Goal: Task Accomplishment & Management: Complete application form

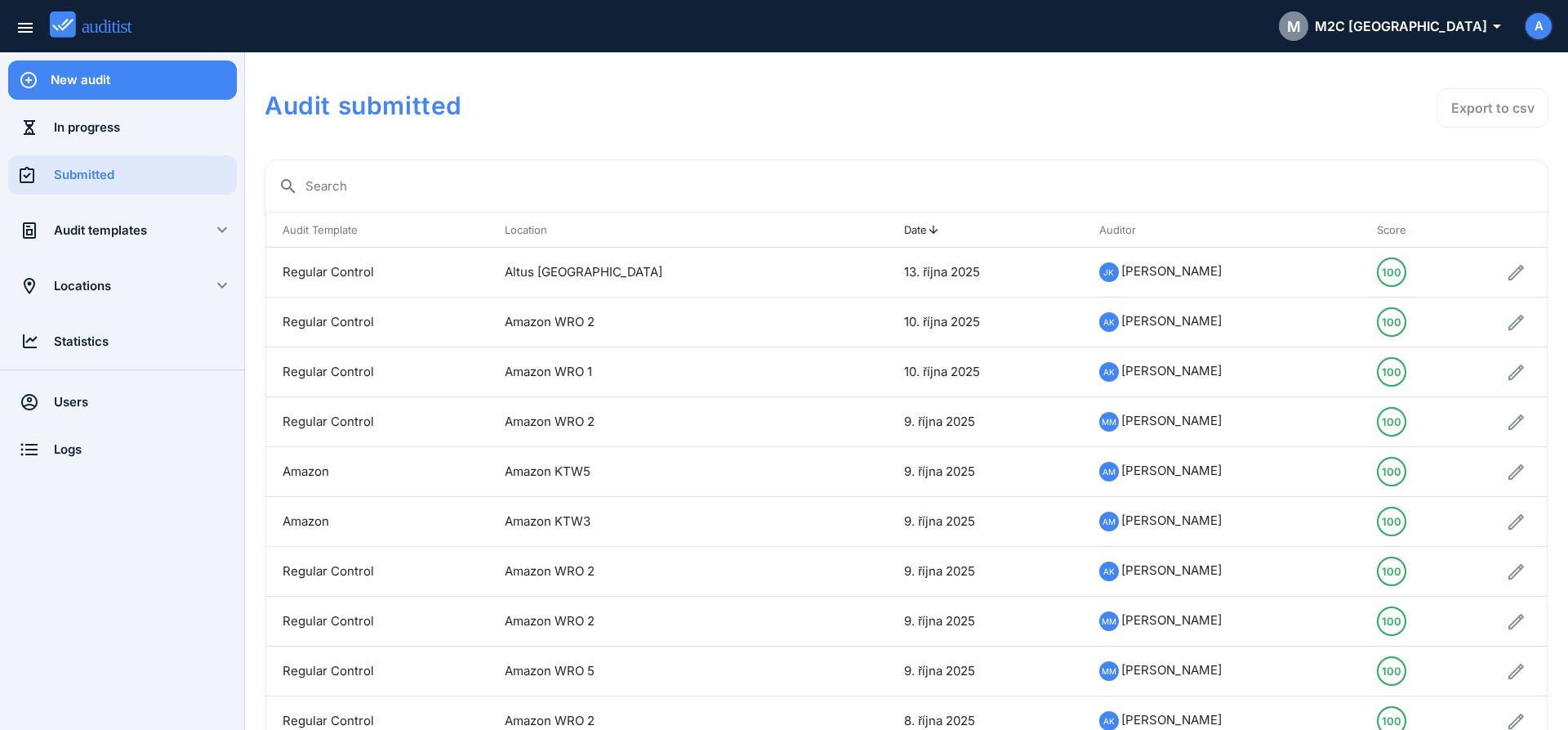
click at [142, 83] on div "New audit" at bounding box center [144, 80] width 187 height 18
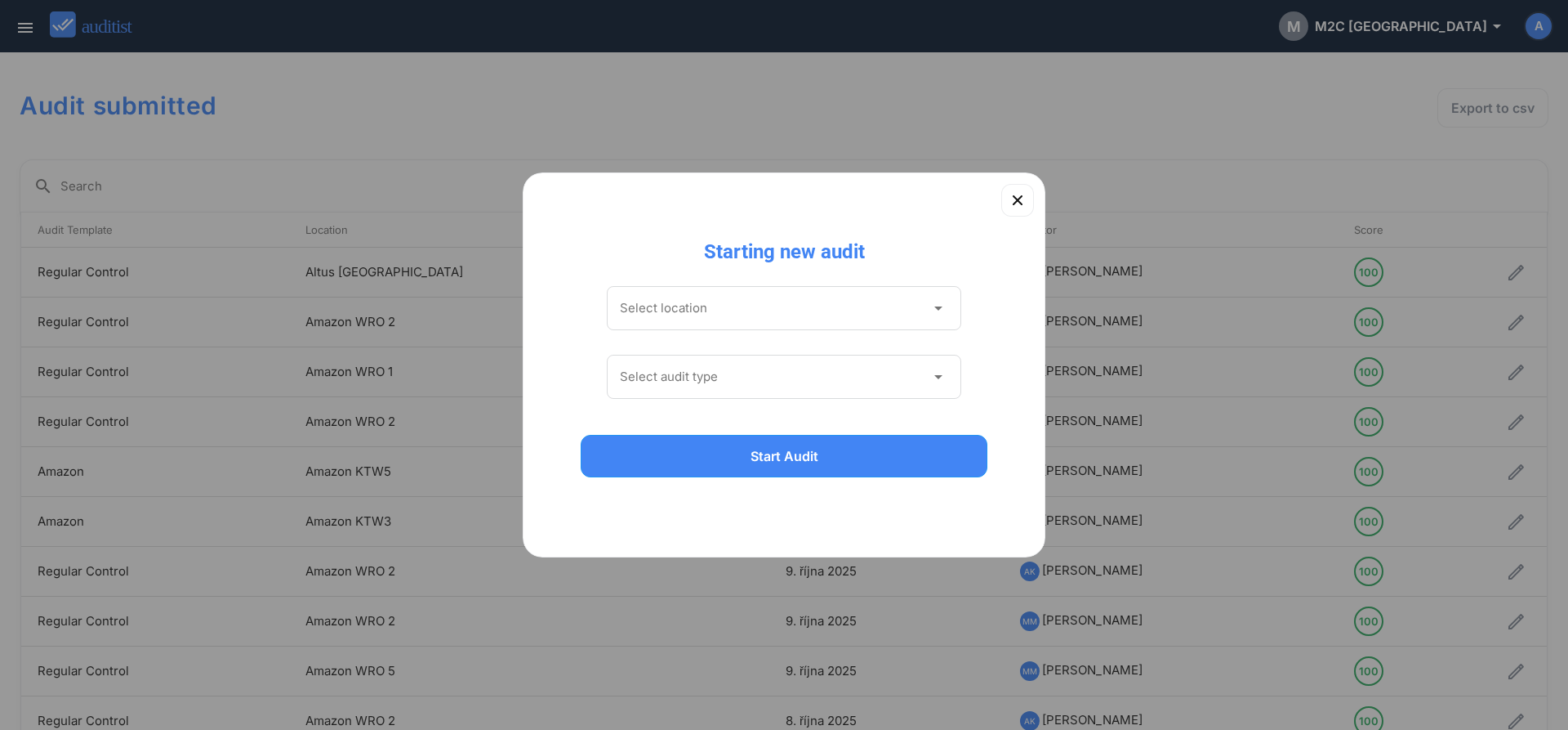
click at [805, 307] on input "Select location" at bounding box center [773, 308] width 306 height 26
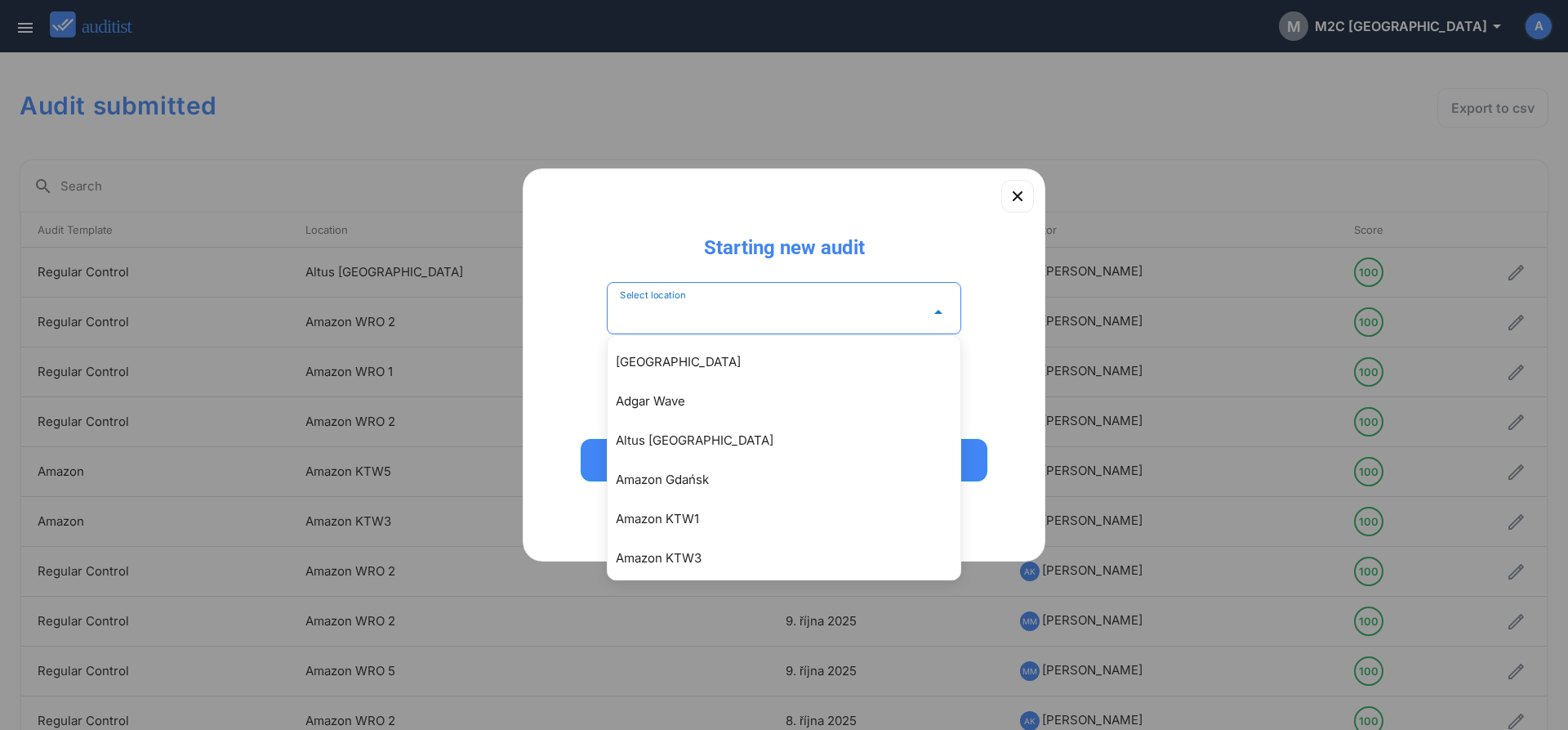
click at [705, 521] on div "Amazon KTW1" at bounding box center [791, 519] width 353 height 20
type input "**********"
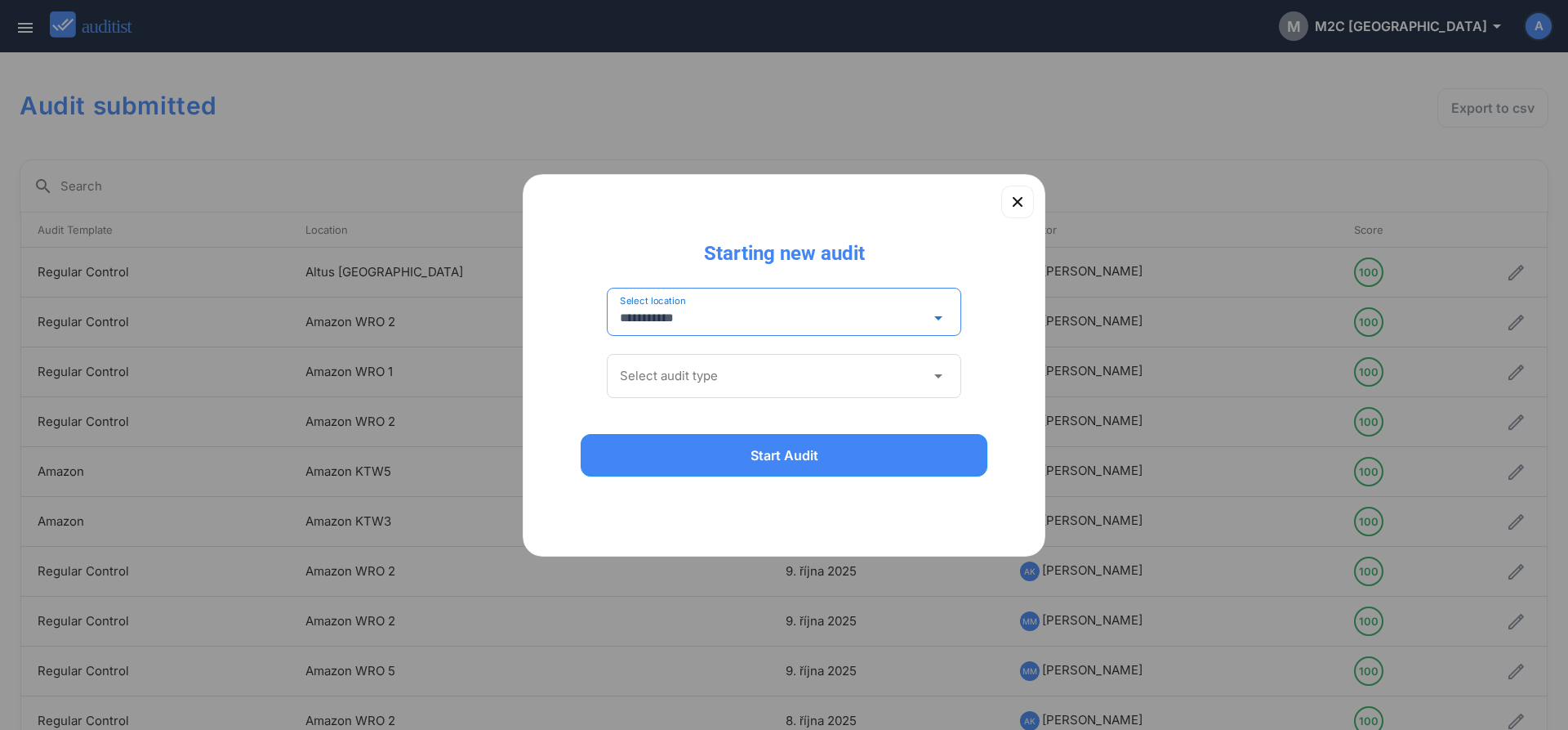
click at [673, 366] on input "Select audit type" at bounding box center [773, 375] width 306 height 26
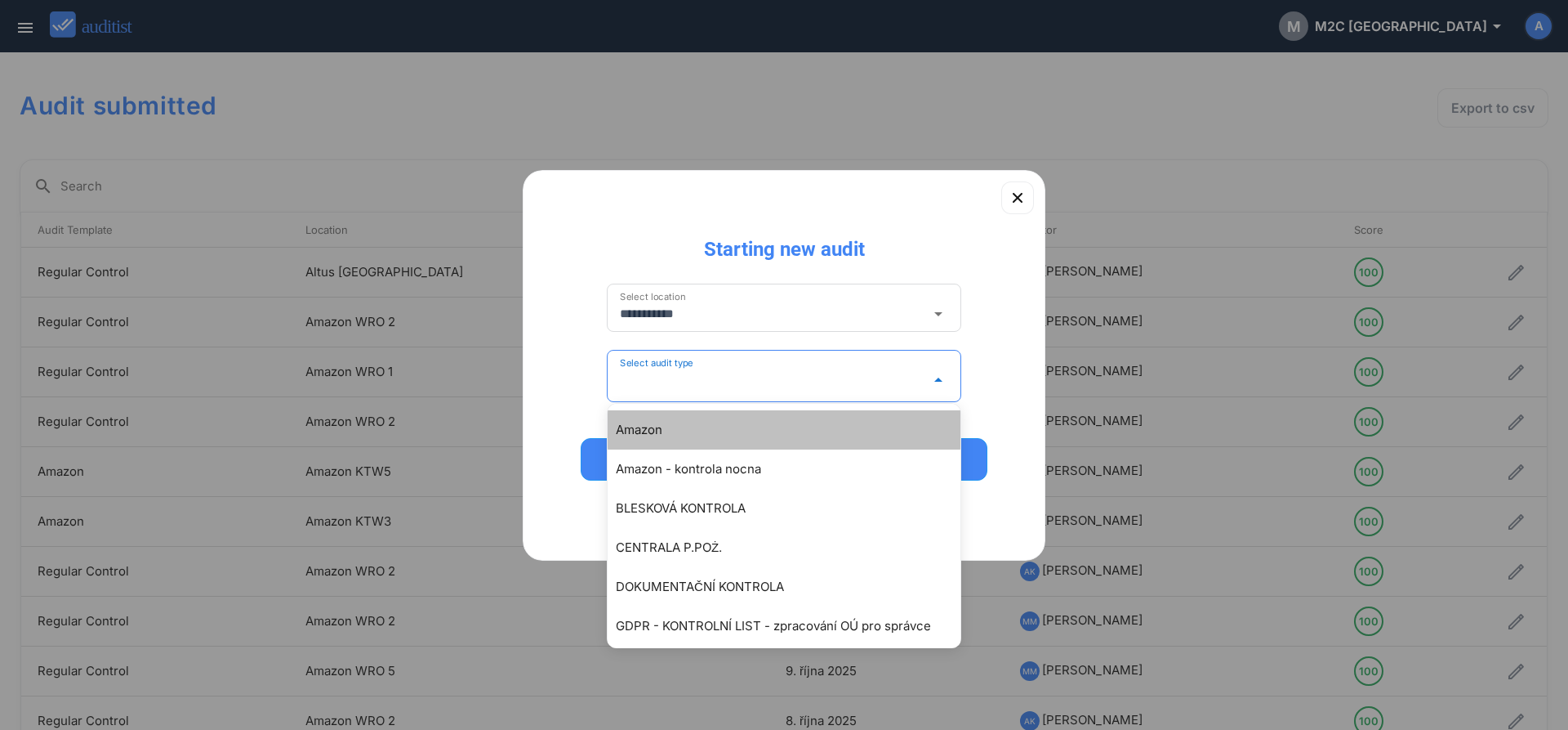
click at [676, 430] on div "Amazon" at bounding box center [791, 430] width 353 height 20
type input "******"
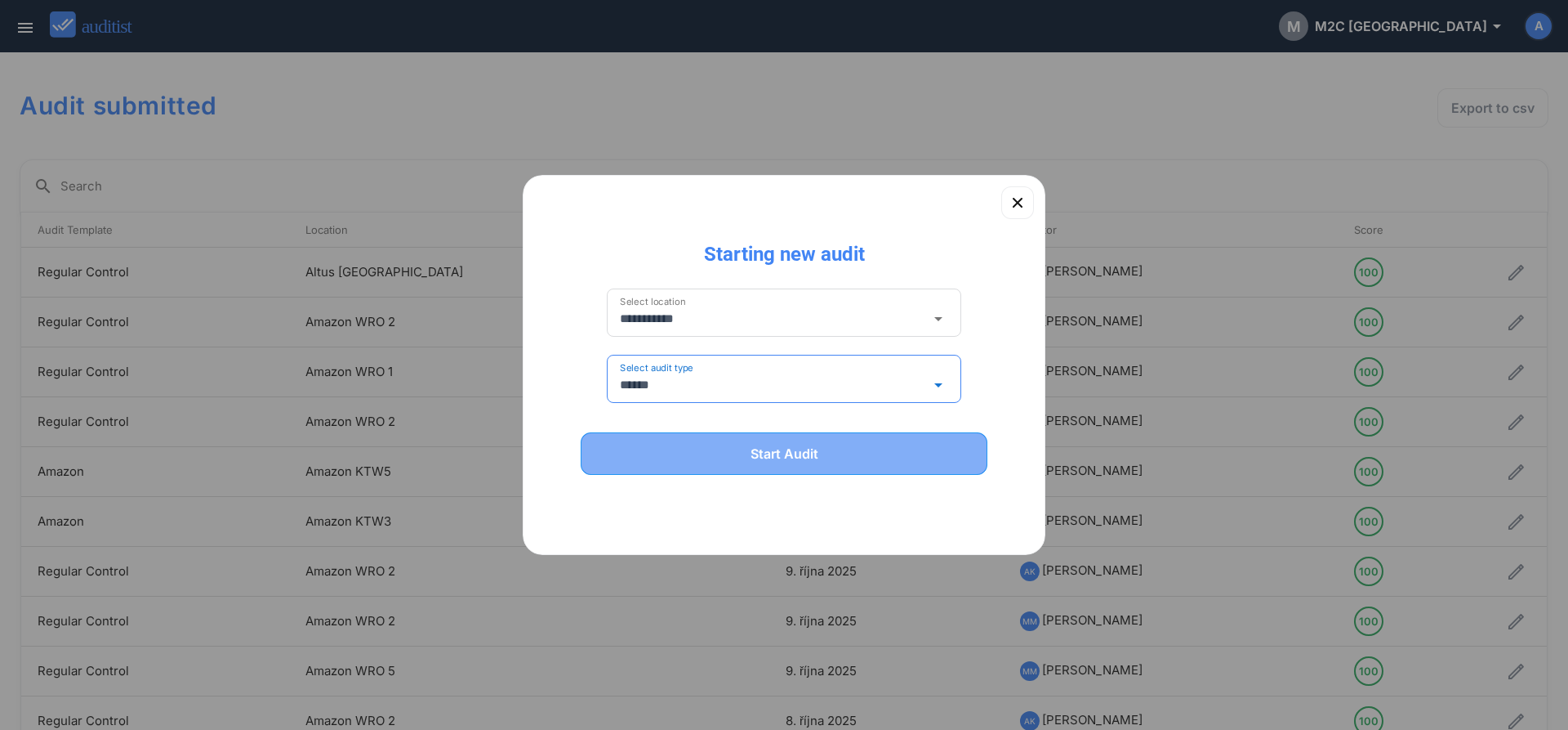
click at [900, 465] on button "Start Audit" at bounding box center [784, 452] width 406 height 42
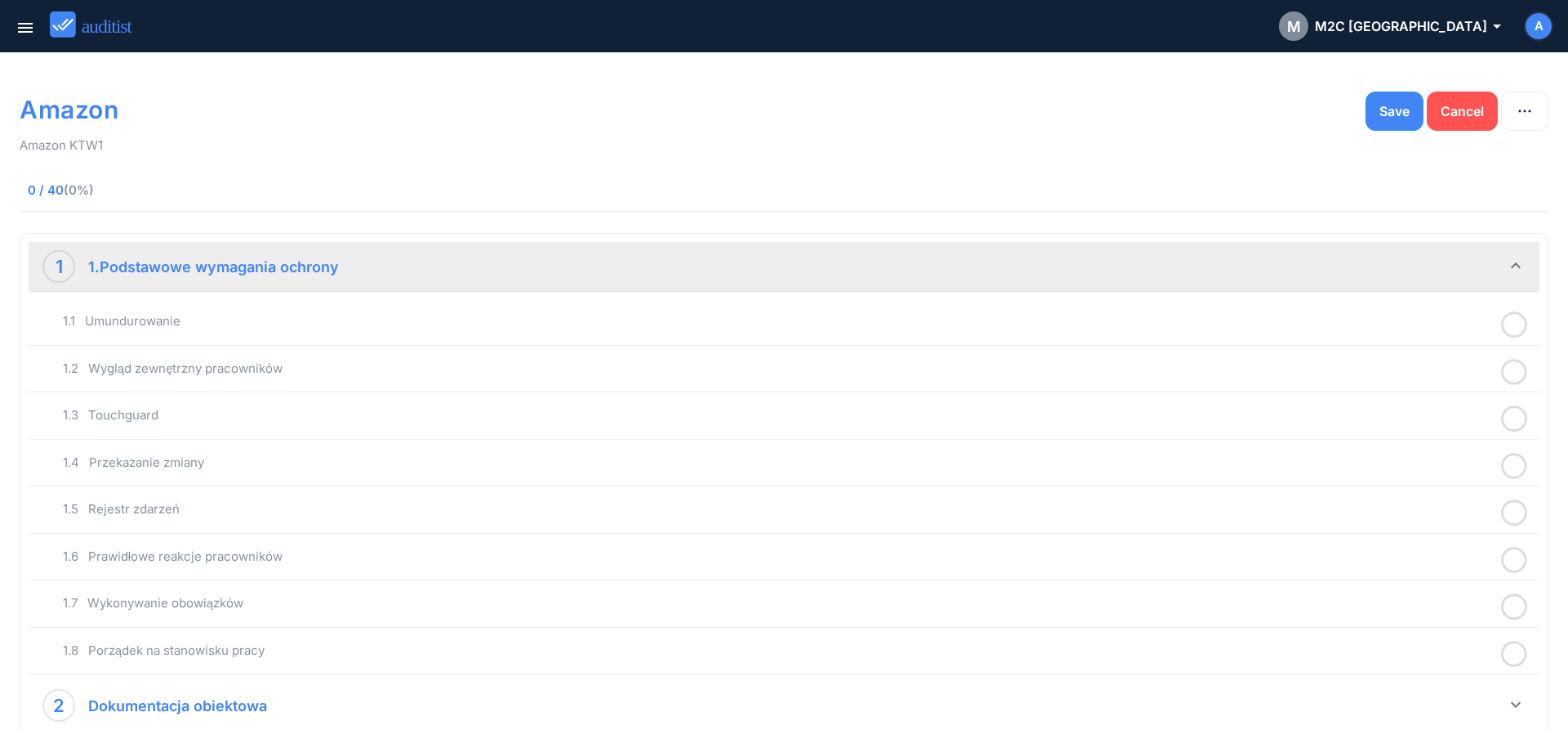
click at [1518, 326] on icon at bounding box center [1514, 324] width 26 height 32
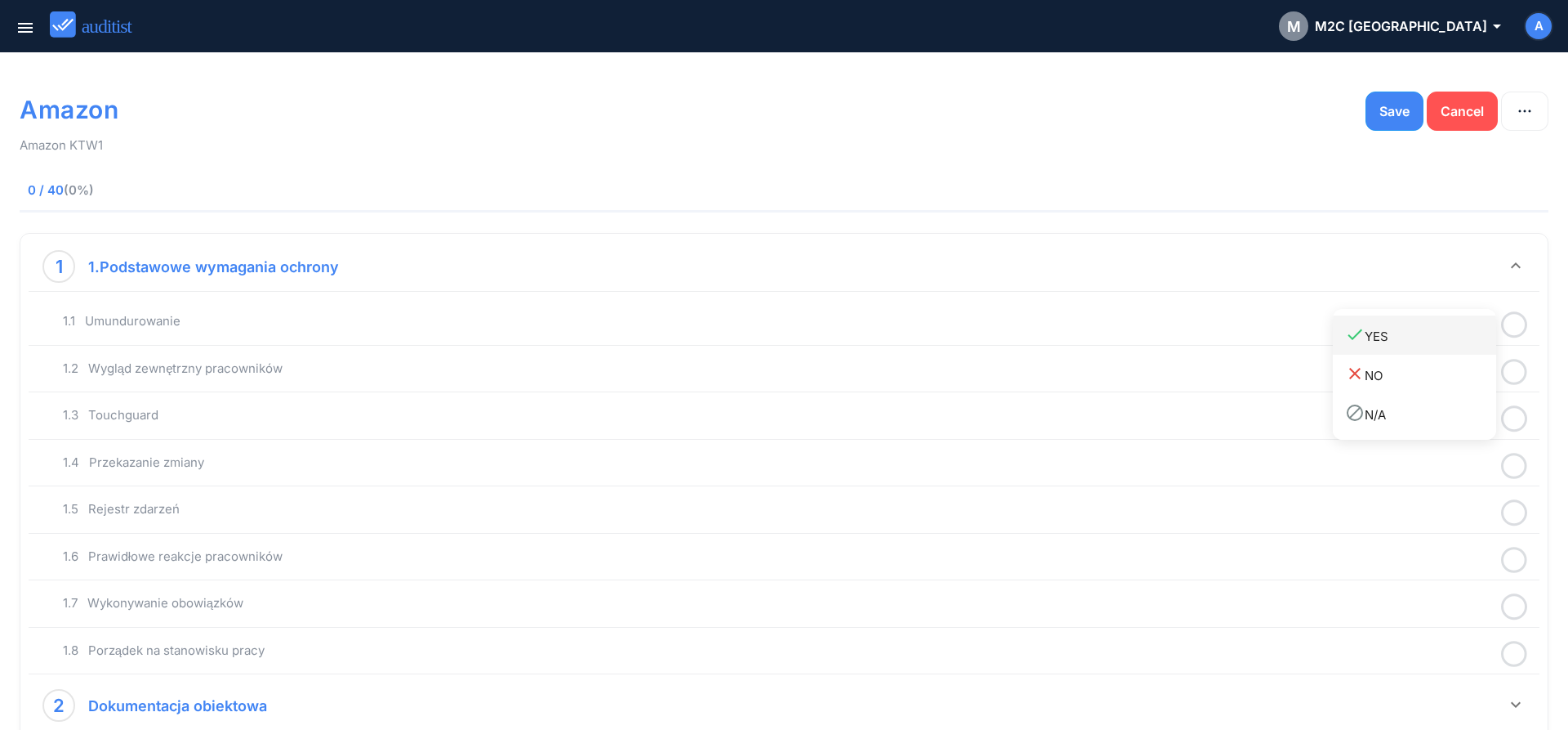
click at [1395, 334] on div "done YES" at bounding box center [1420, 335] width 151 height 22
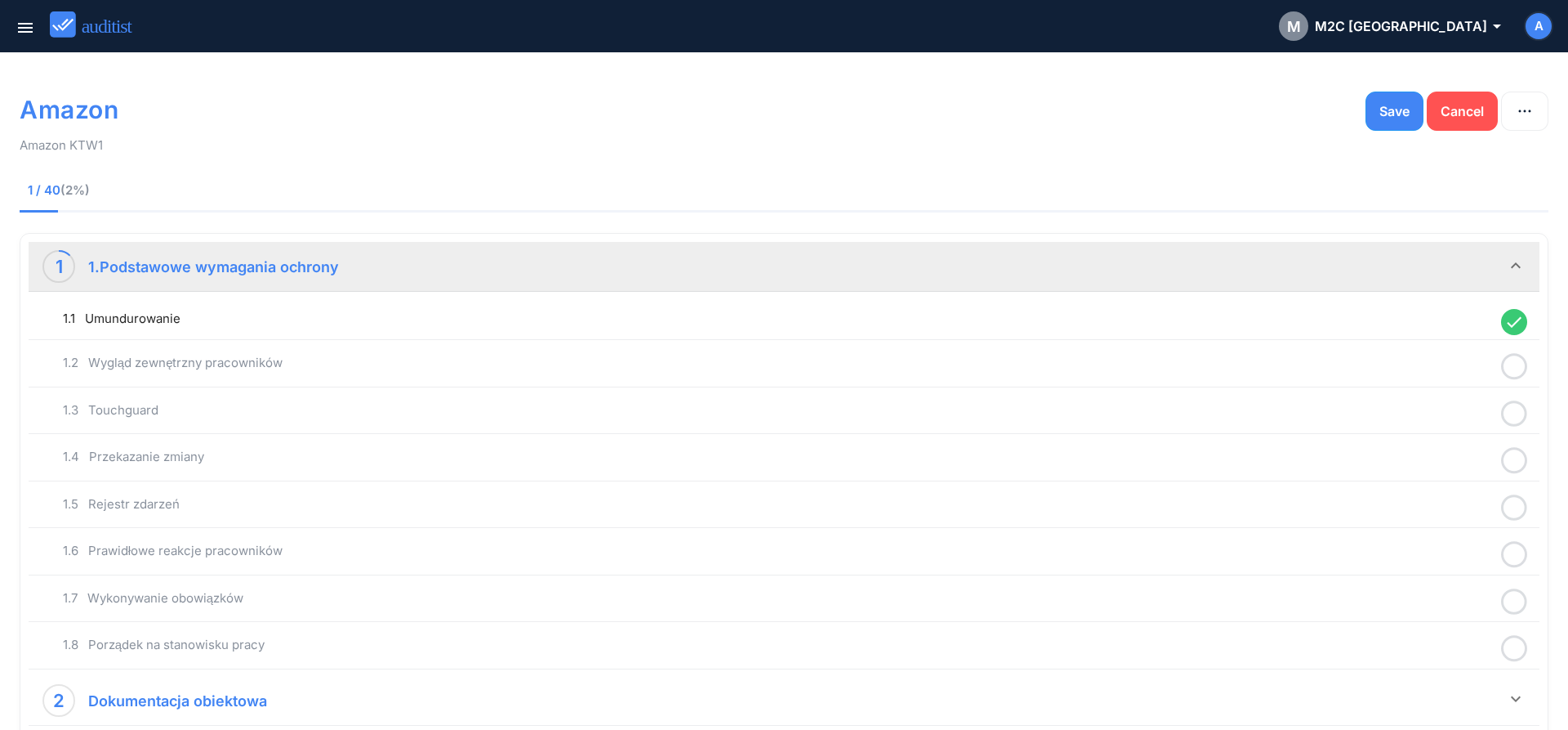
click at [1516, 368] on icon at bounding box center [1514, 366] width 26 height 32
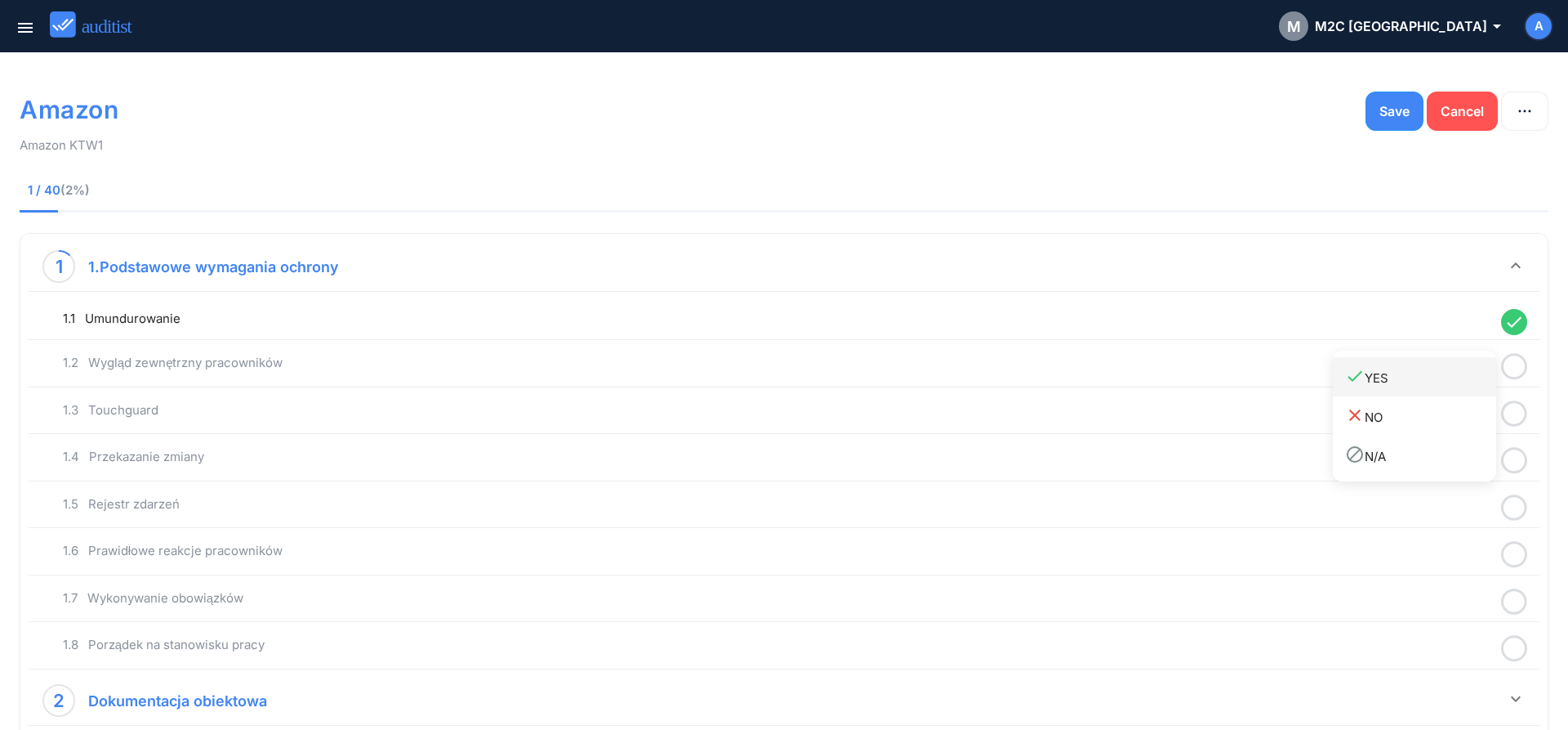
drag, startPoint x: 1456, startPoint y: 379, endPoint x: 1496, endPoint y: 387, distance: 40.8
click at [1459, 381] on div "done YES" at bounding box center [1420, 377] width 151 height 22
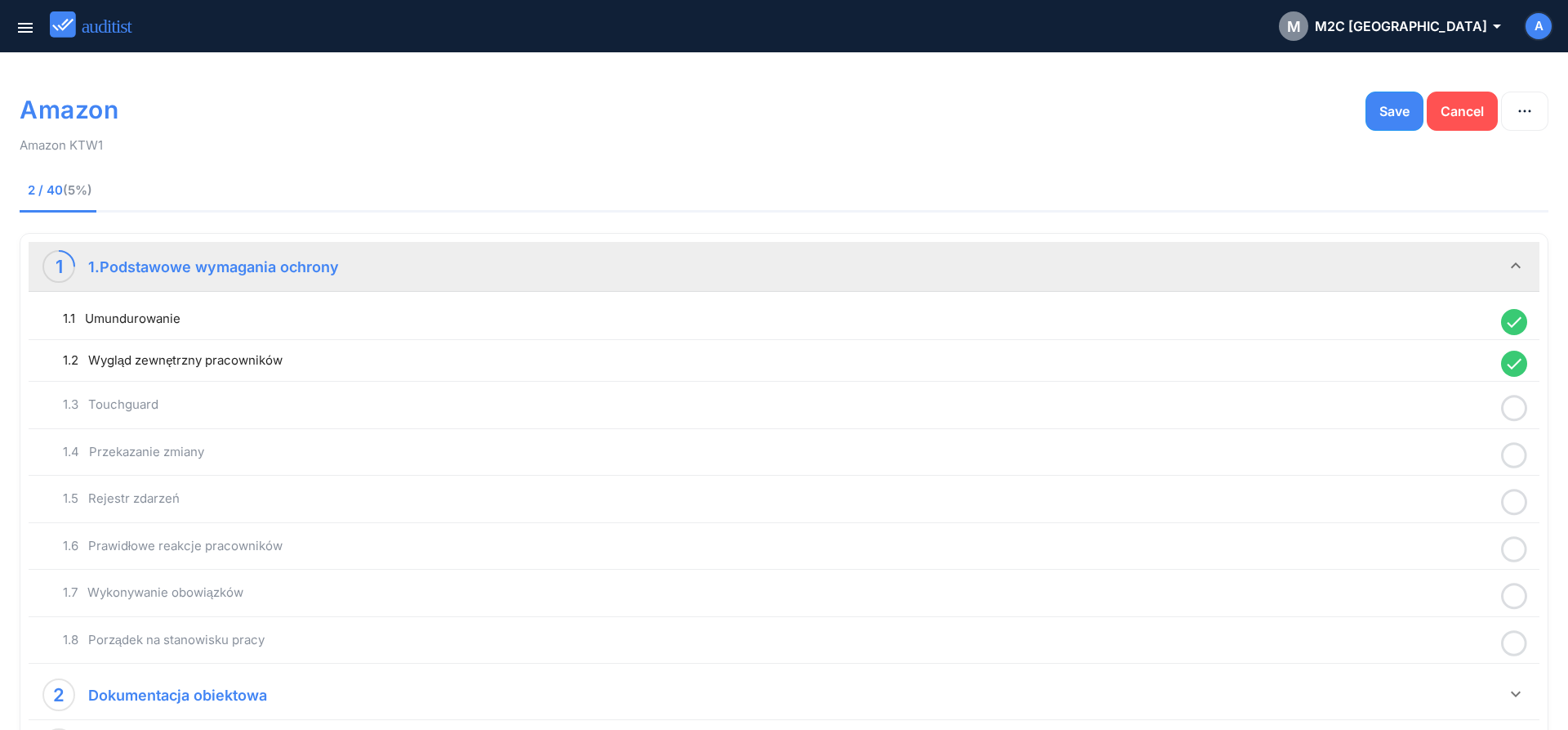
click at [1516, 412] on icon at bounding box center [1514, 408] width 26 height 32
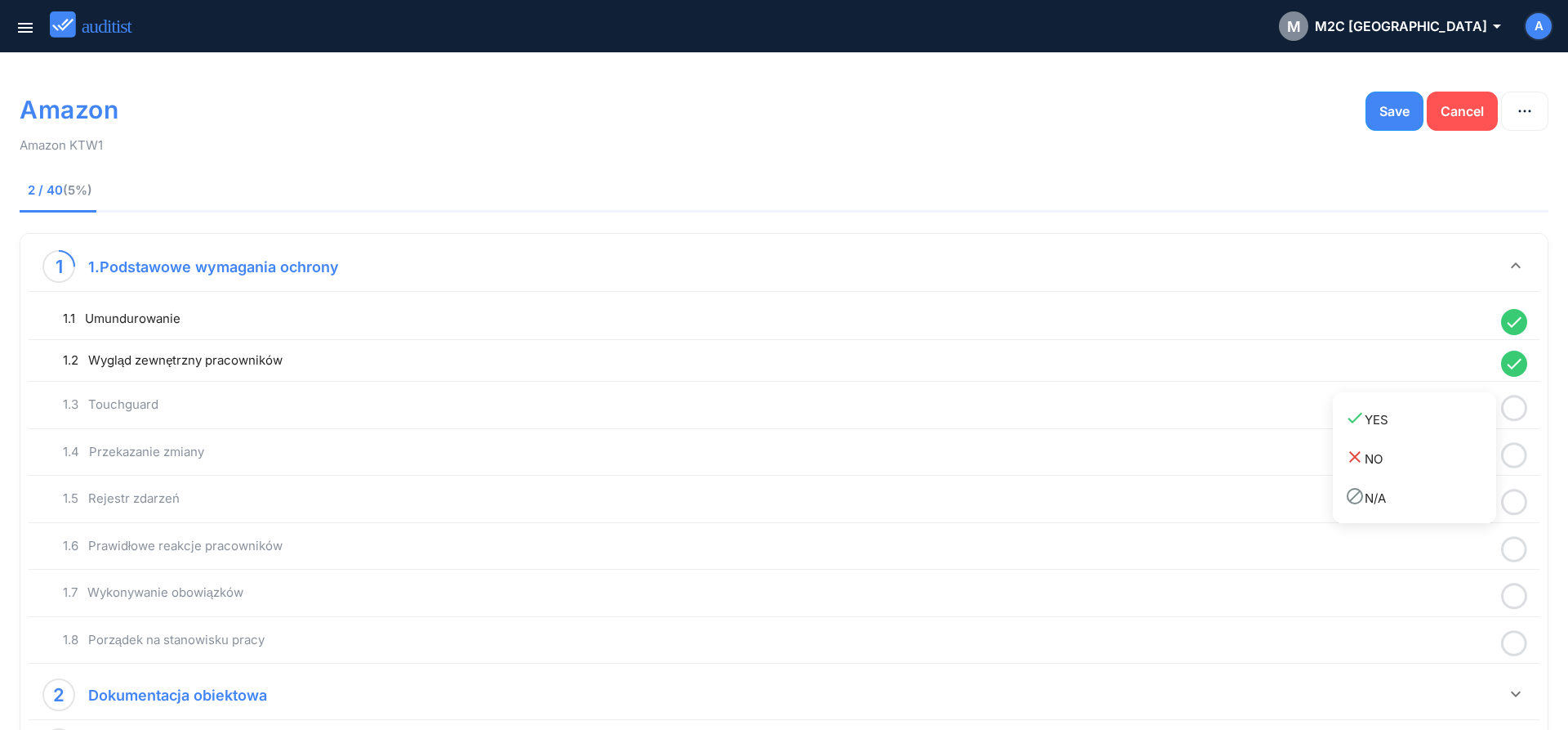
drag, startPoint x: 1462, startPoint y: 431, endPoint x: 1498, endPoint y: 443, distance: 37.9
click at [1462, 431] on link "done YES" at bounding box center [1415, 418] width 163 height 39
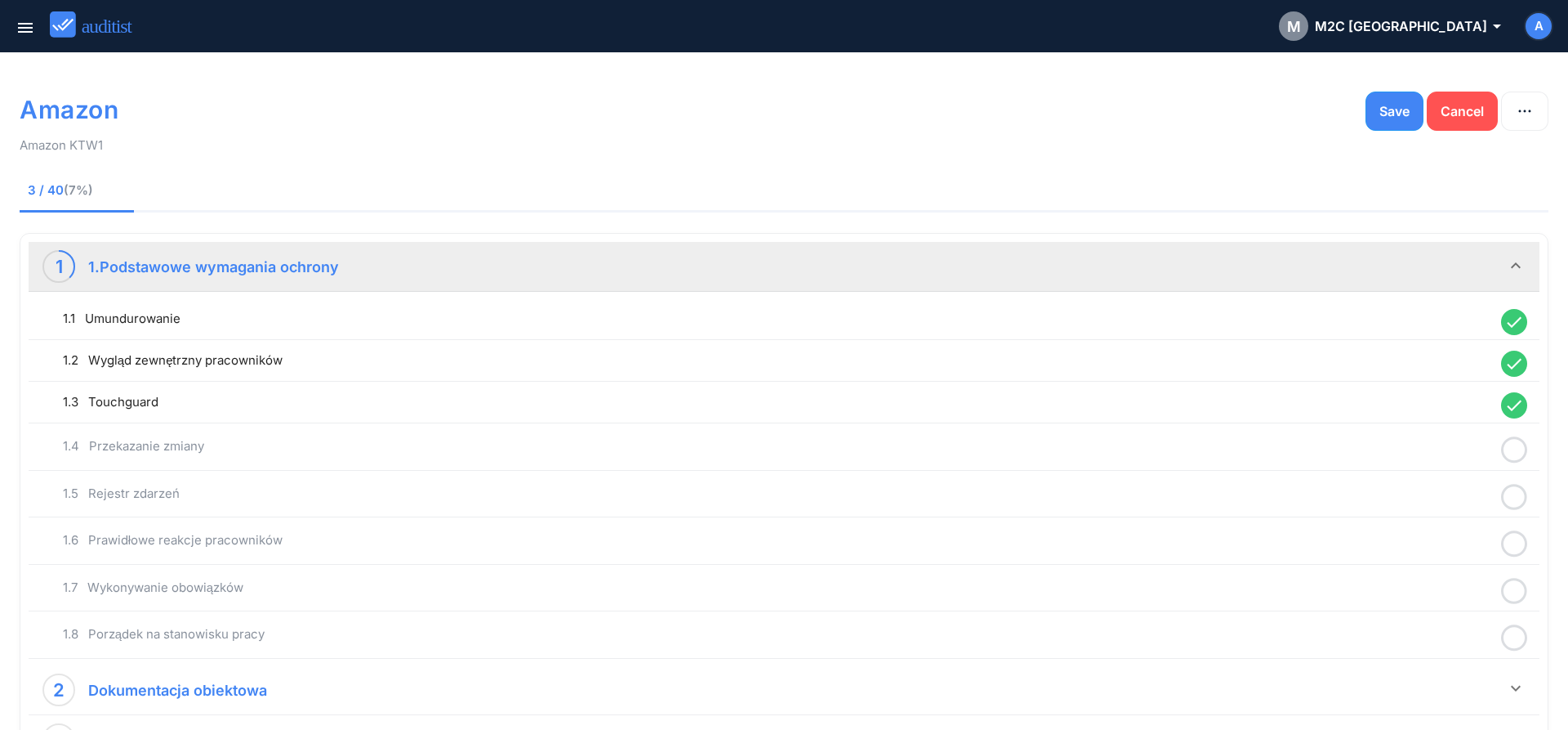
drag, startPoint x: 1515, startPoint y: 451, endPoint x: 1471, endPoint y: 466, distance: 46.5
click at [1515, 451] on icon at bounding box center [1514, 450] width 26 height 32
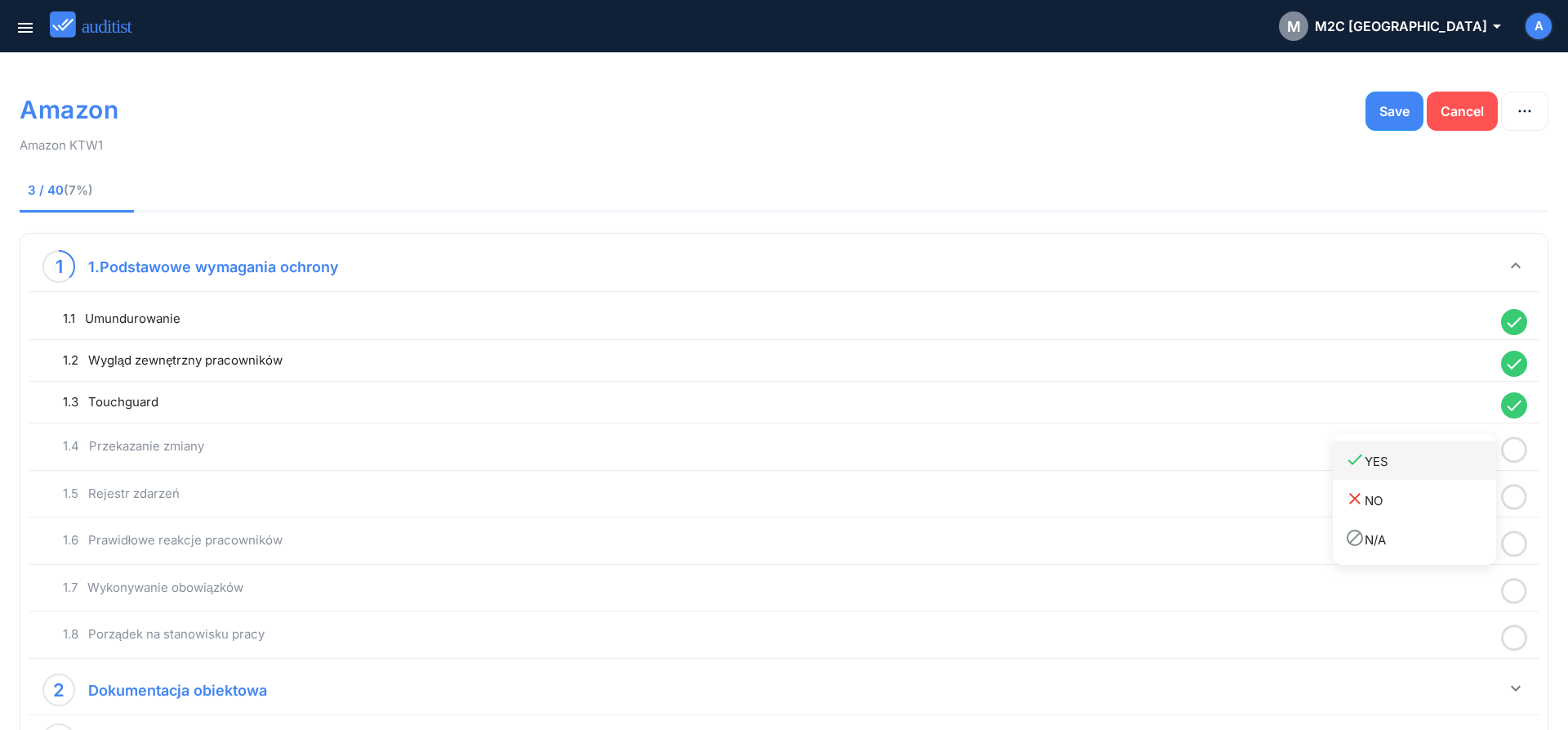
click at [1426, 476] on link "done YES" at bounding box center [1415, 460] width 163 height 39
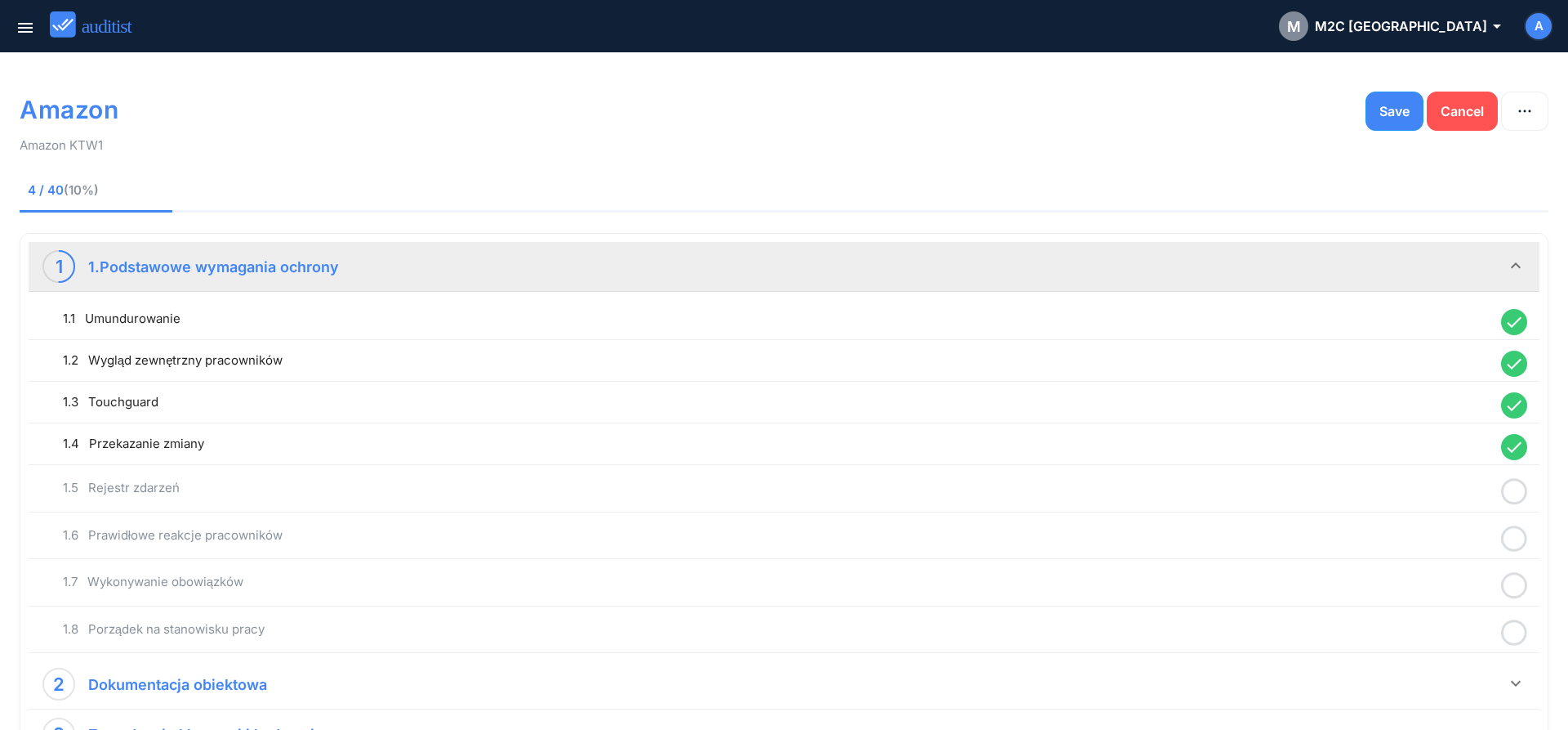
click at [1504, 490] on circle at bounding box center [1515, 492] width 23 height 23
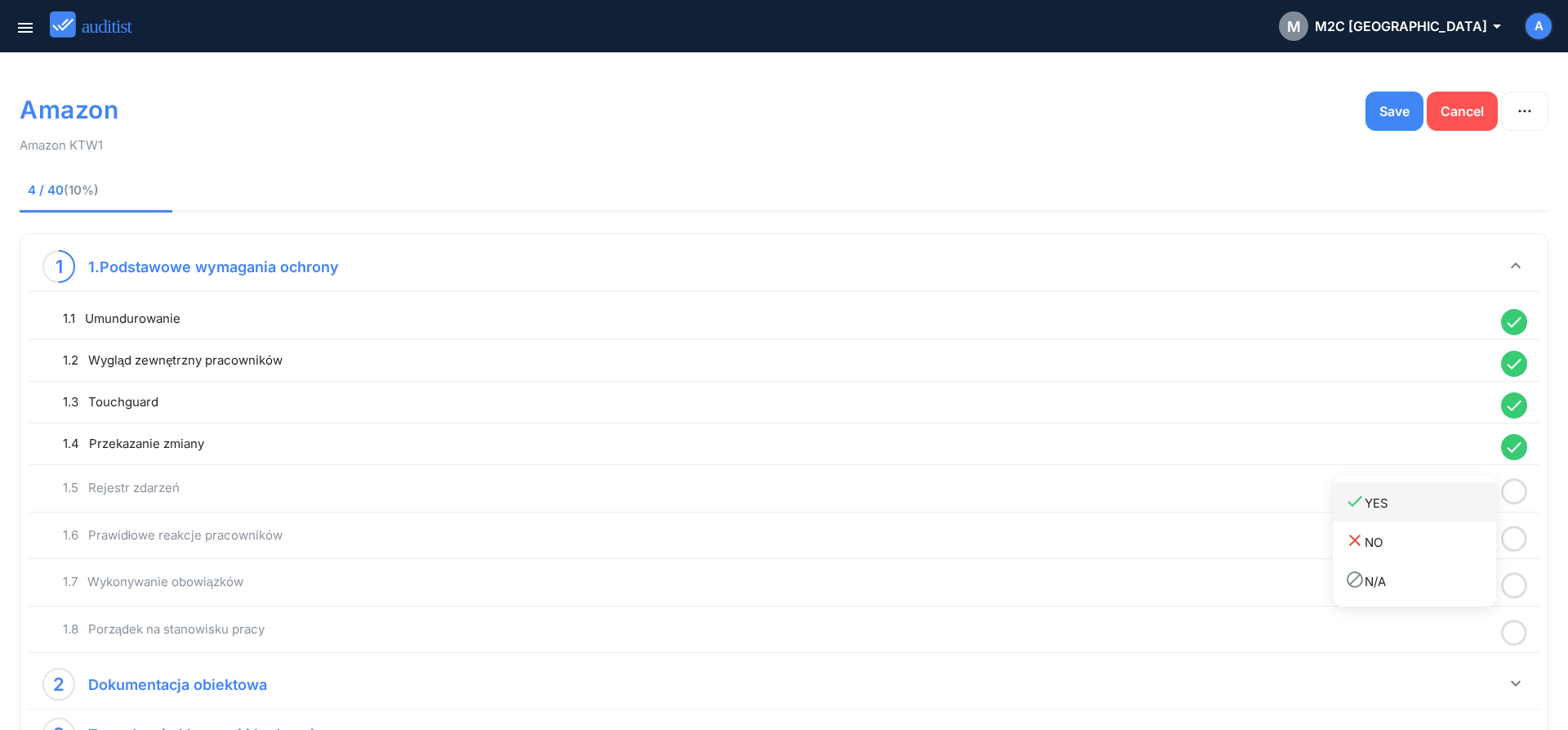
click at [1449, 510] on div "done YES" at bounding box center [1420, 502] width 151 height 22
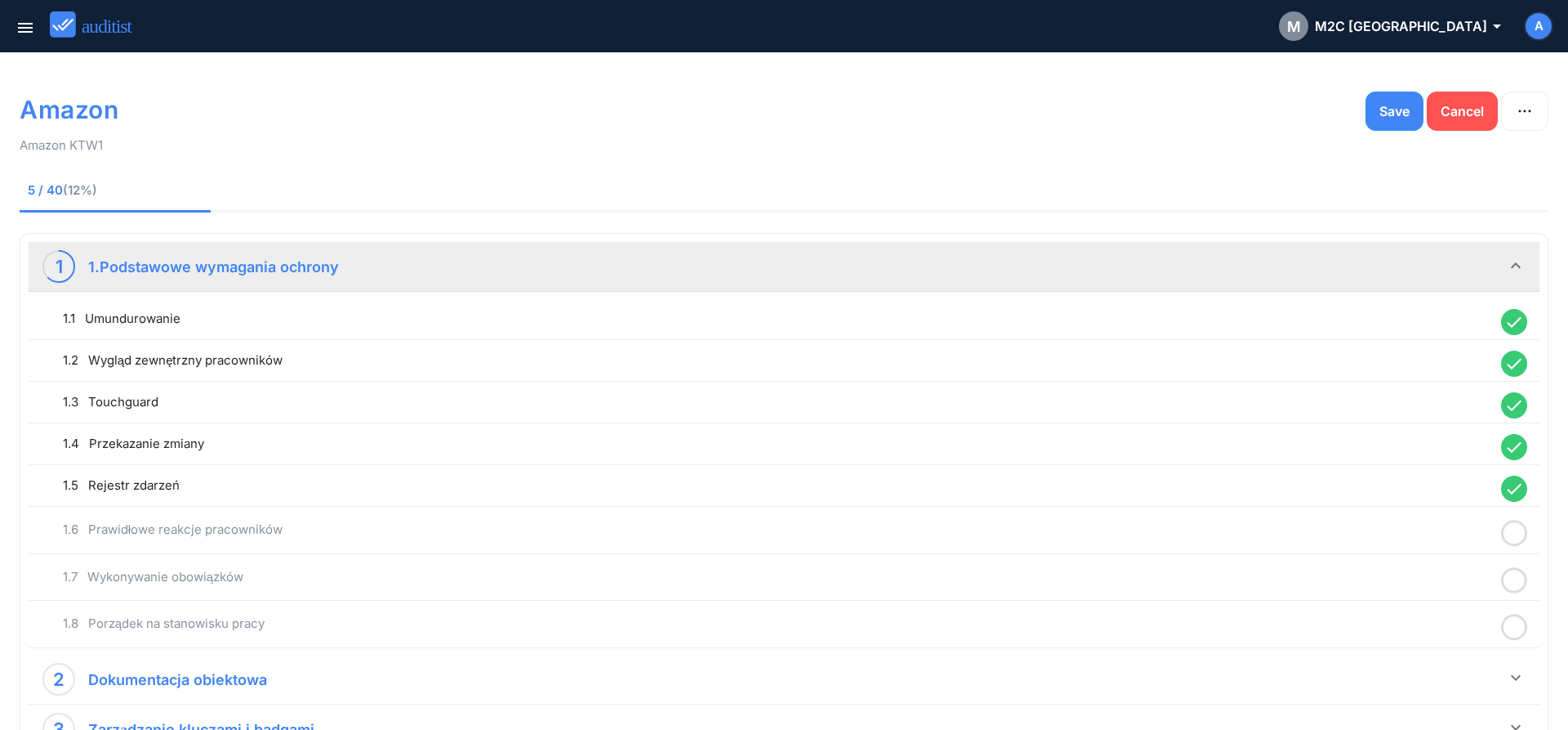
click at [1518, 532] on icon at bounding box center [1514, 533] width 26 height 32
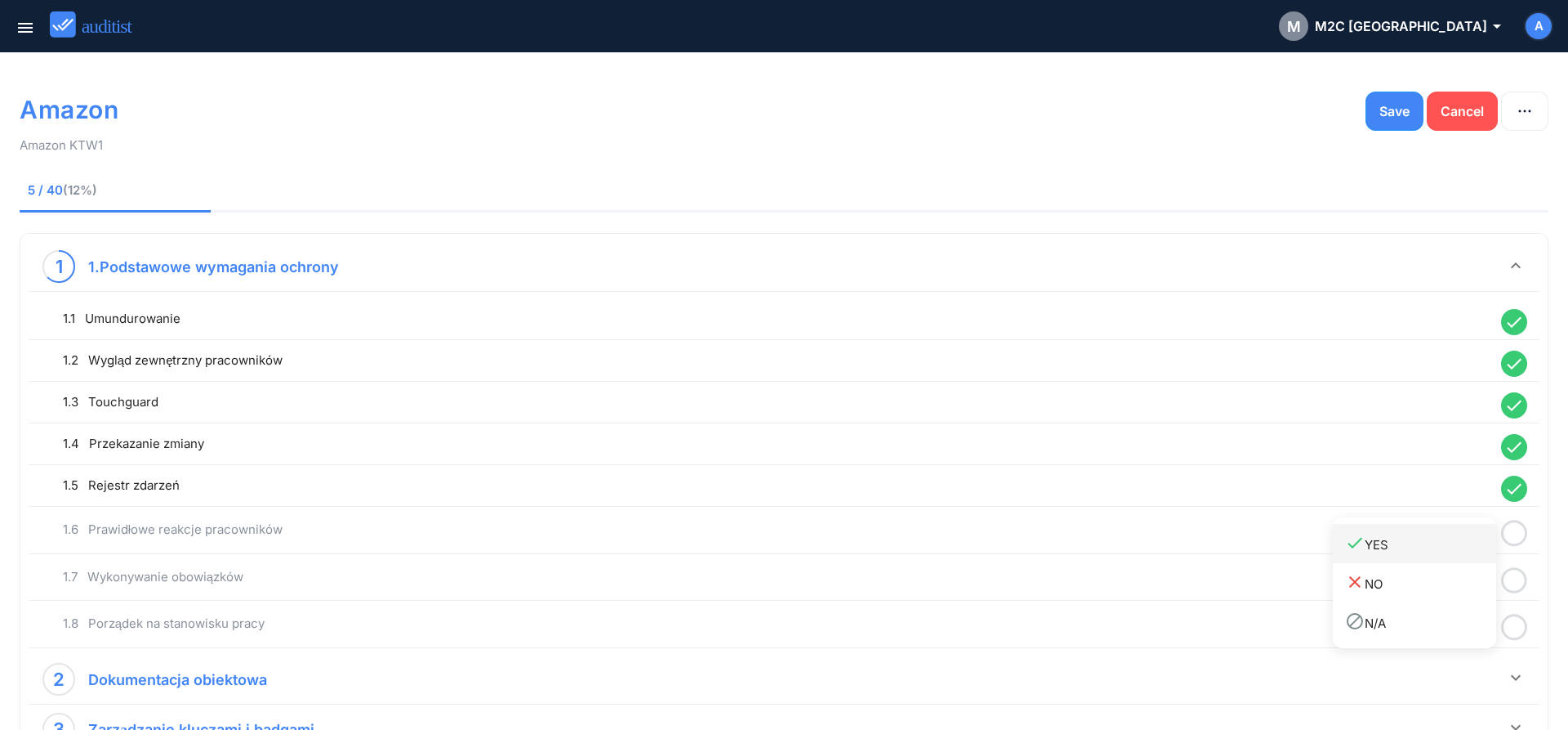
click at [1433, 544] on div "done YES" at bounding box center [1420, 543] width 151 height 22
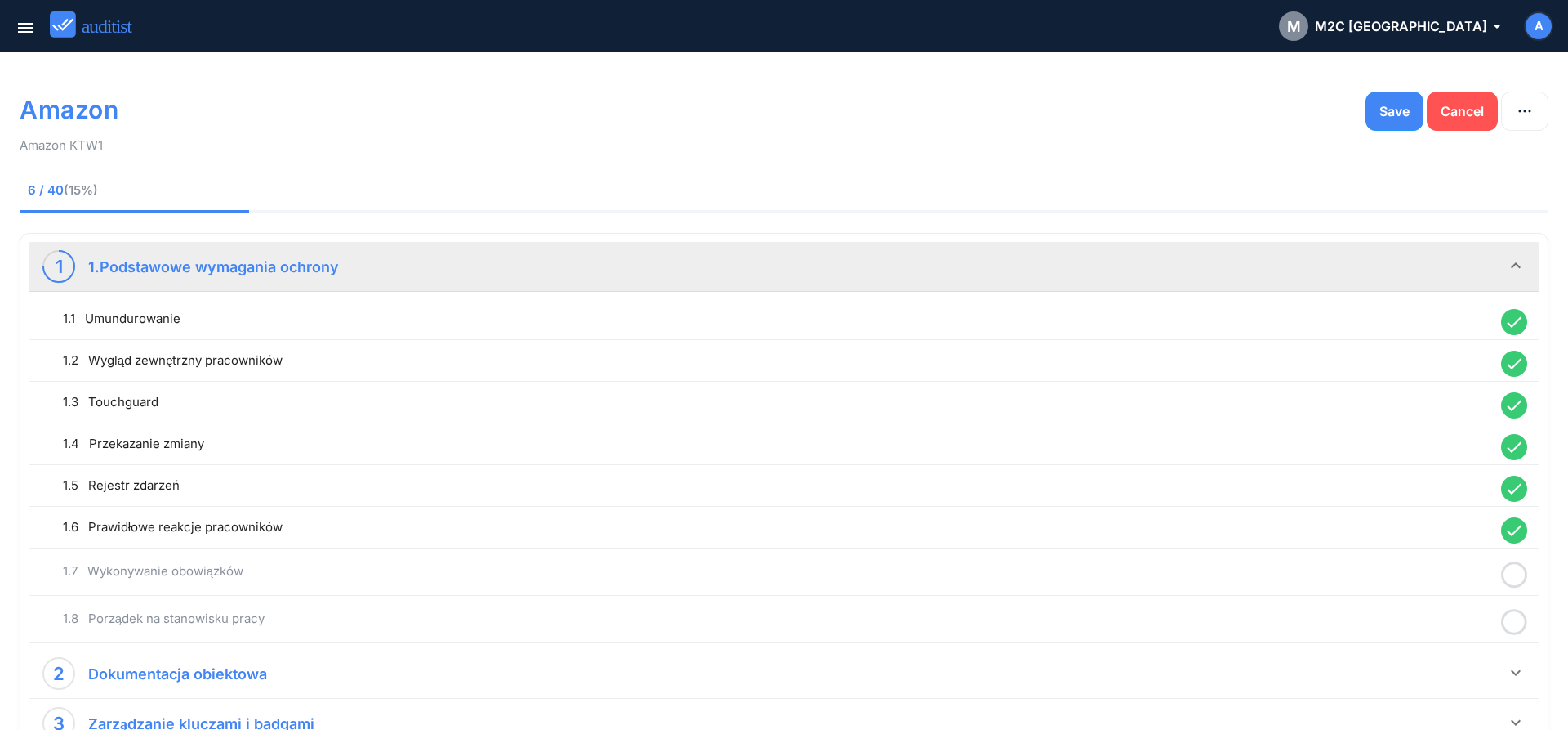
click at [1513, 572] on icon at bounding box center [1514, 575] width 26 height 32
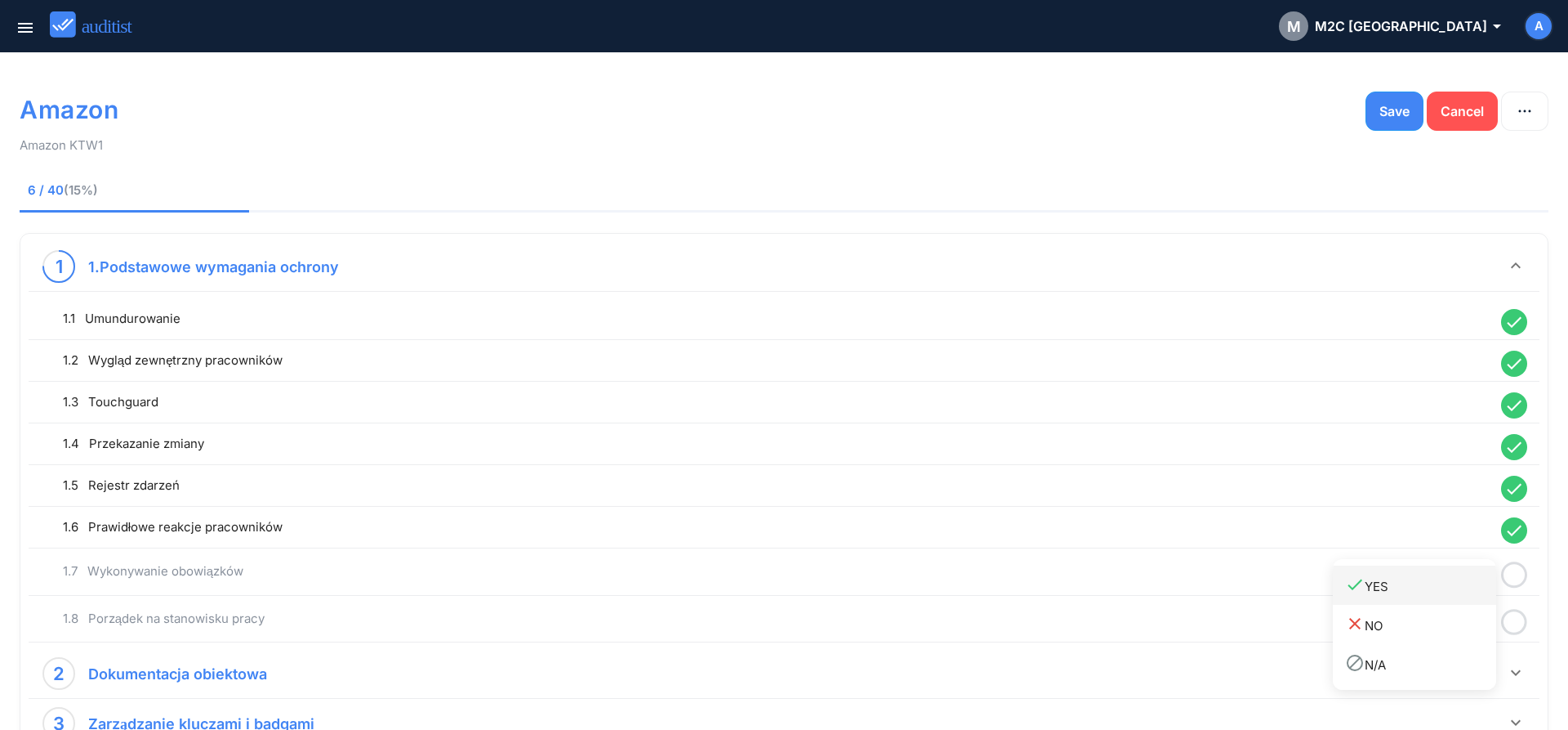
click at [1462, 593] on div "done YES" at bounding box center [1420, 585] width 151 height 22
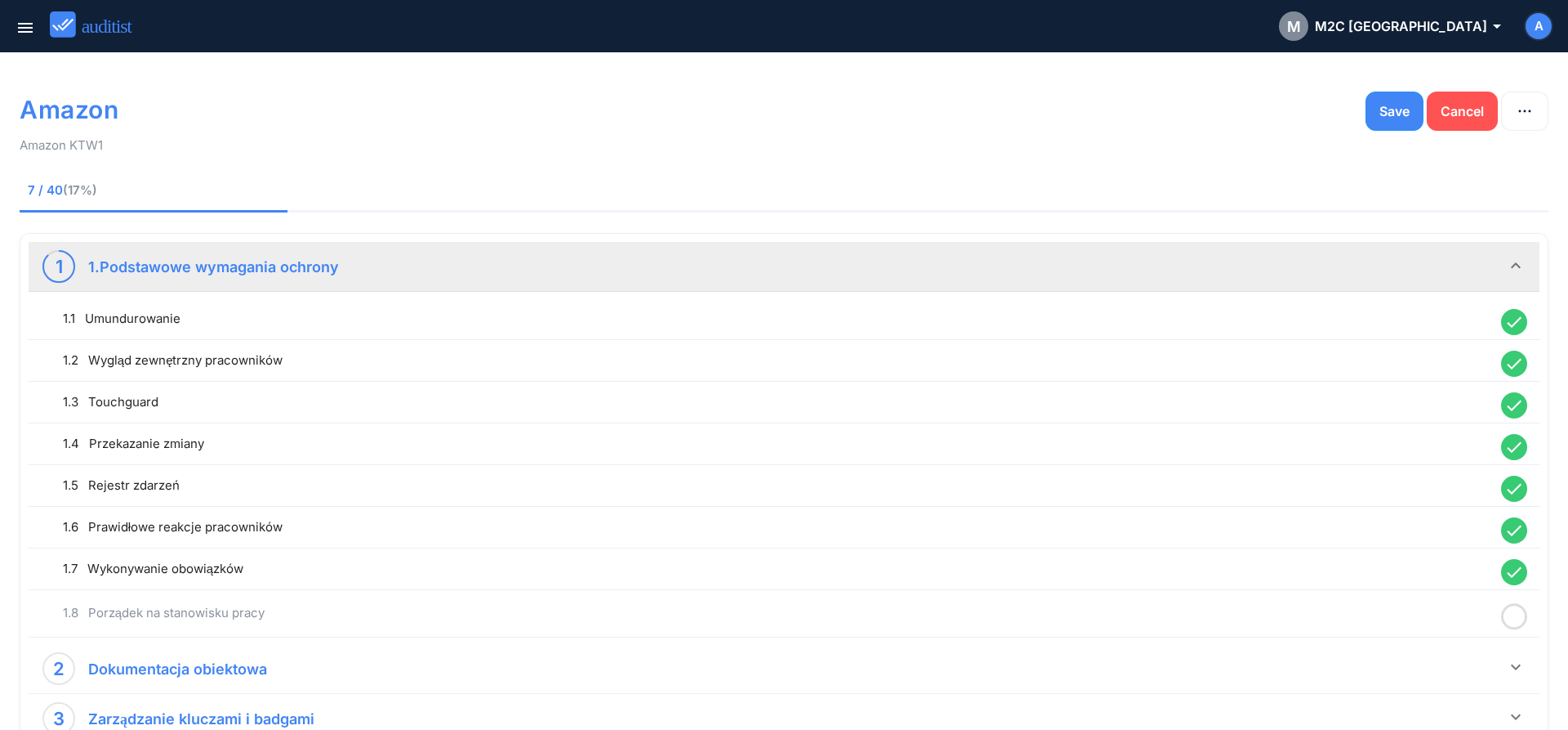
drag, startPoint x: 1526, startPoint y: 621, endPoint x: 1515, endPoint y: 621, distance: 11.0
click at [1526, 621] on circle at bounding box center [1515, 617] width 23 height 23
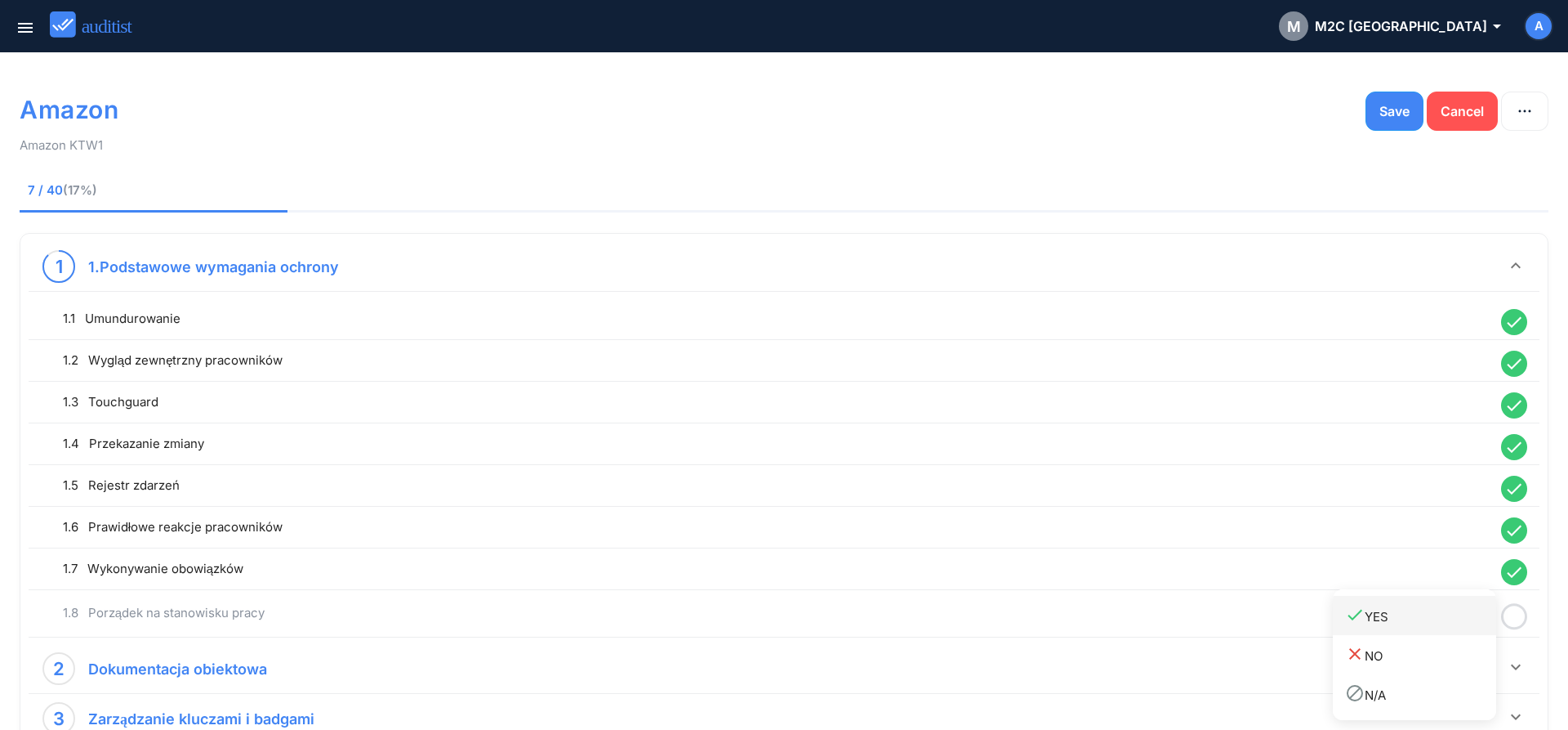
click at [1418, 628] on link "done YES" at bounding box center [1415, 616] width 163 height 39
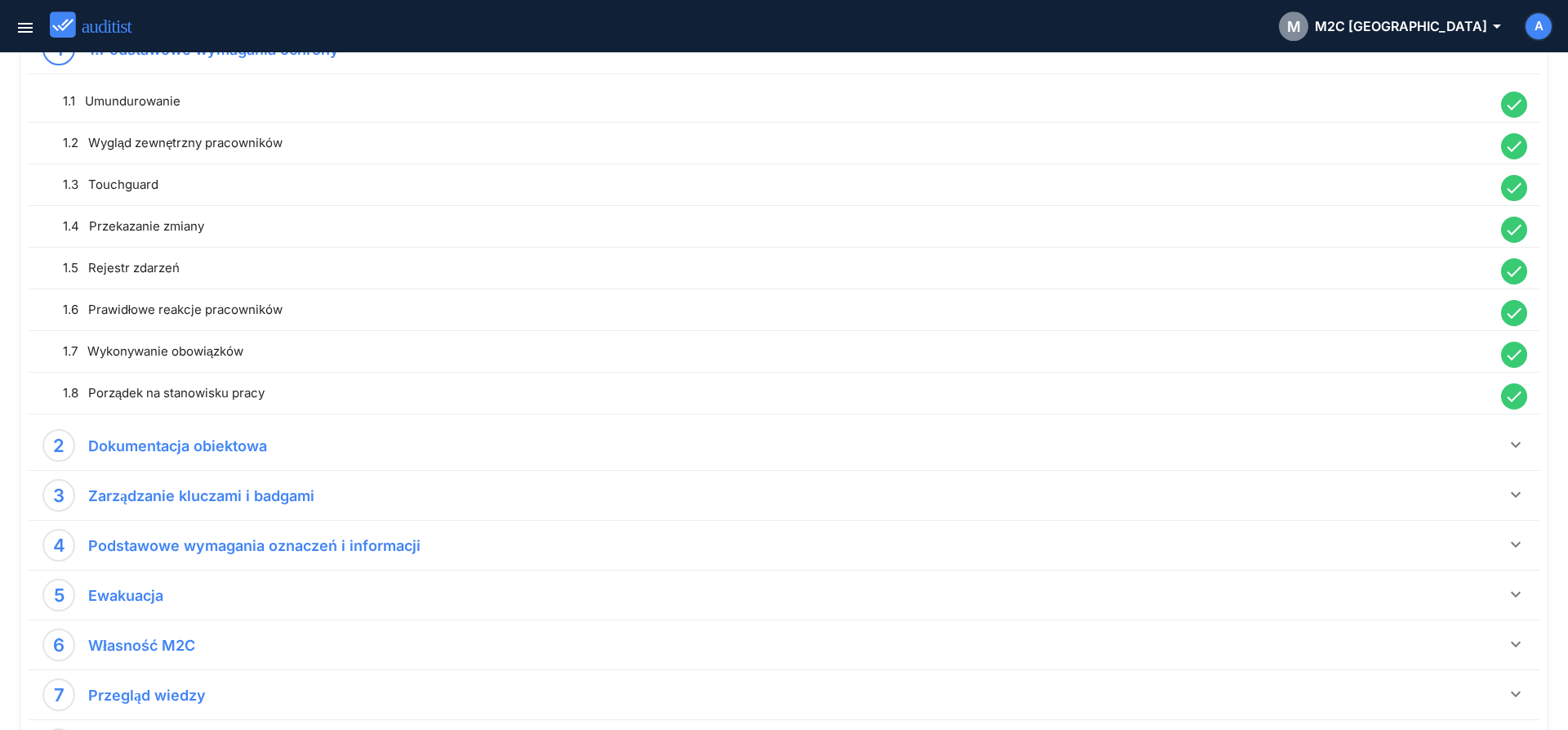
scroll to position [404, 0]
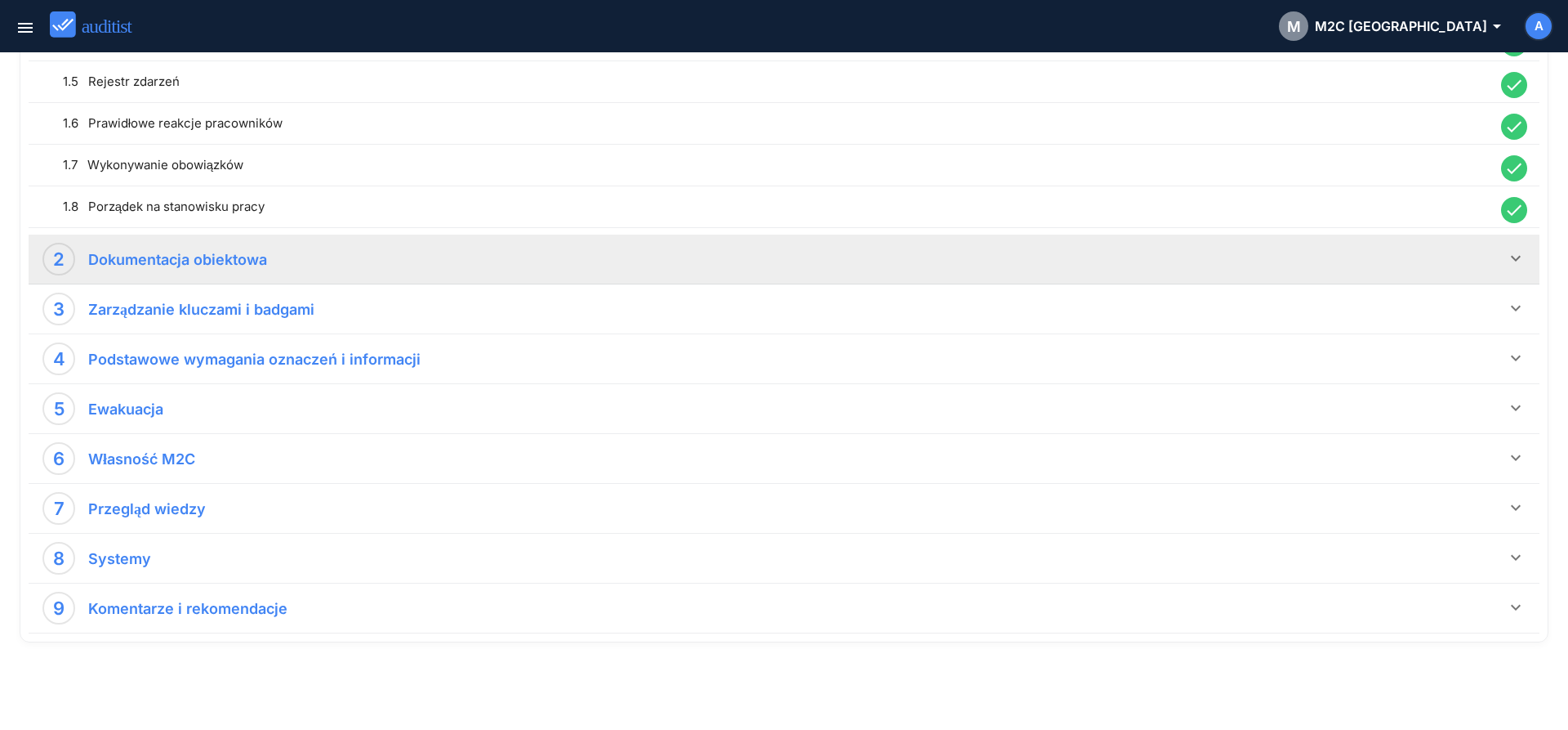
click at [1519, 256] on icon "keyboard_arrow_down" at bounding box center [1516, 258] width 20 height 20
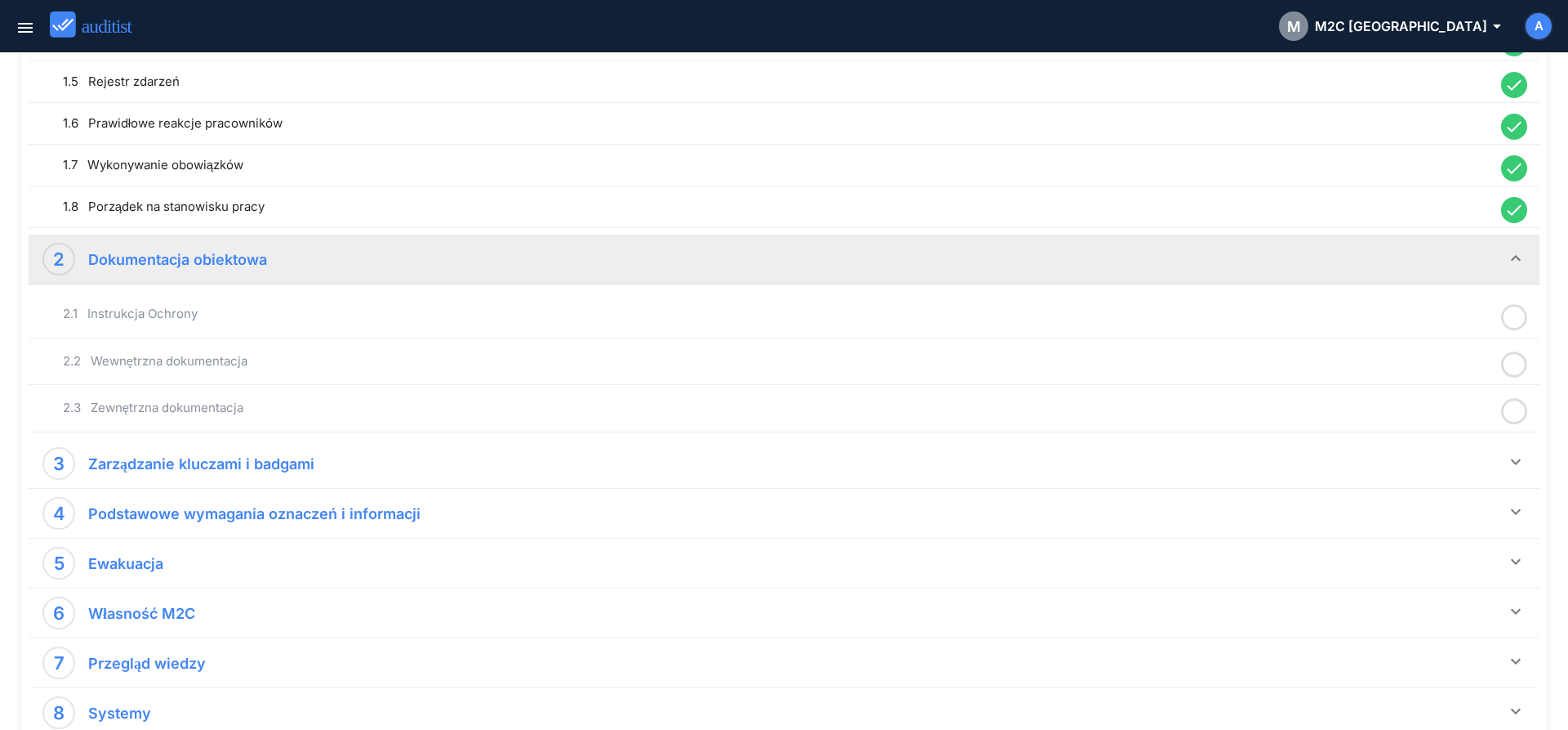
click at [1517, 319] on icon at bounding box center [1514, 318] width 26 height 32
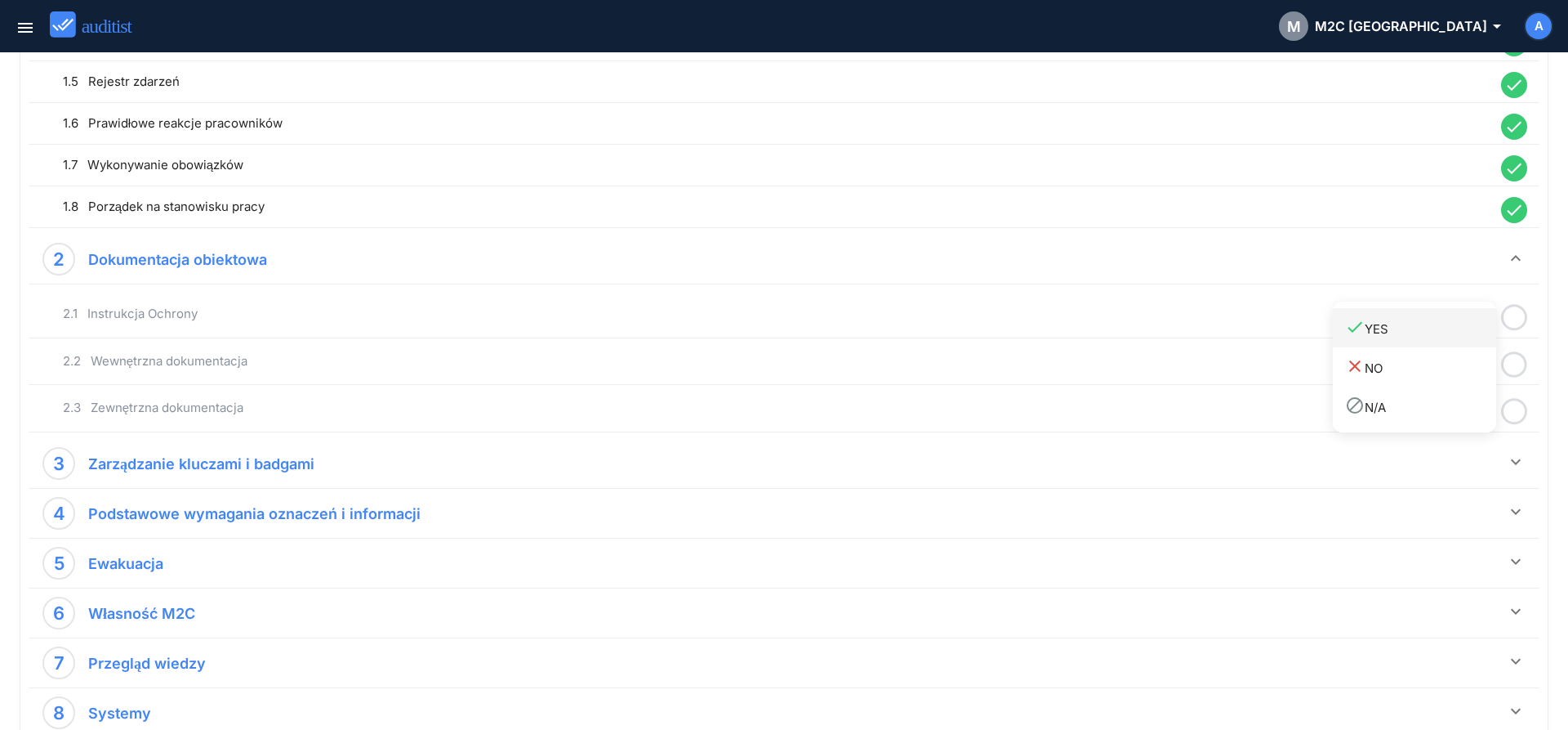
drag, startPoint x: 1457, startPoint y: 337, endPoint x: 1476, endPoint y: 346, distance: 21.0
click at [1457, 338] on div "done YES" at bounding box center [1420, 327] width 151 height 22
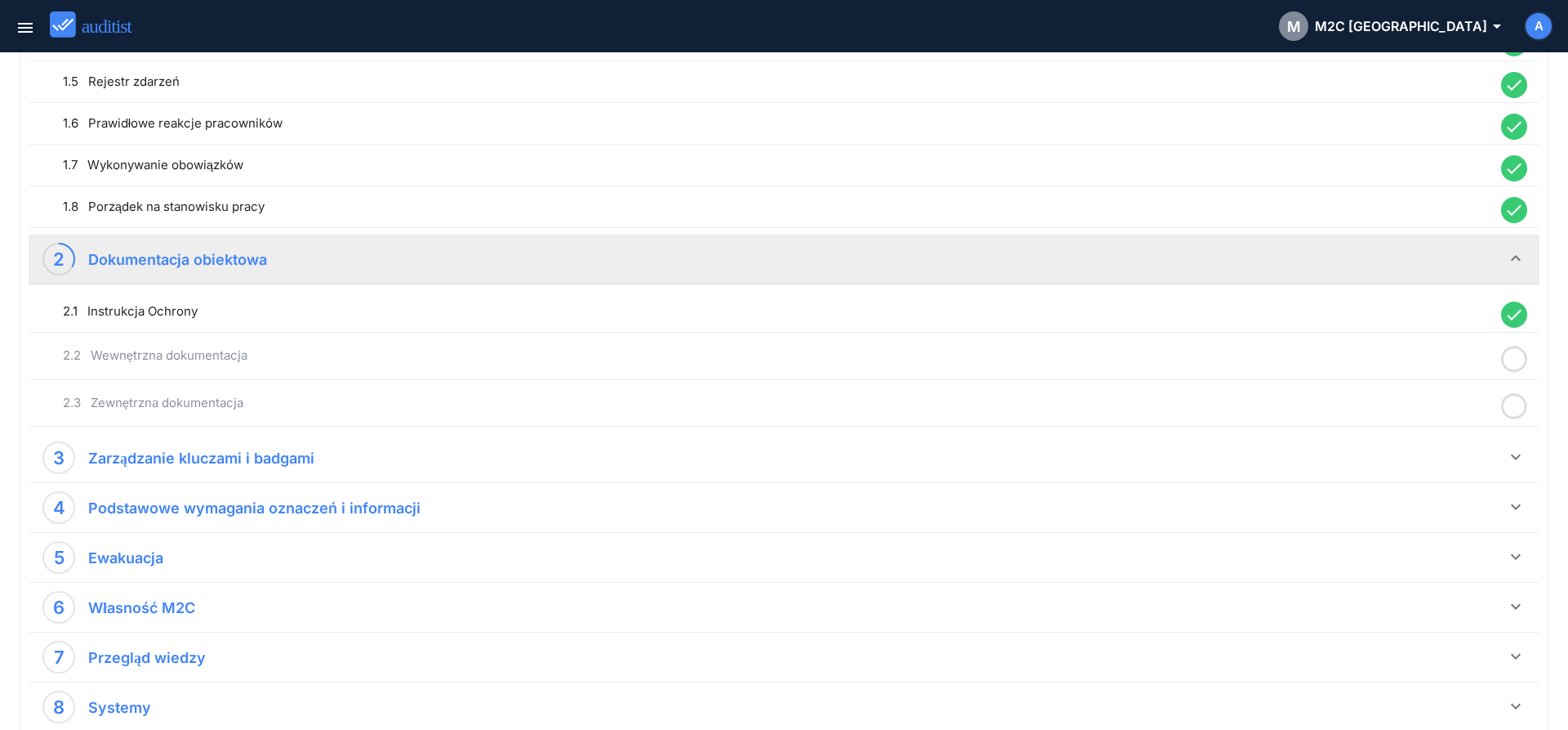
click at [1512, 362] on icon at bounding box center [1514, 359] width 26 height 32
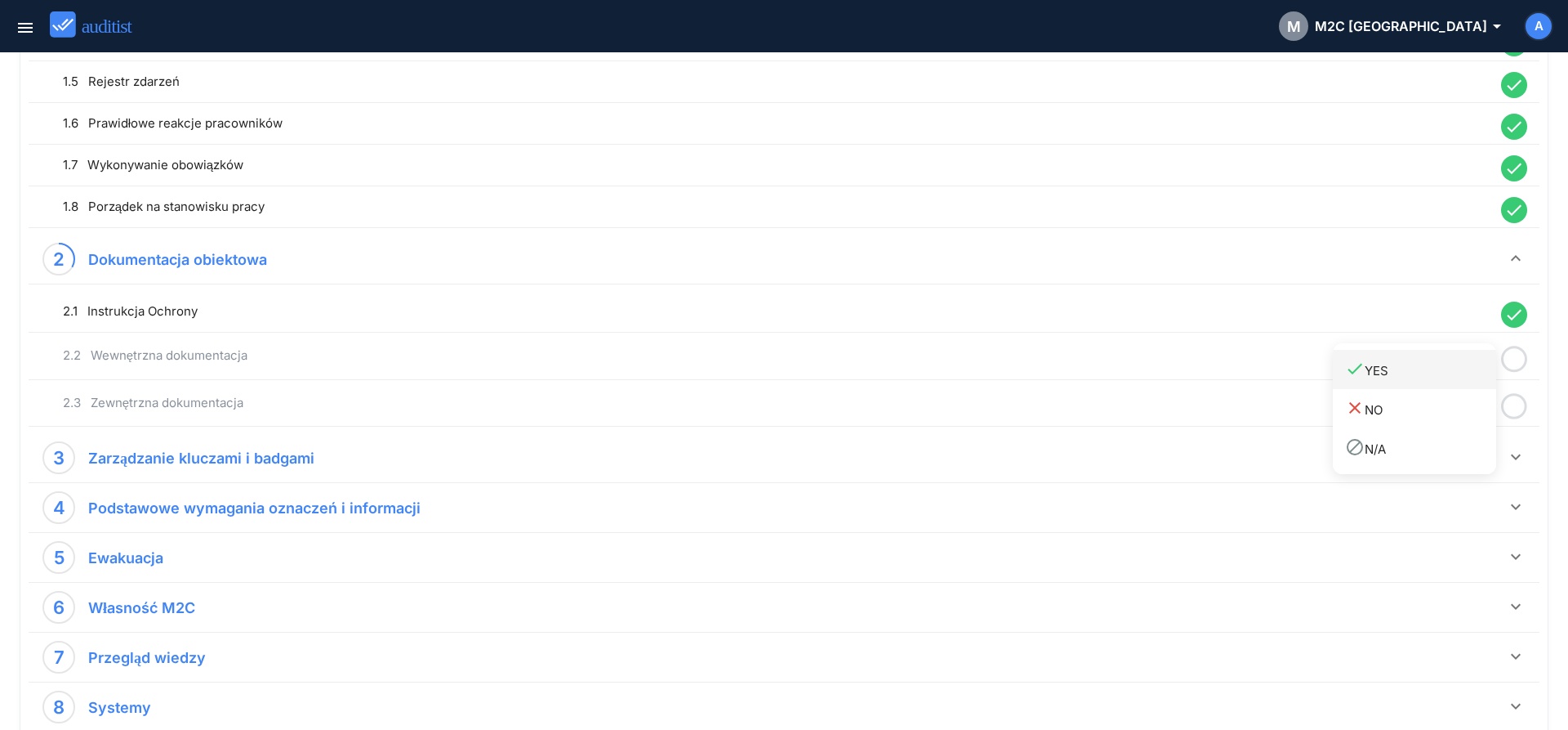
click at [1470, 376] on div "done YES" at bounding box center [1420, 369] width 151 height 22
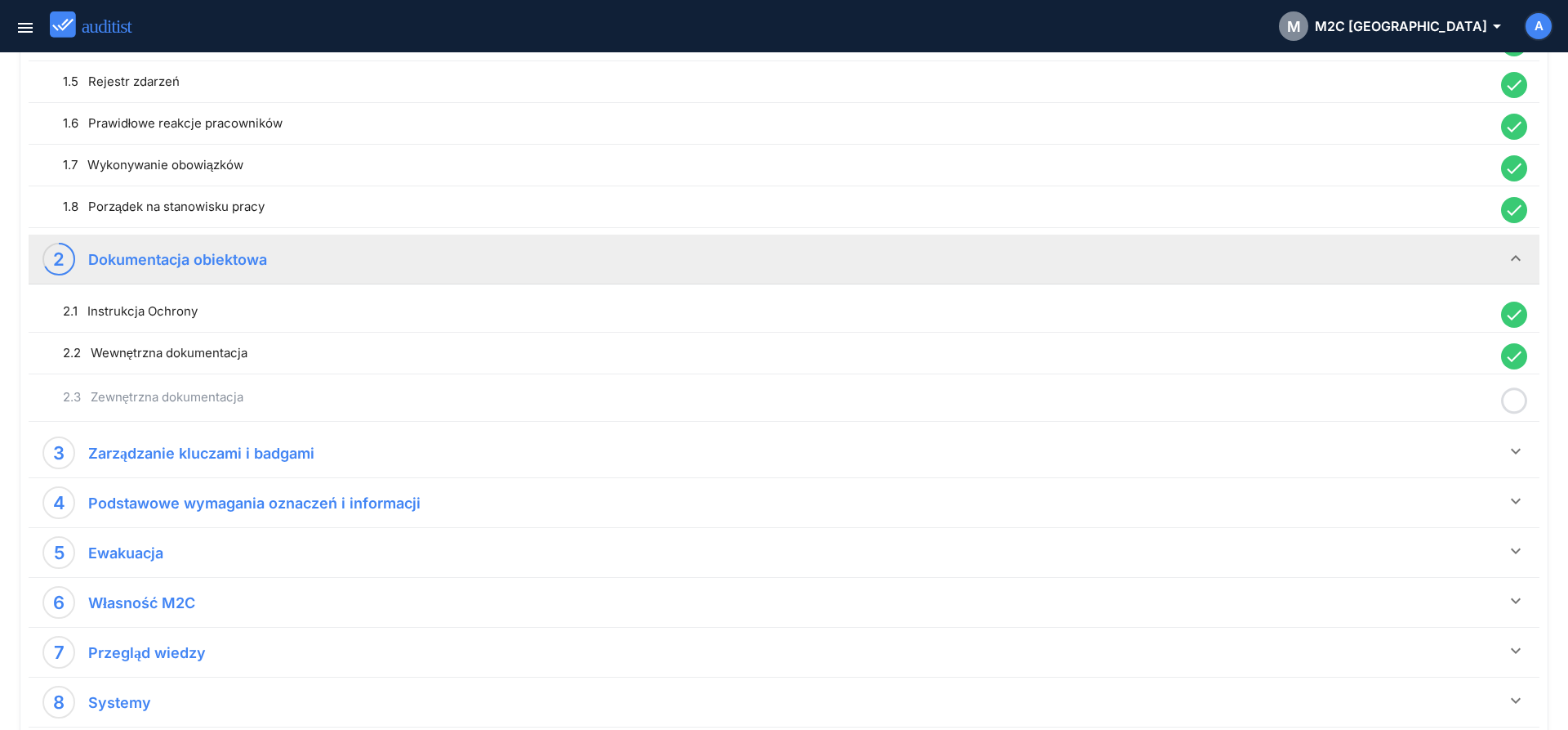
click at [1513, 398] on icon at bounding box center [1514, 401] width 26 height 32
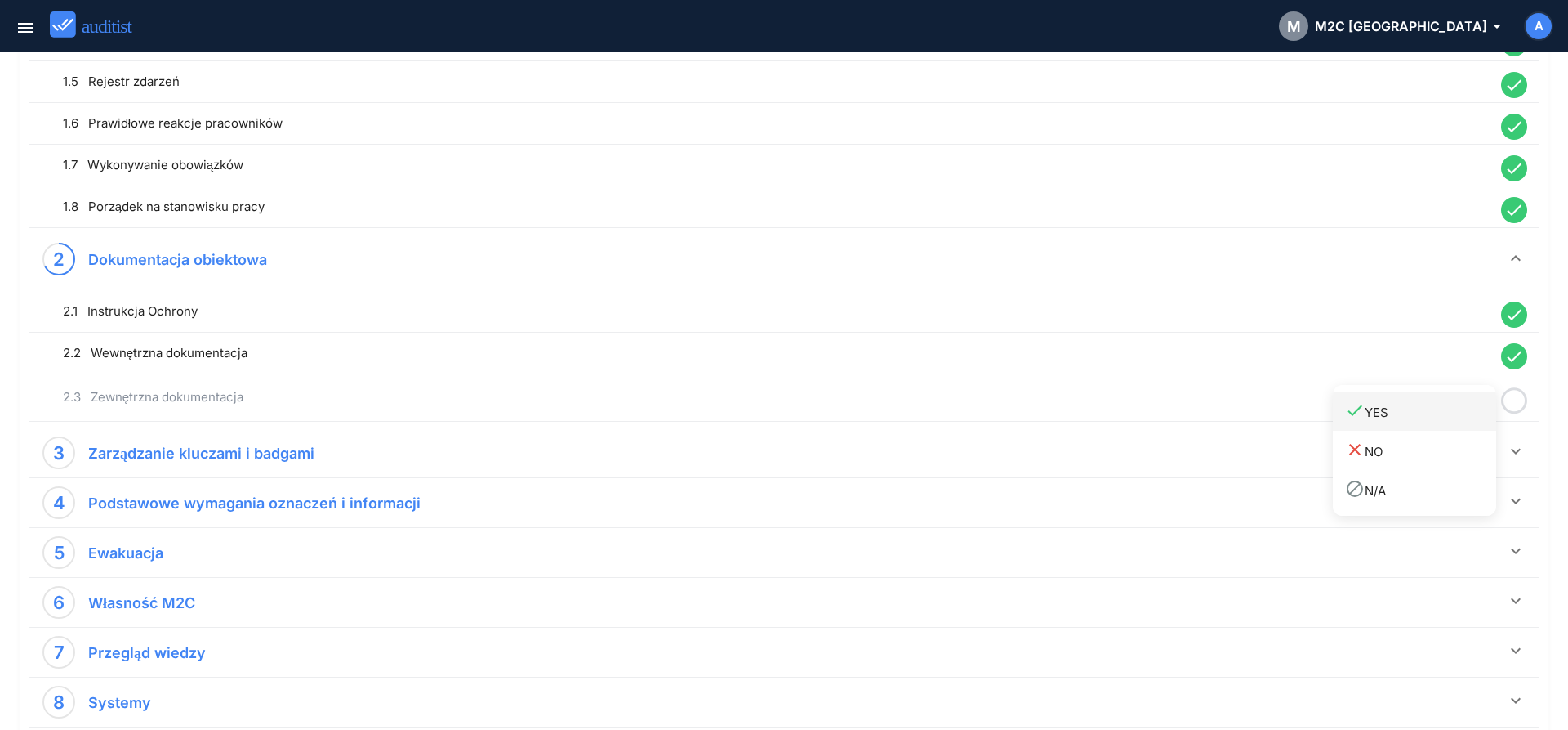
click at [1460, 416] on div "done YES" at bounding box center [1420, 411] width 151 height 22
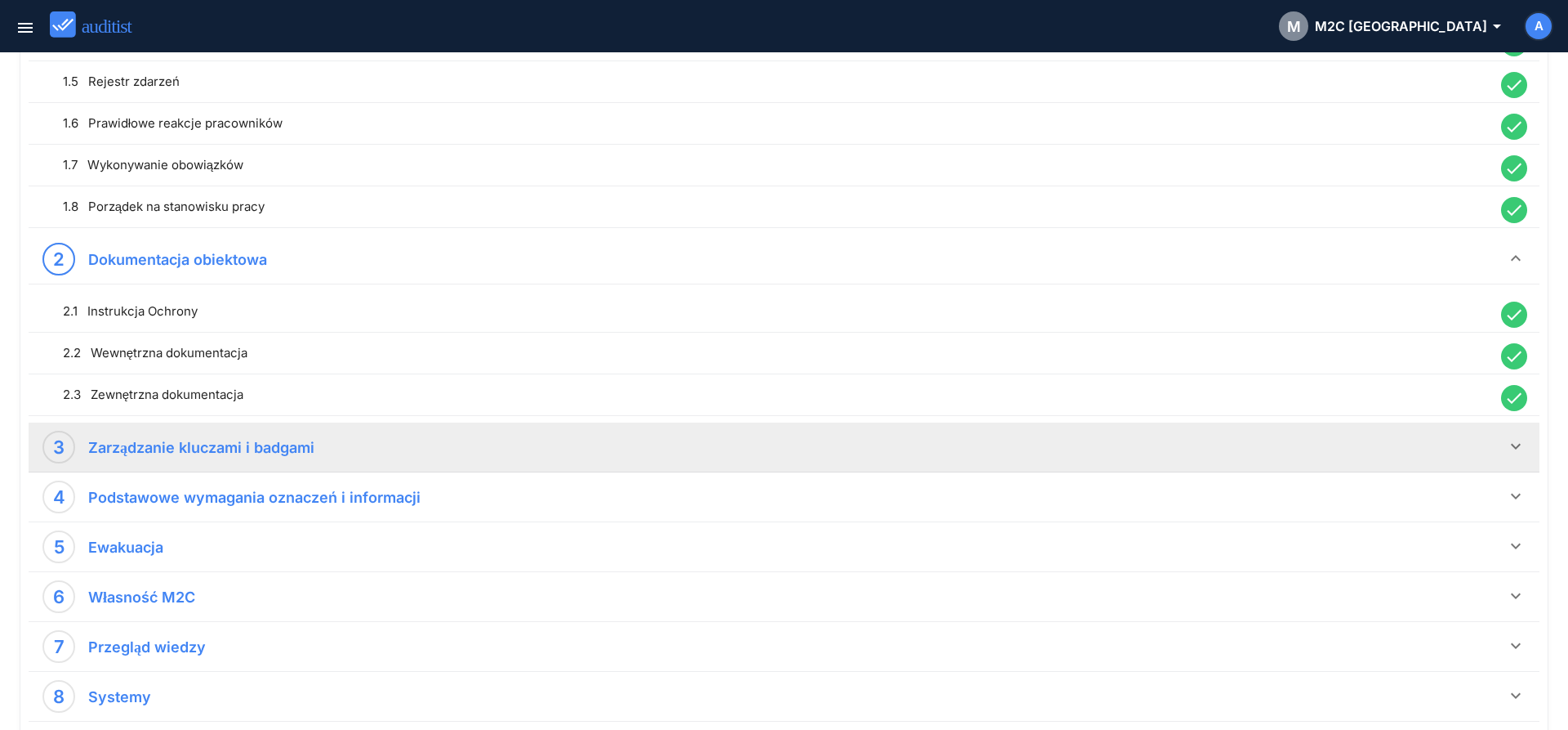
click at [1513, 451] on icon "keyboard_arrow_down" at bounding box center [1516, 447] width 20 height 20
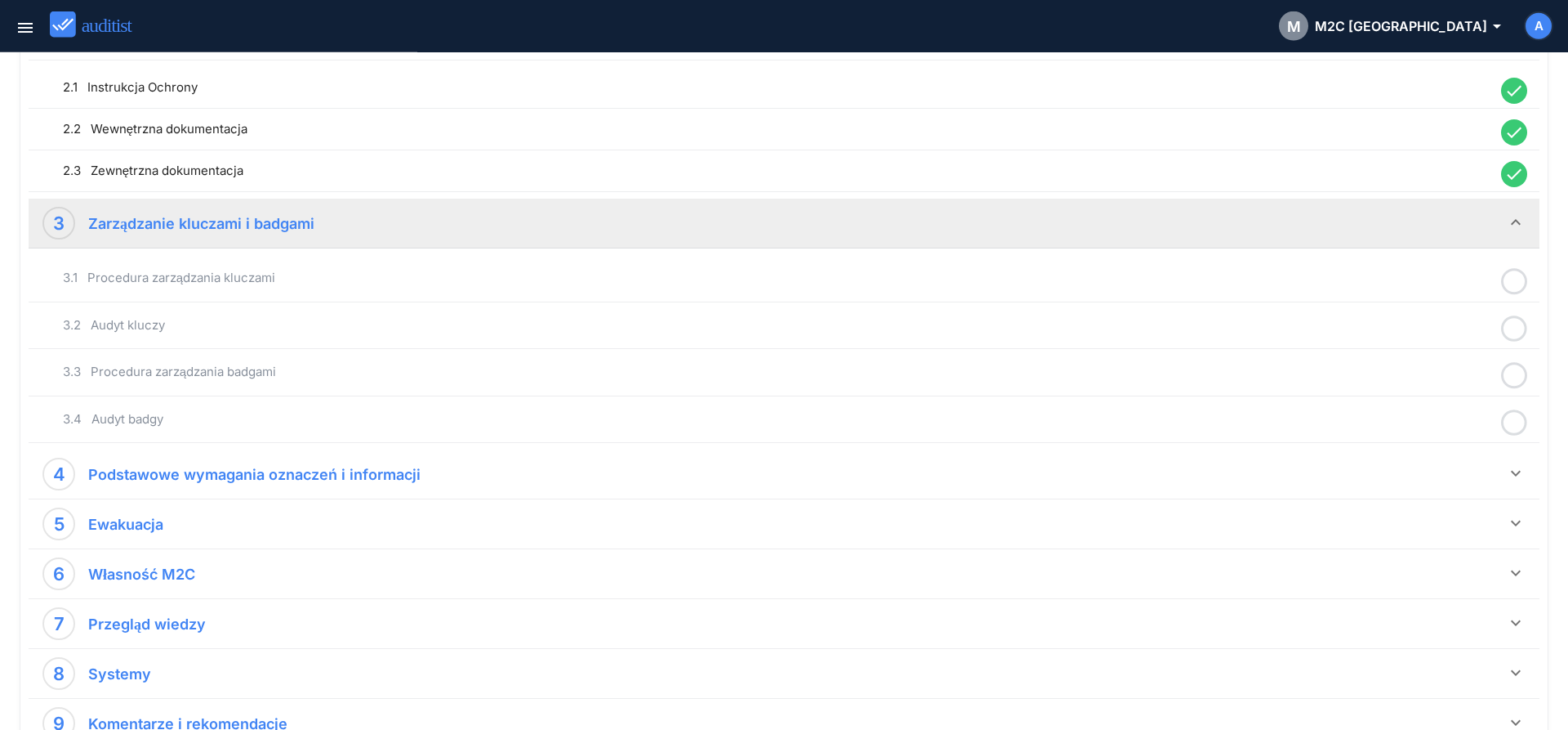
scroll to position [654, 0]
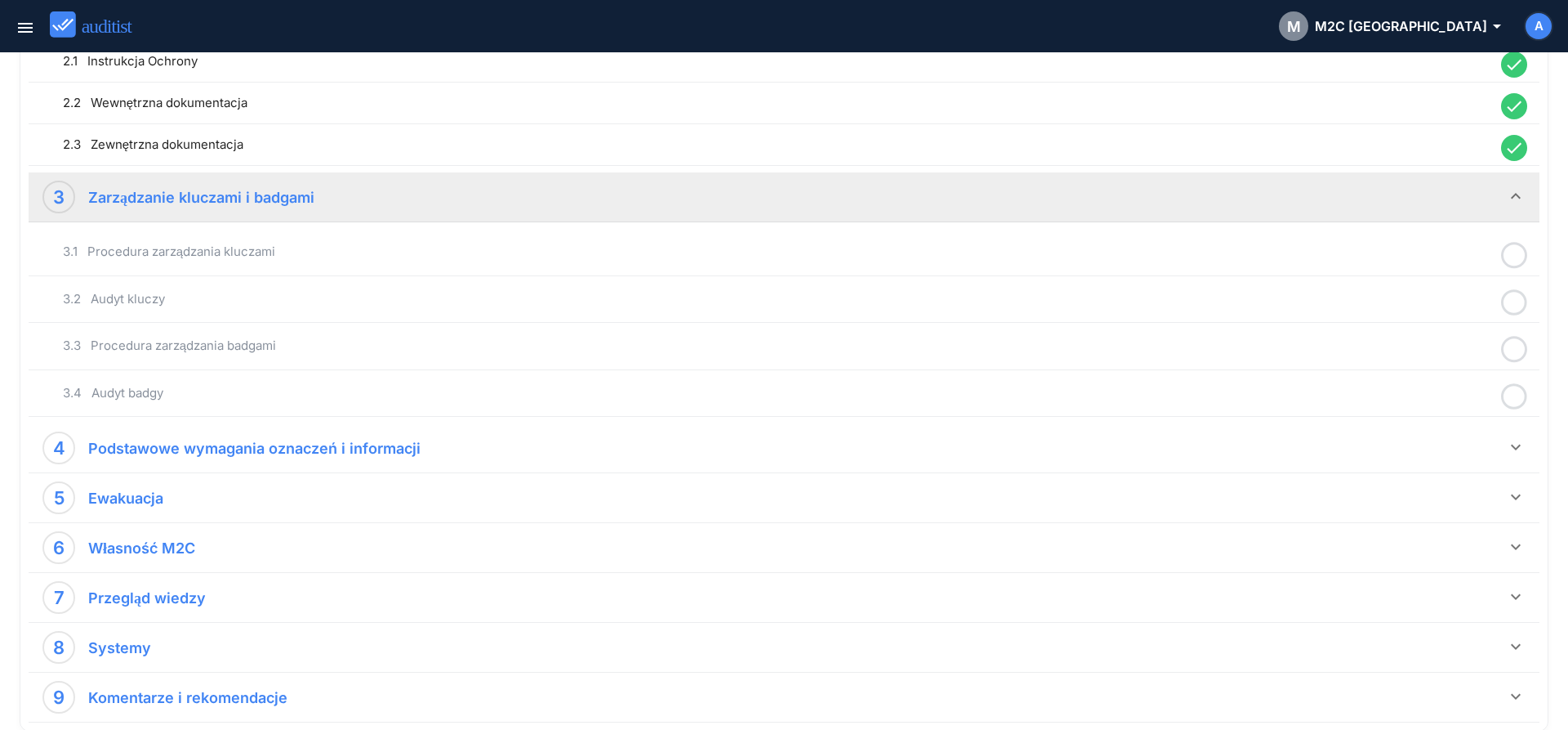
click at [1512, 245] on icon at bounding box center [1514, 255] width 26 height 32
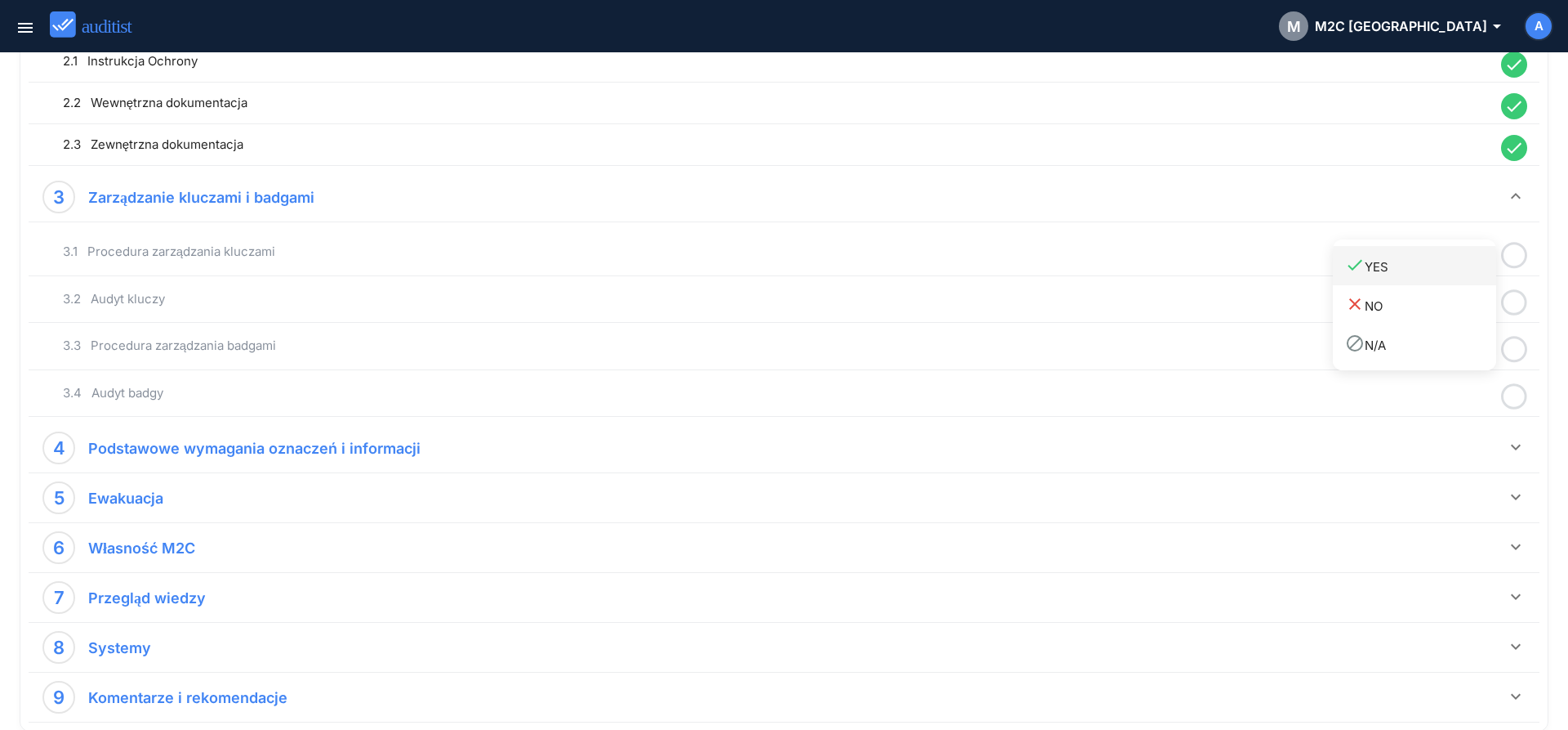
click at [1439, 277] on div "done YES" at bounding box center [1420, 266] width 151 height 22
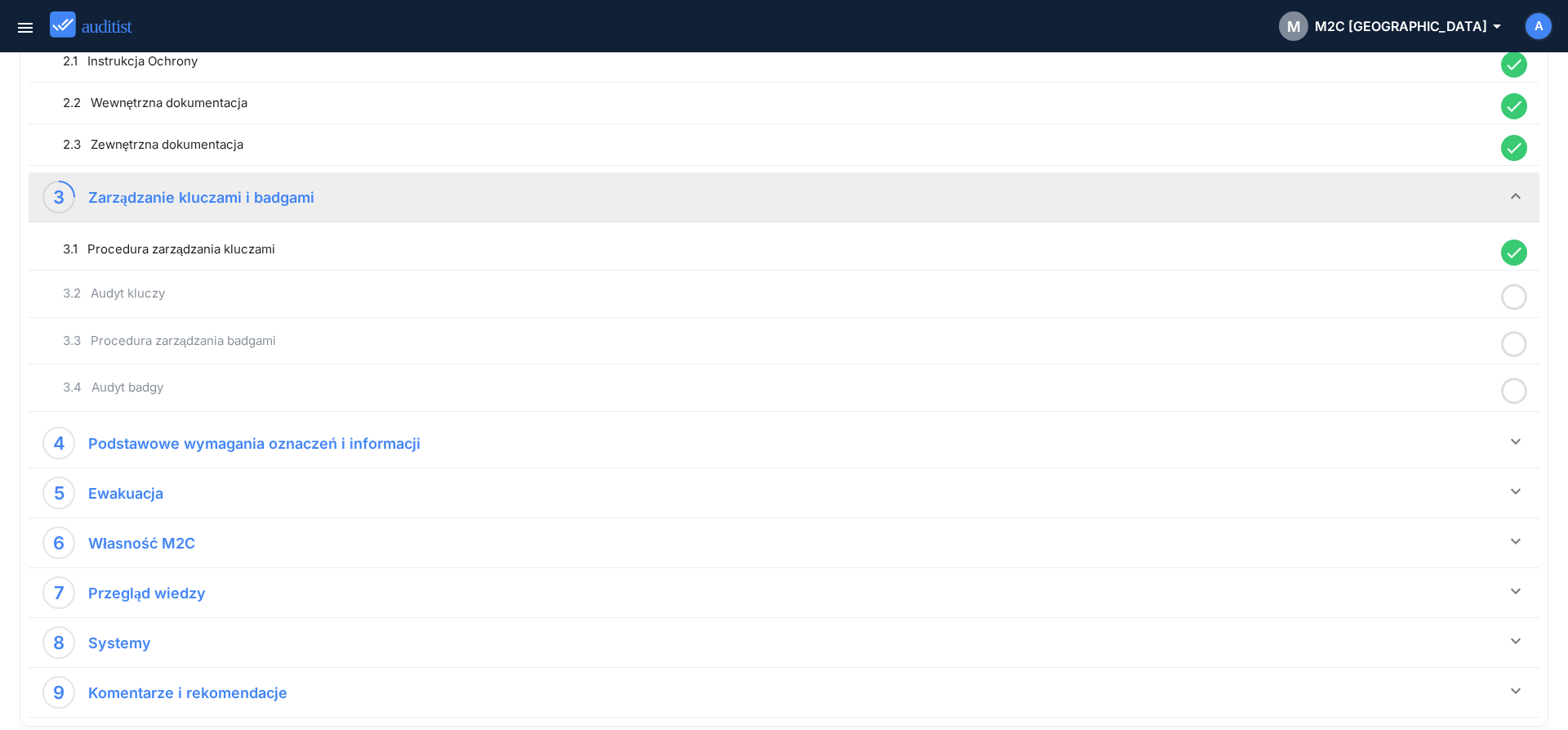
click at [1512, 299] on icon at bounding box center [1514, 297] width 26 height 32
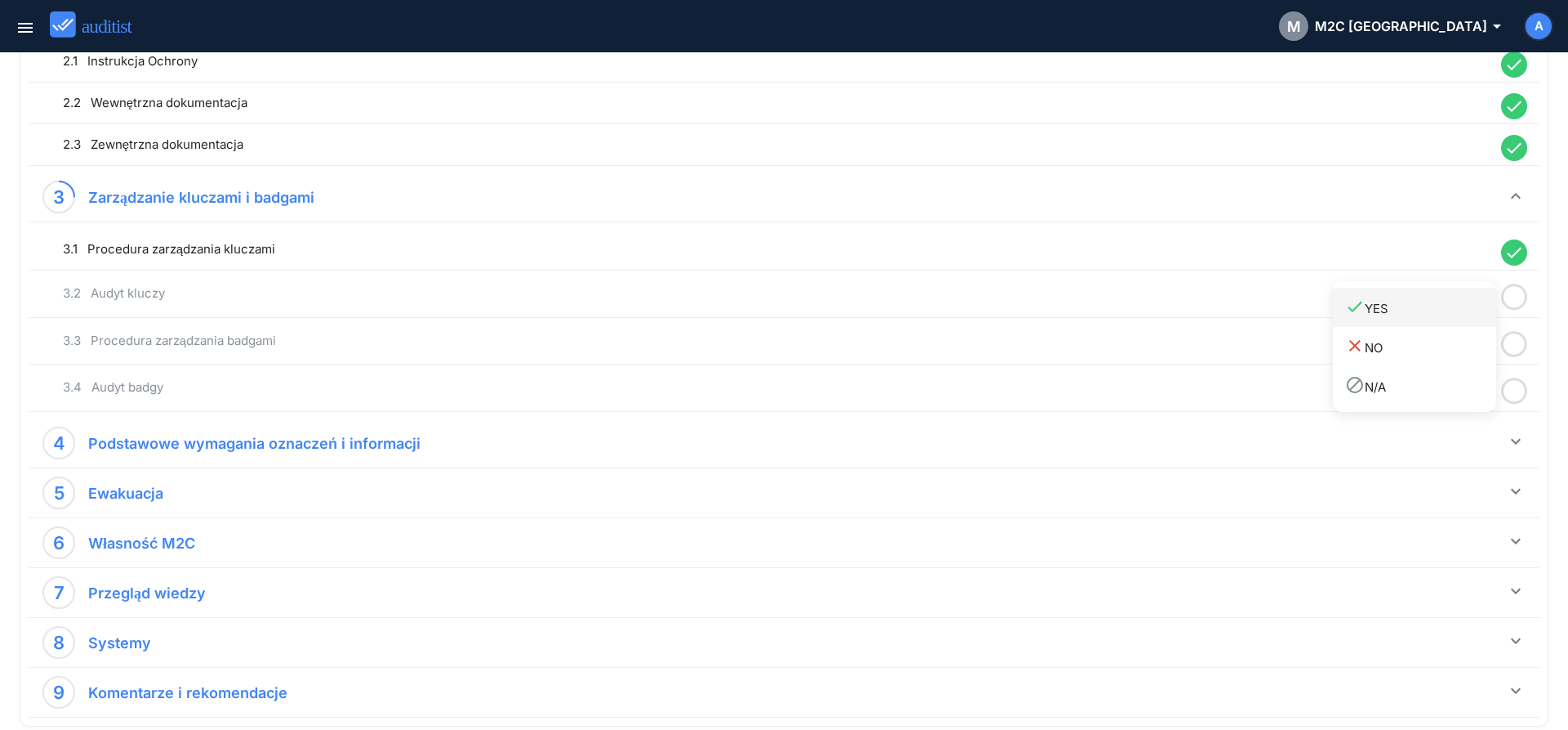
click at [1447, 309] on div "done YES" at bounding box center [1420, 308] width 151 height 22
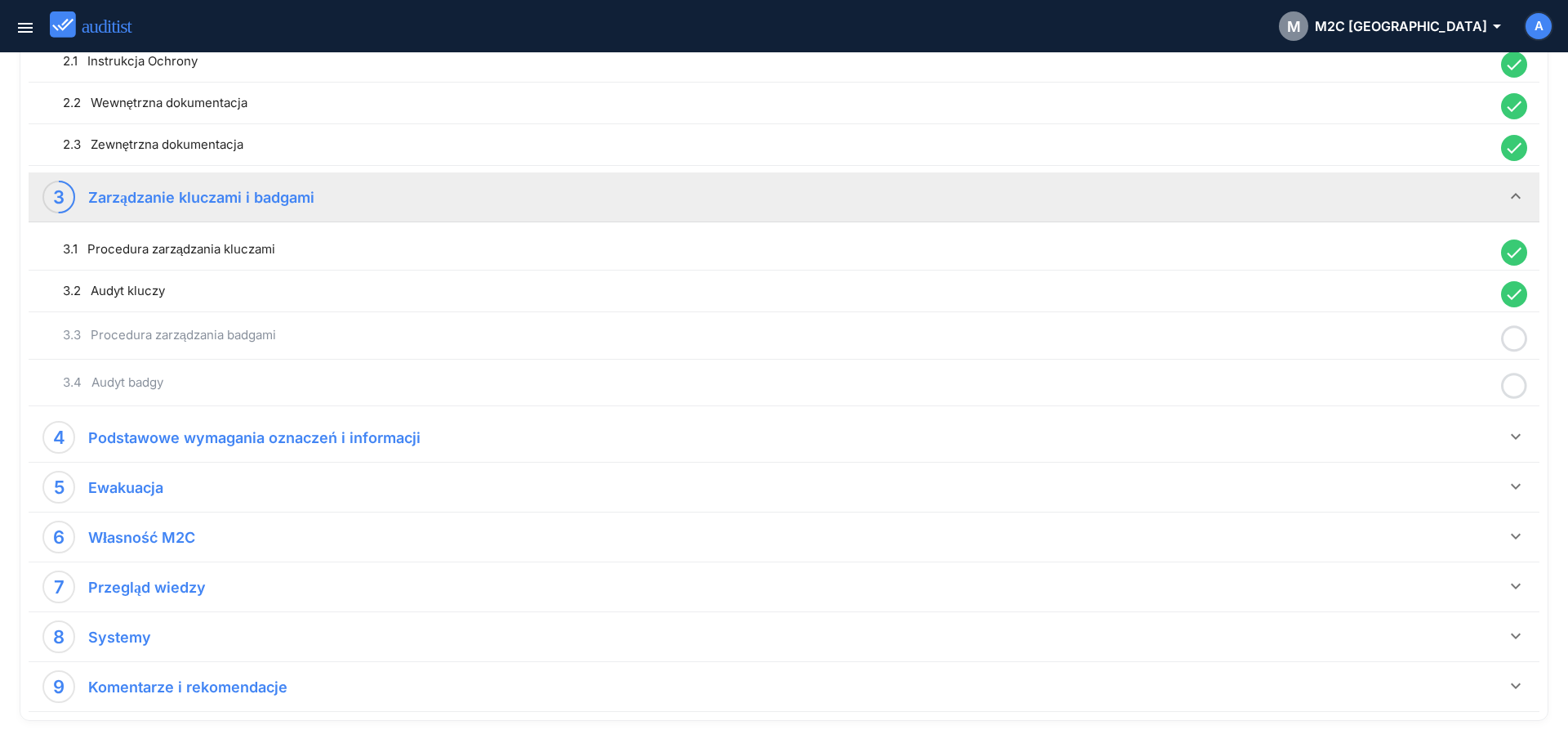
click at [1515, 336] on icon at bounding box center [1514, 338] width 26 height 32
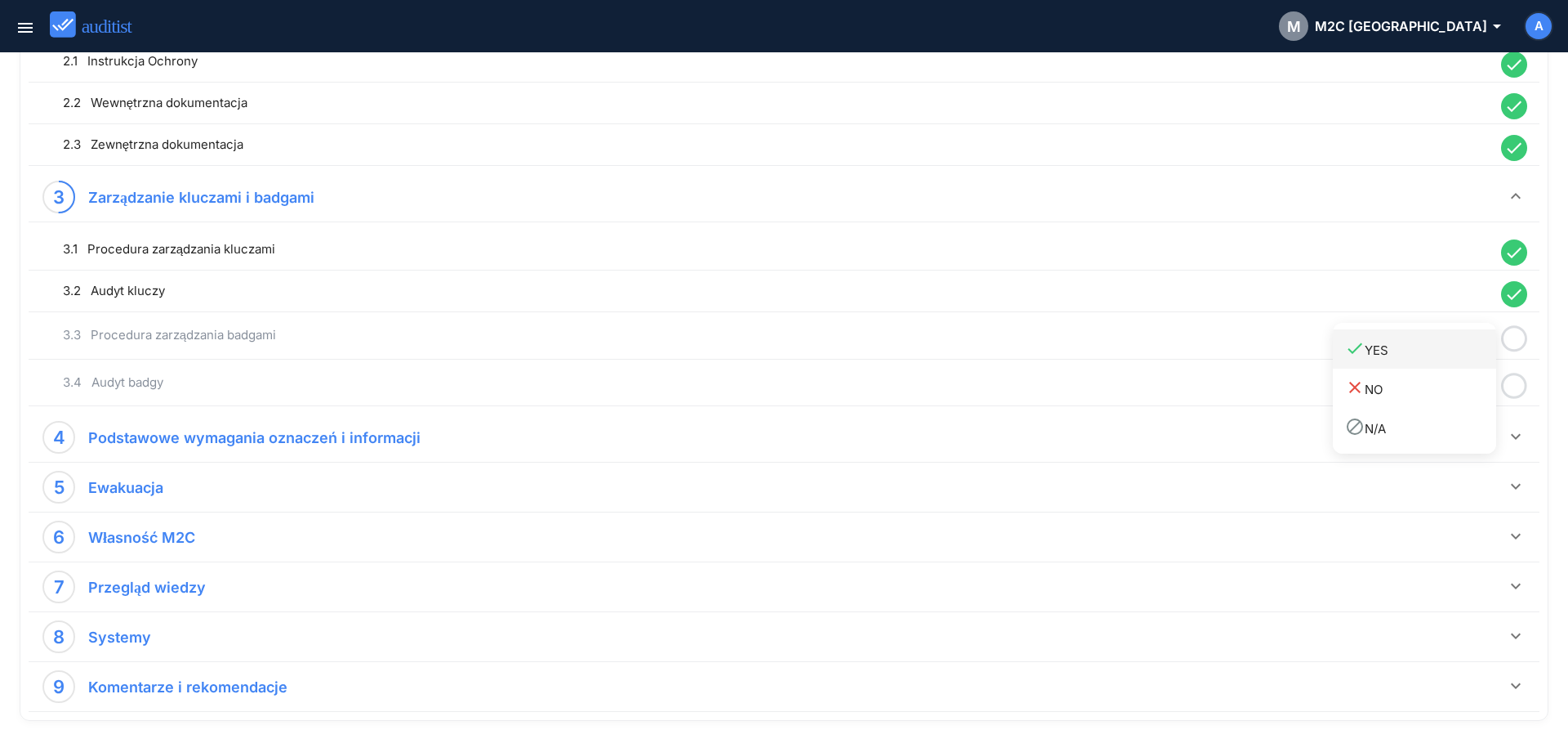
click at [1478, 351] on div "done YES" at bounding box center [1420, 349] width 151 height 22
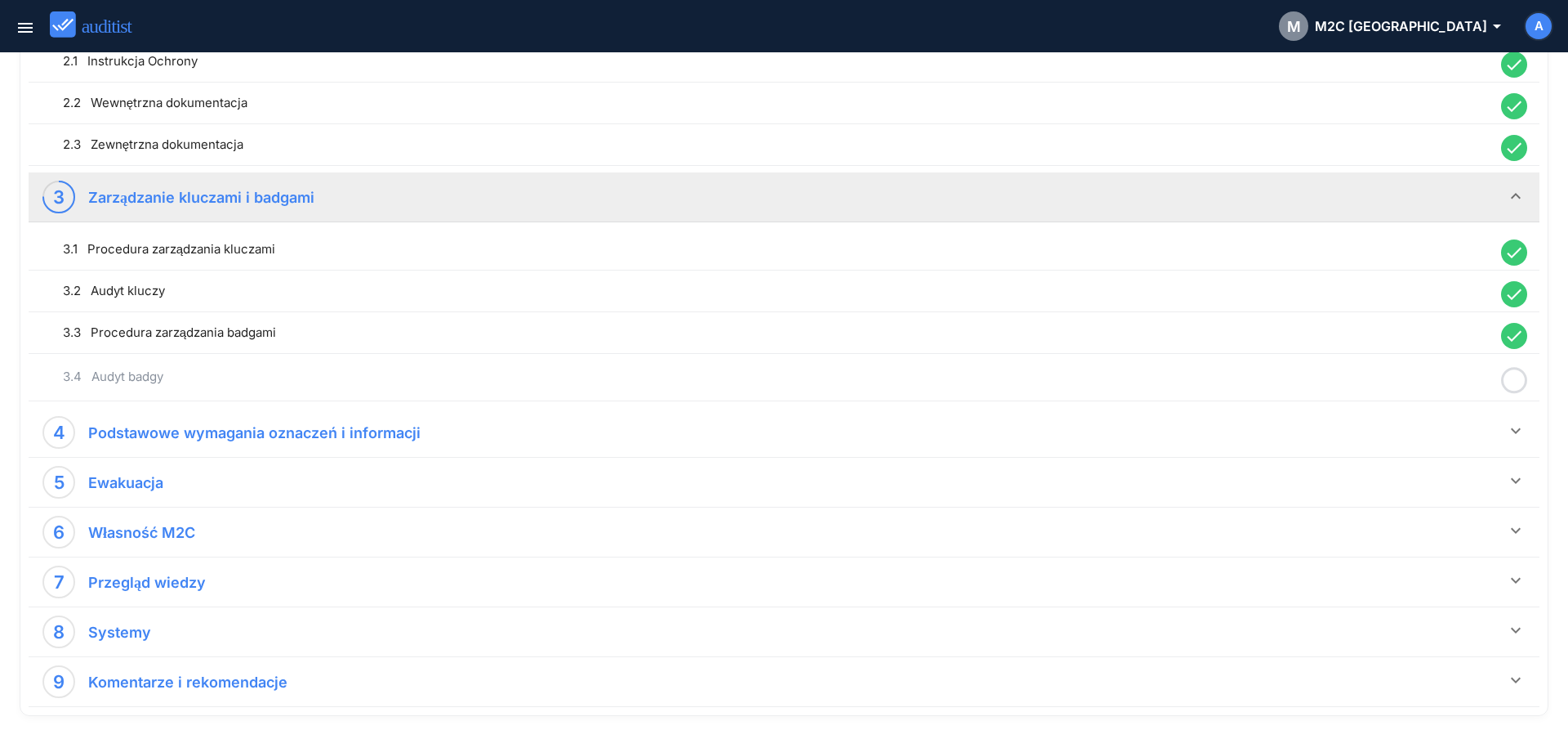
click at [1519, 385] on icon at bounding box center [1514, 380] width 26 height 32
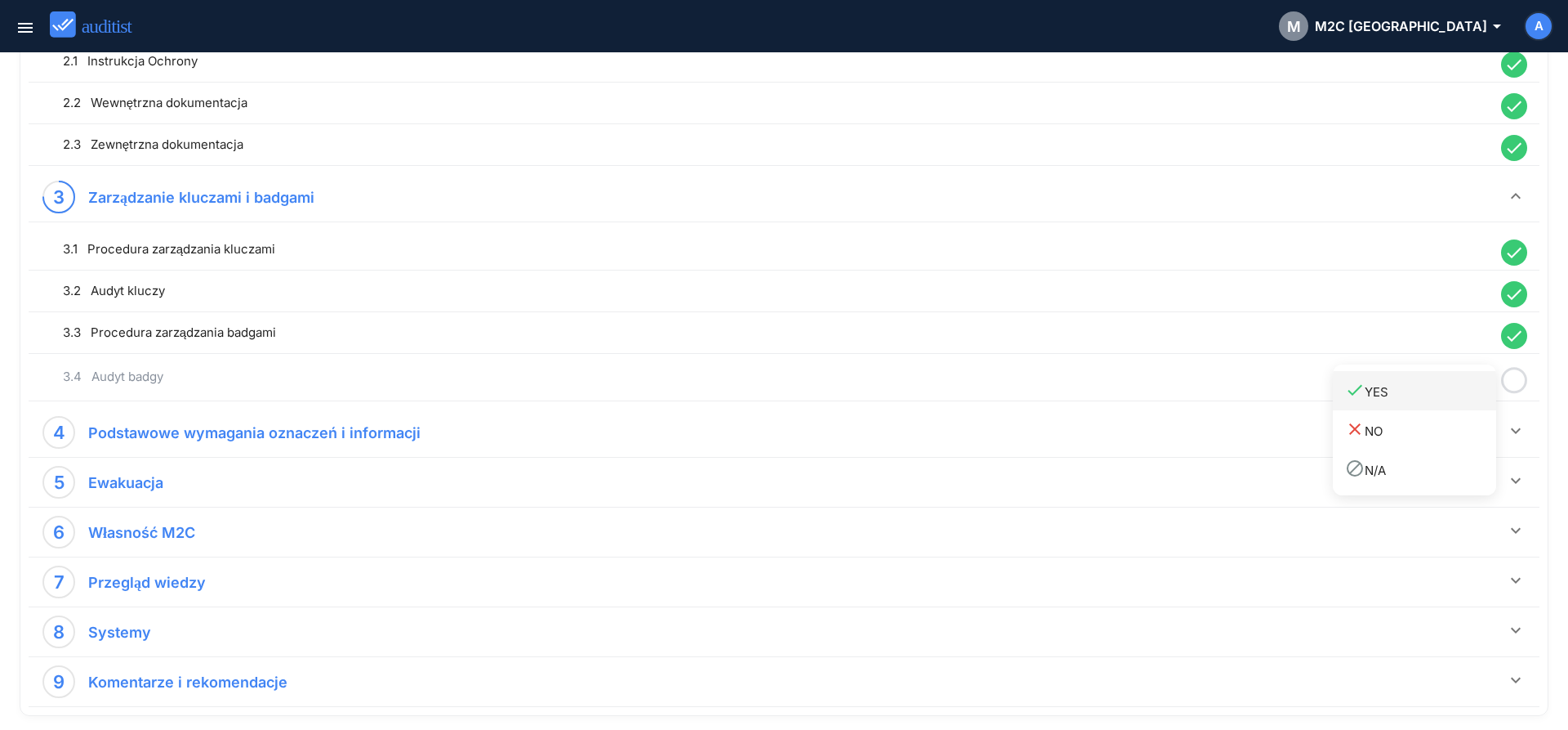
click at [1463, 391] on div "done YES" at bounding box center [1420, 391] width 151 height 22
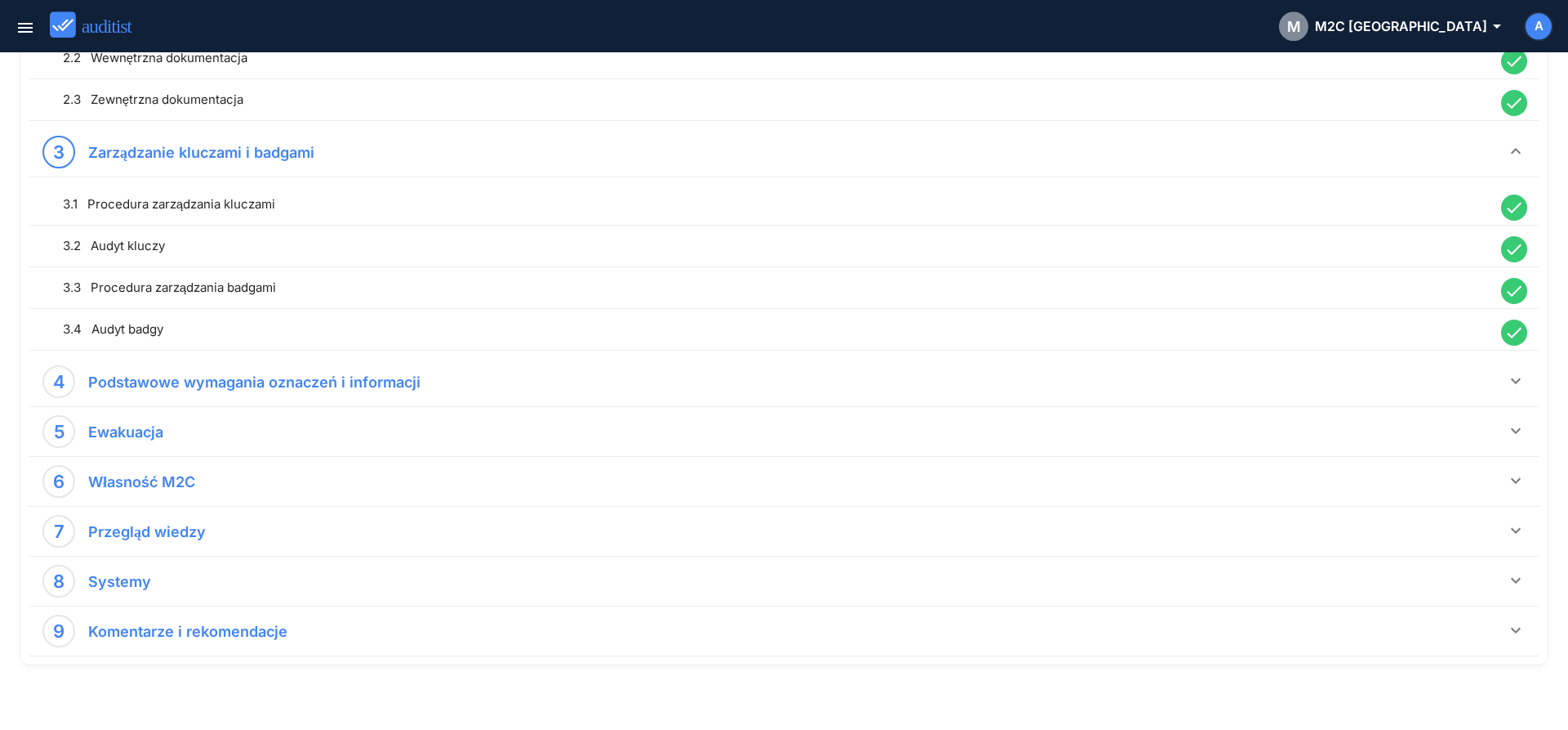
scroll to position [721, 0]
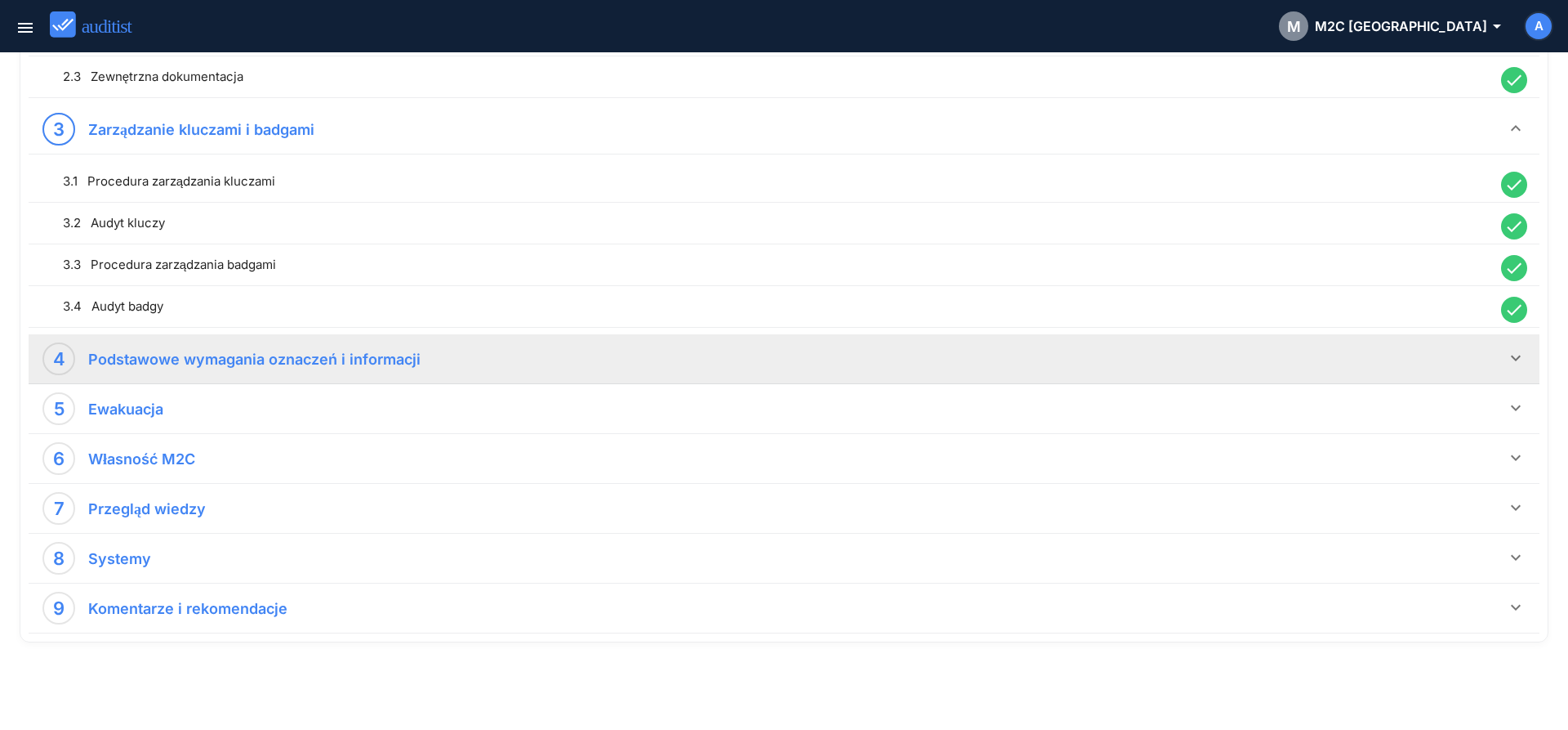
click at [1518, 363] on icon "keyboard_arrow_down" at bounding box center [1516, 358] width 20 height 20
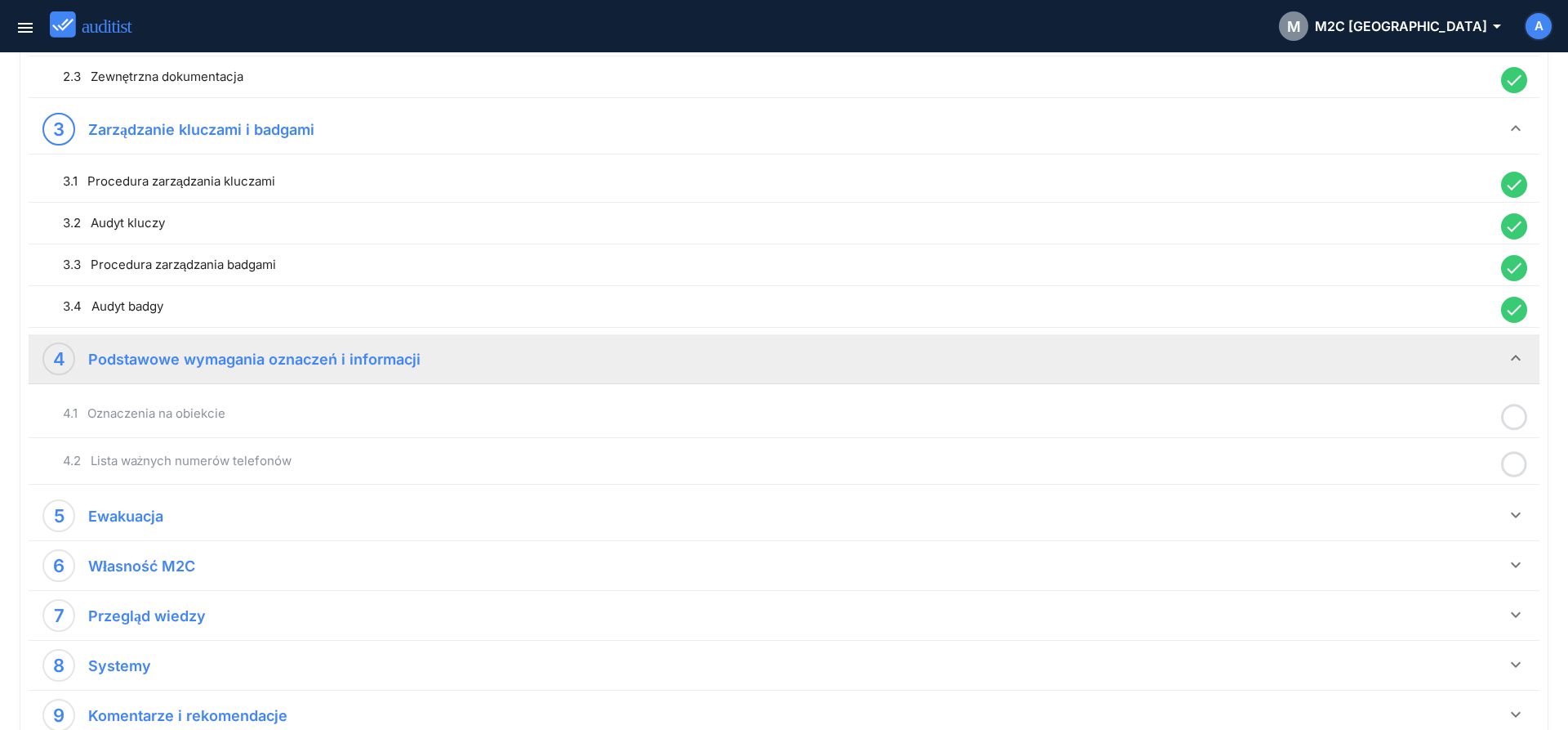
drag, startPoint x: 1516, startPoint y: 416, endPoint x: 1499, endPoint y: 423, distance: 18.4
click at [1516, 417] on icon at bounding box center [1514, 417] width 26 height 32
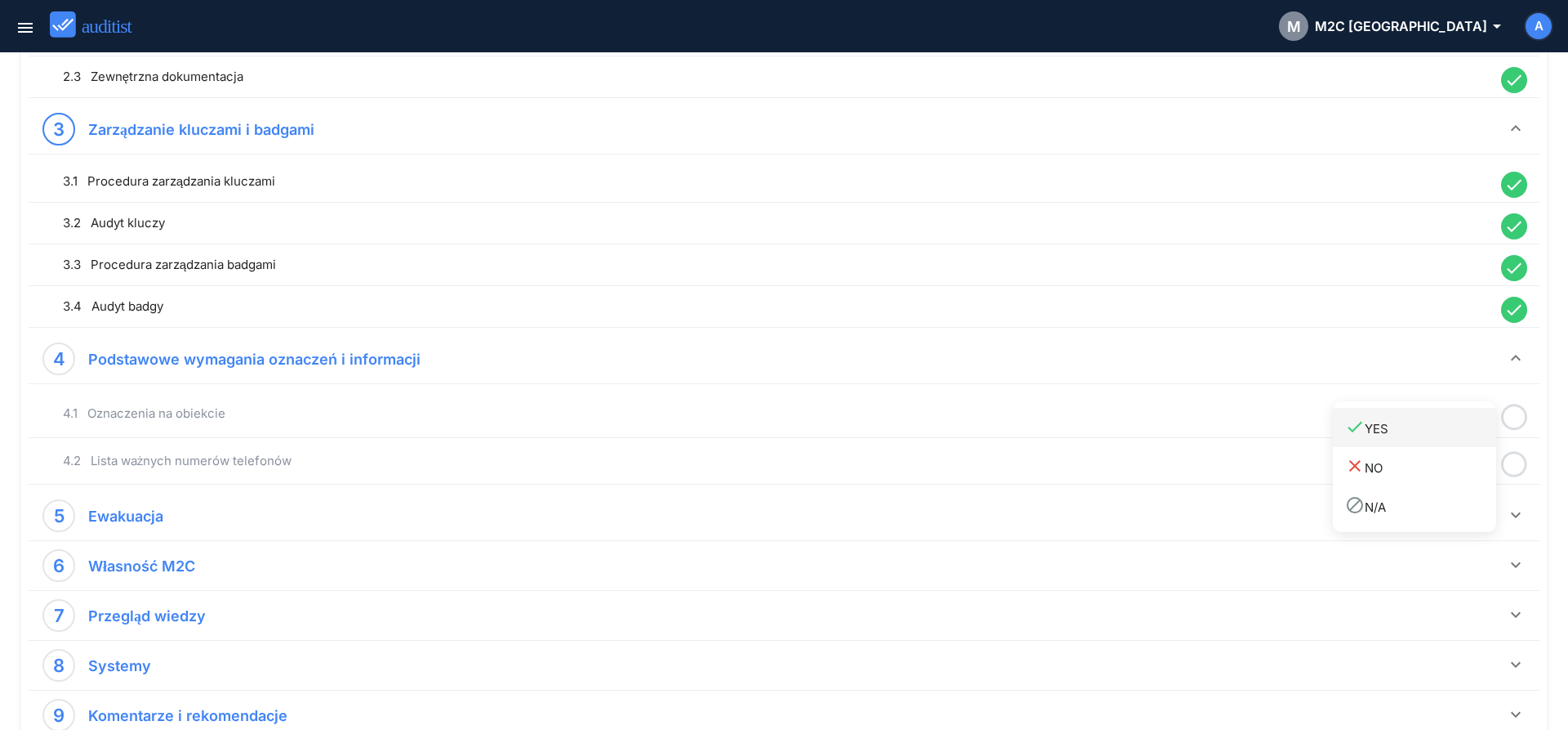
click at [1479, 435] on div "done YES" at bounding box center [1420, 427] width 151 height 22
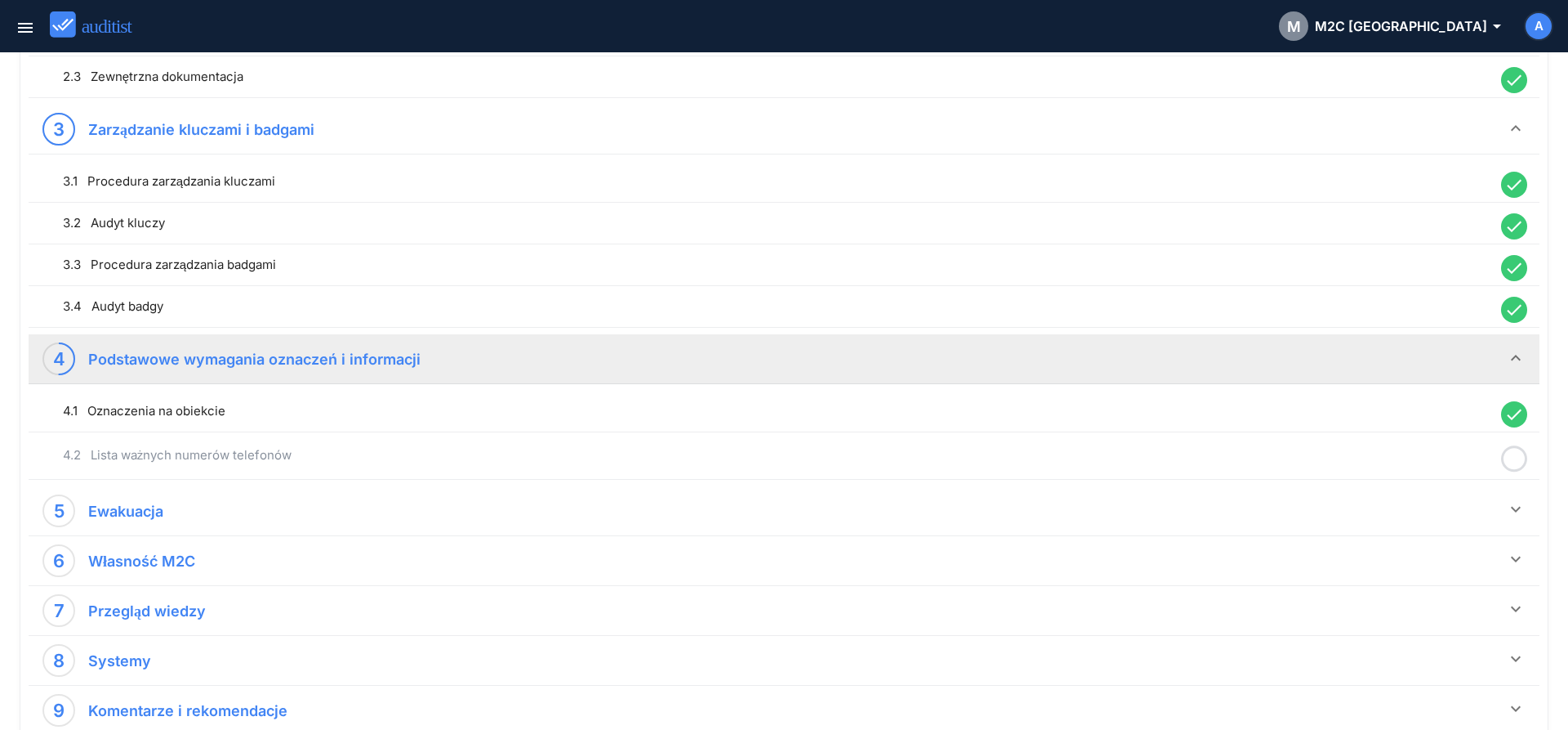
click at [1517, 456] on icon at bounding box center [1514, 458] width 26 height 32
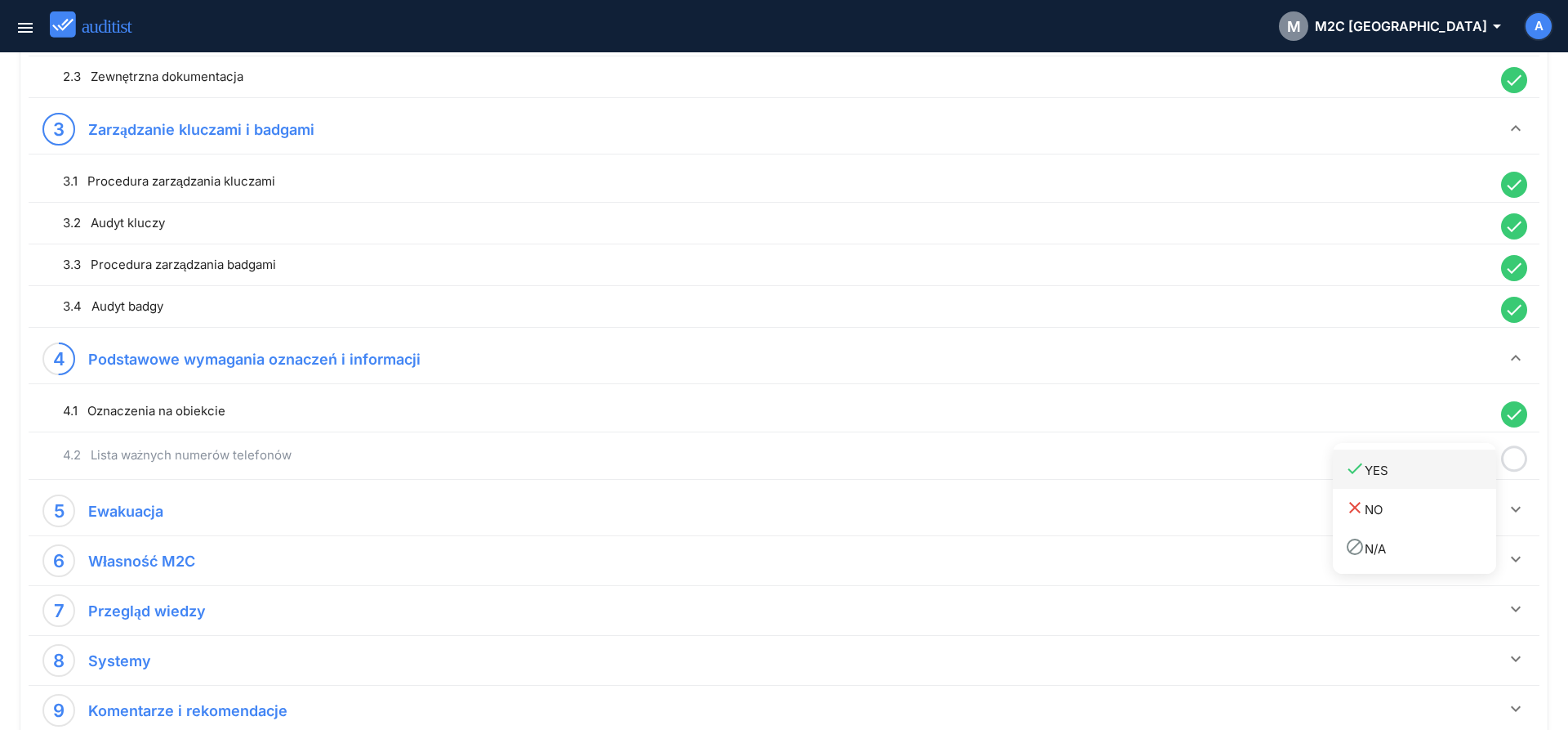
click at [1478, 479] on div "done YES" at bounding box center [1420, 469] width 151 height 22
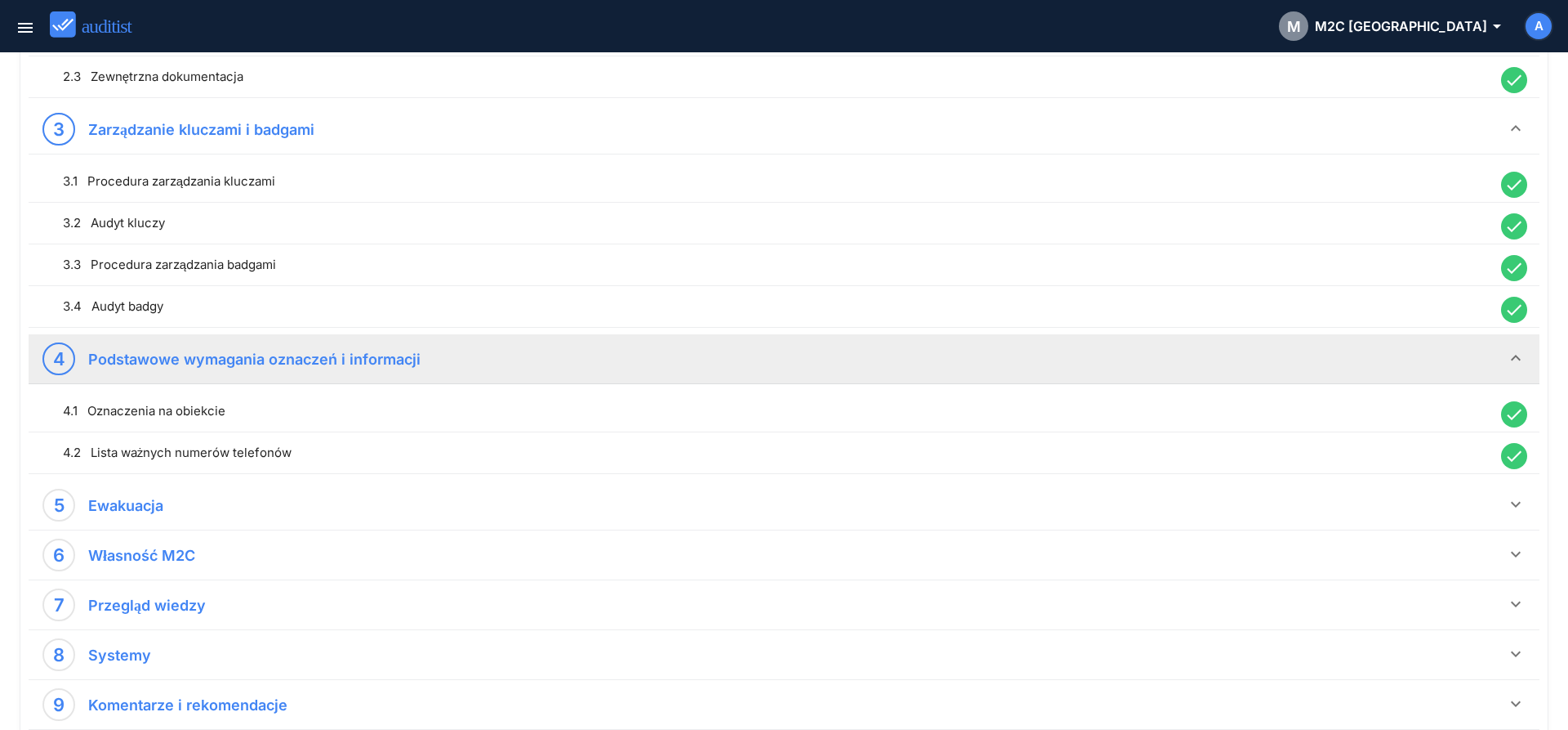
drag, startPoint x: 1478, startPoint y: 479, endPoint x: 1461, endPoint y: 481, distance: 17.1
click at [1477, 479] on div "4.1 Oznaczenia na obiekcie done 4.2 Lista ważnych numerów telefonów done" at bounding box center [784, 432] width 1511 height 97
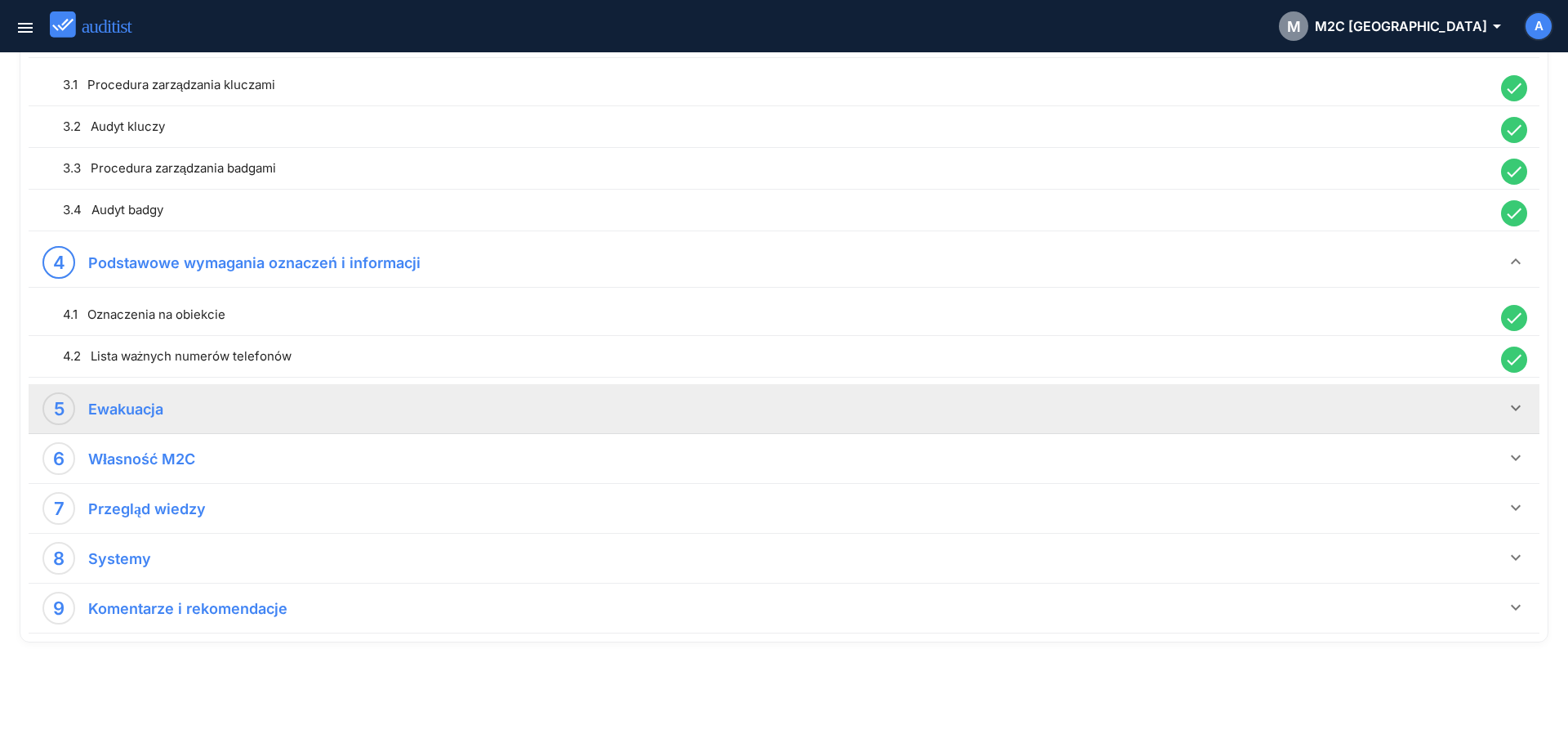
click at [1517, 411] on icon "keyboard_arrow_down" at bounding box center [1516, 408] width 20 height 20
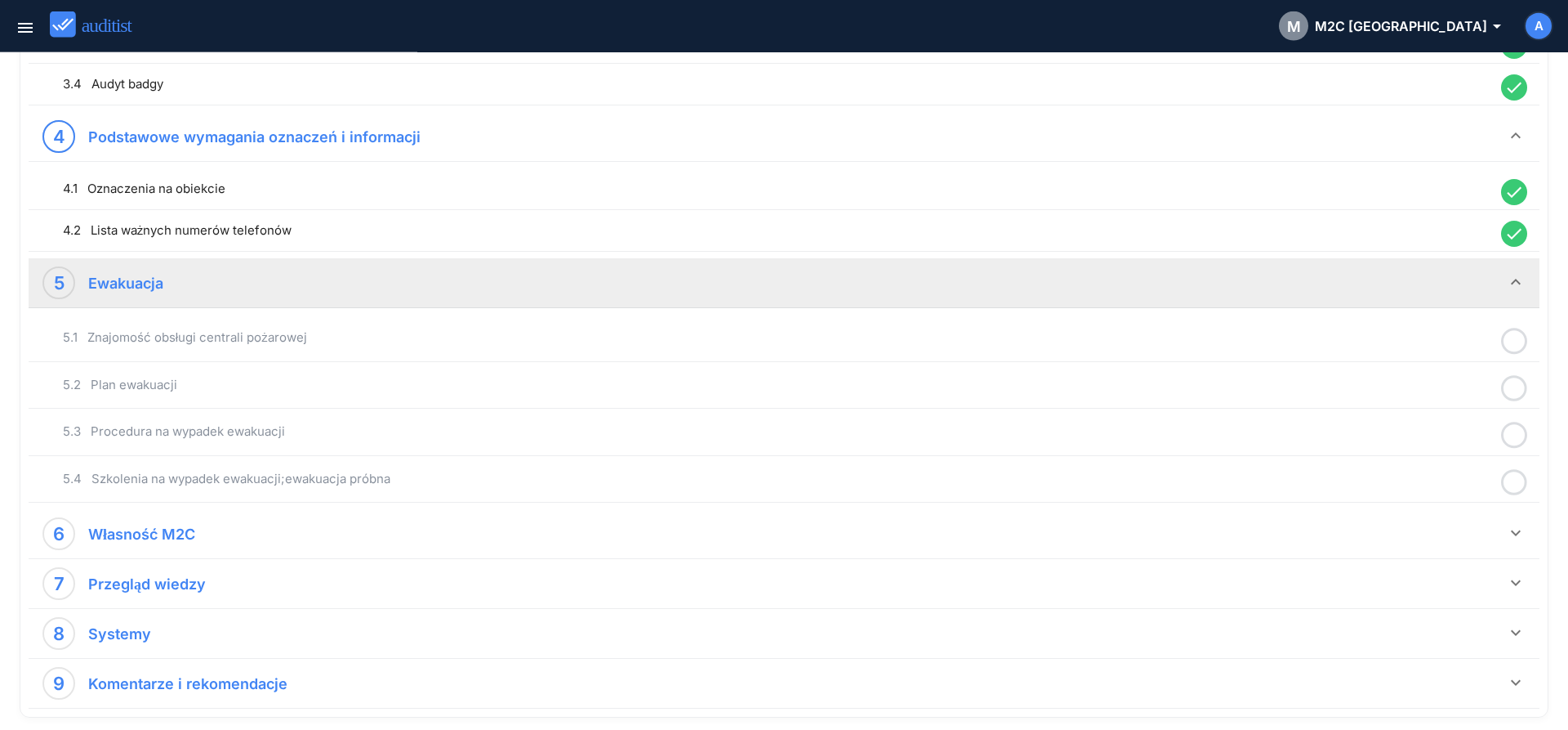
scroll to position [985, 0]
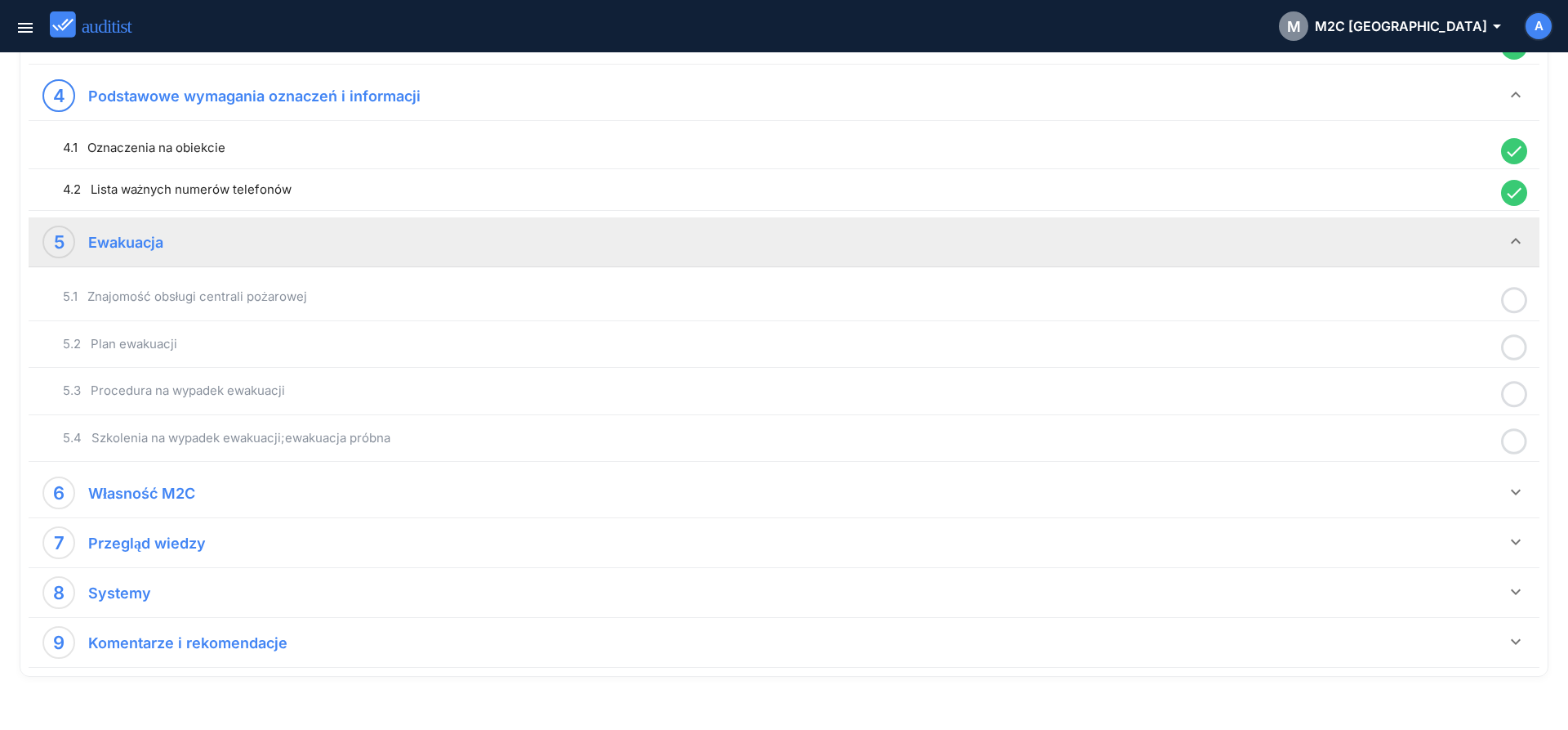
click at [1512, 300] on icon at bounding box center [1514, 300] width 26 height 32
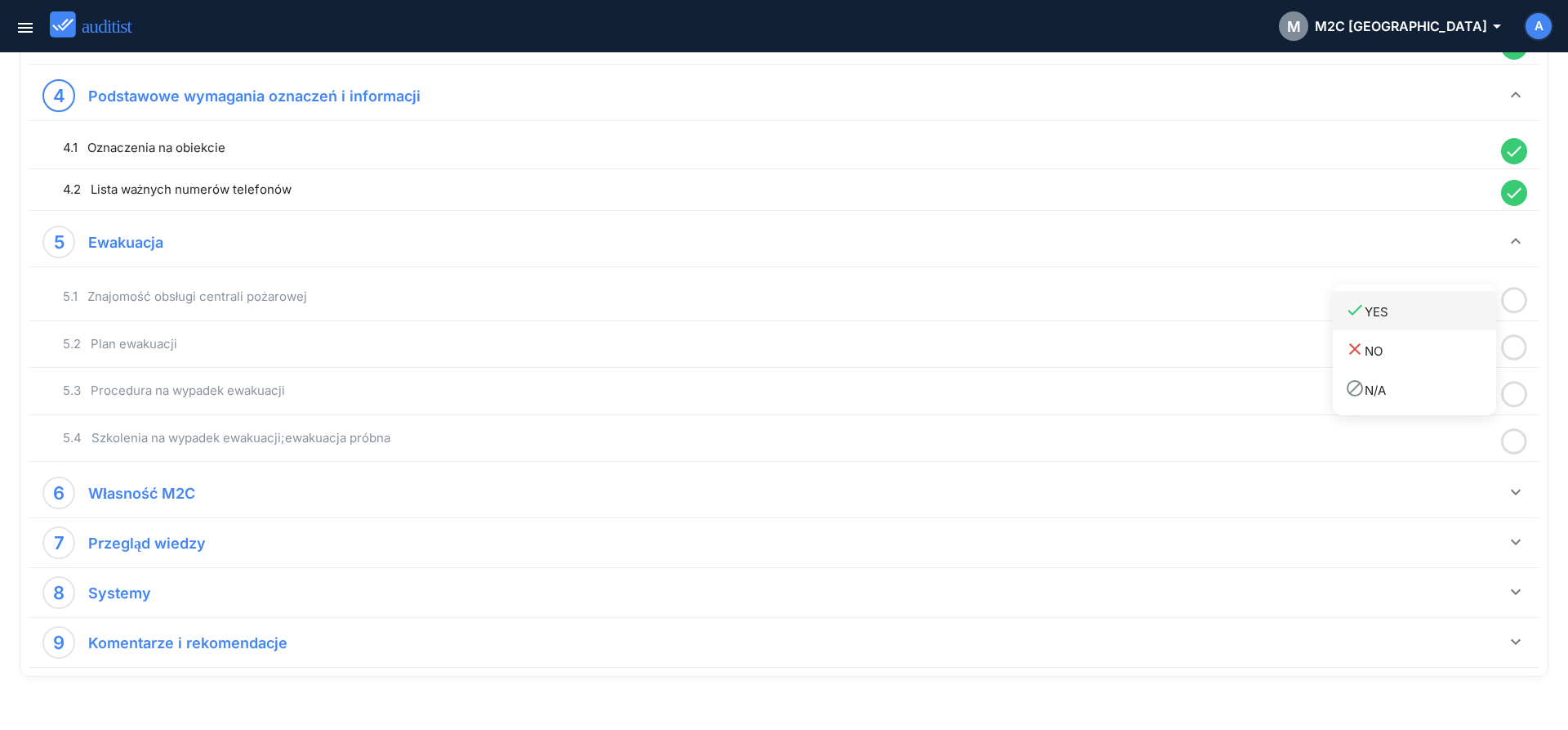
click at [1486, 321] on div "done YES" at bounding box center [1420, 311] width 151 height 22
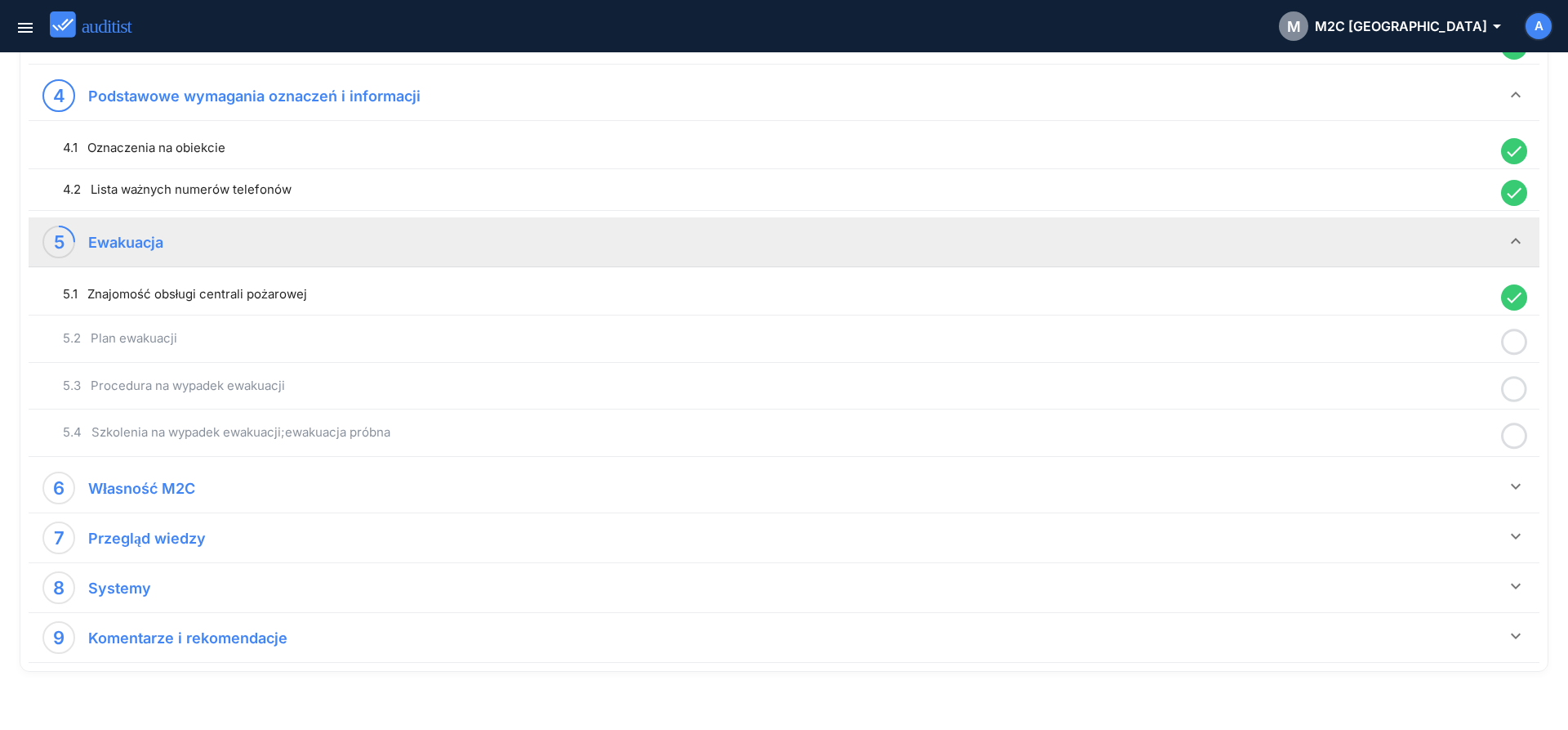
click at [1521, 344] on icon at bounding box center [1514, 342] width 26 height 32
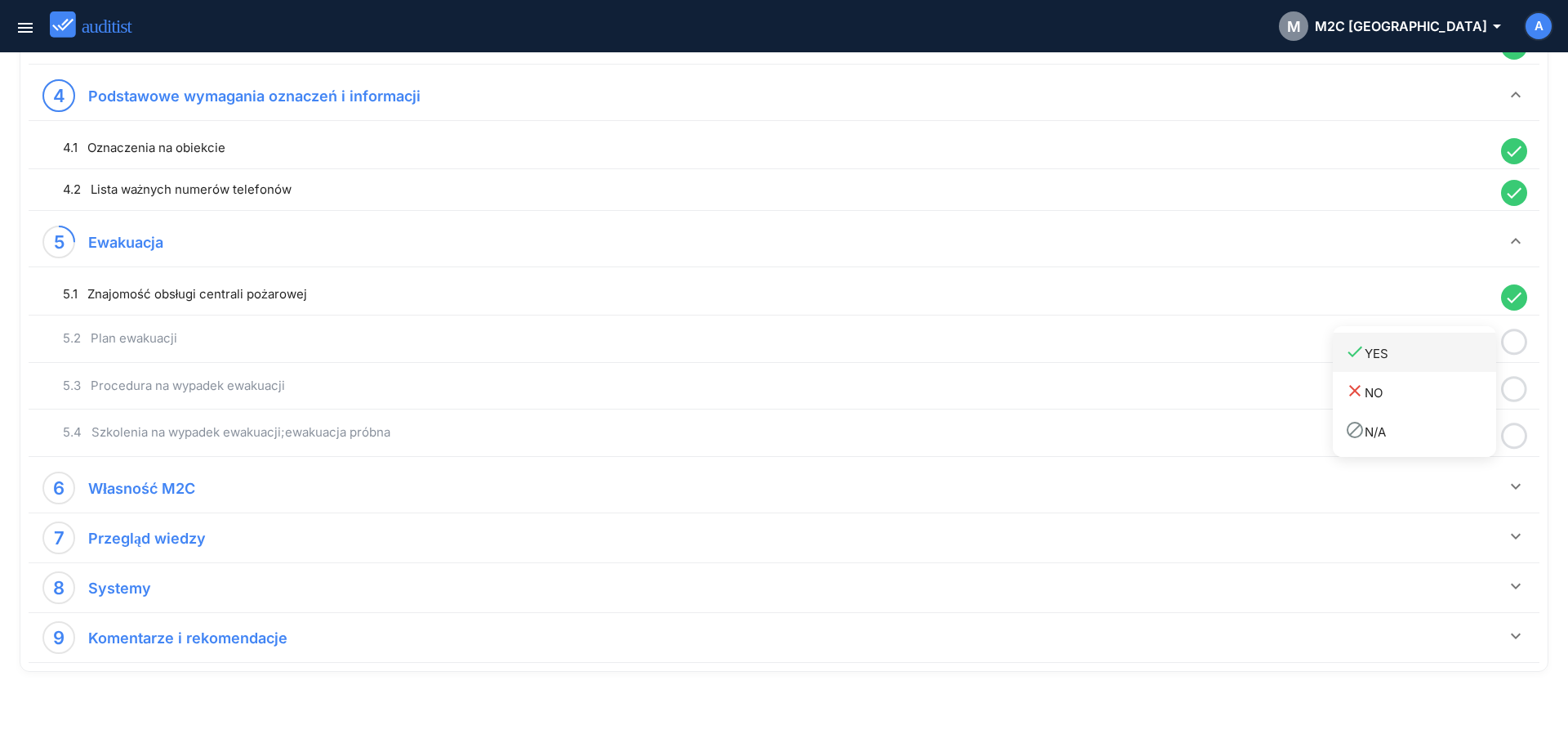
click at [1481, 363] on div "done YES" at bounding box center [1420, 353] width 151 height 22
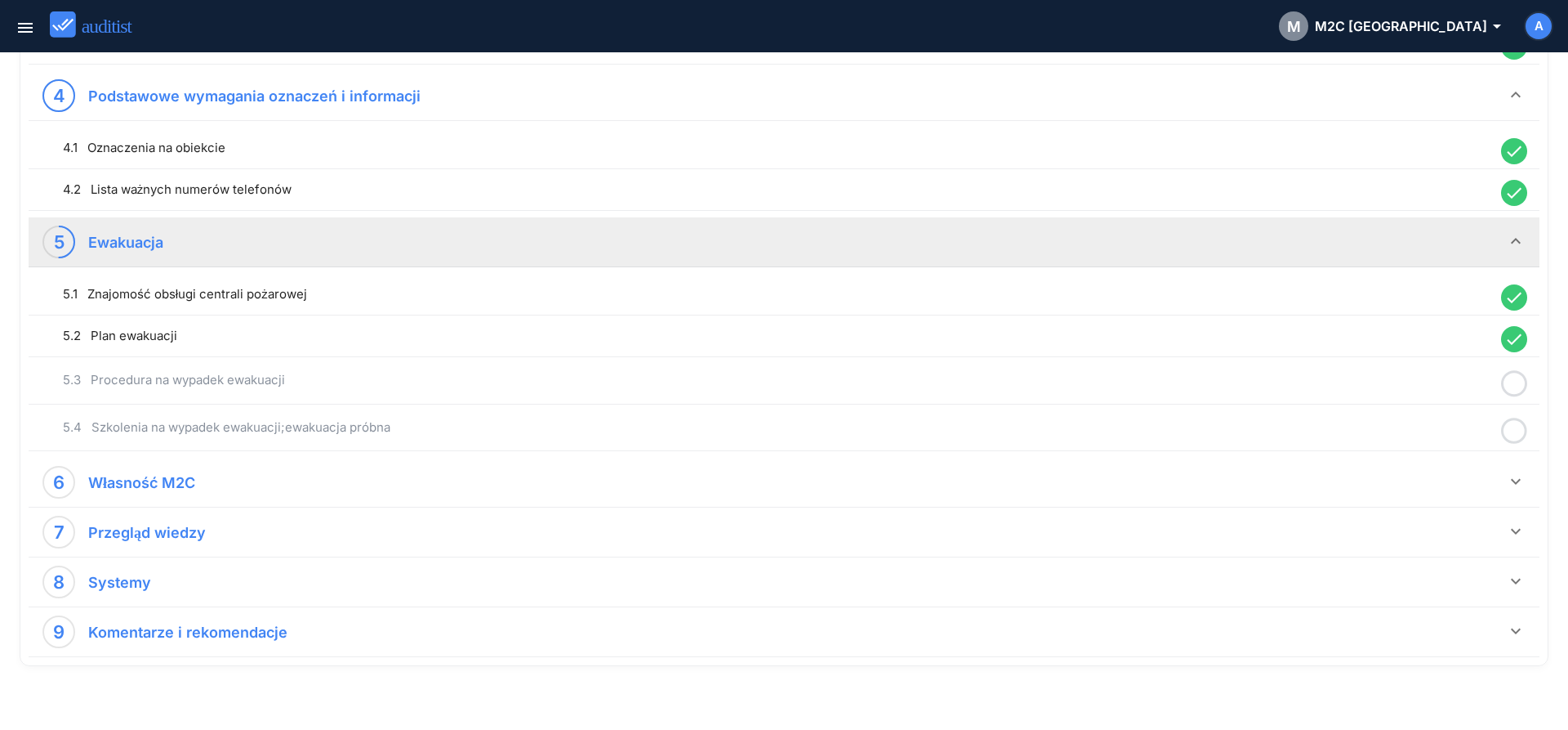
click at [1512, 385] on icon at bounding box center [1514, 383] width 26 height 32
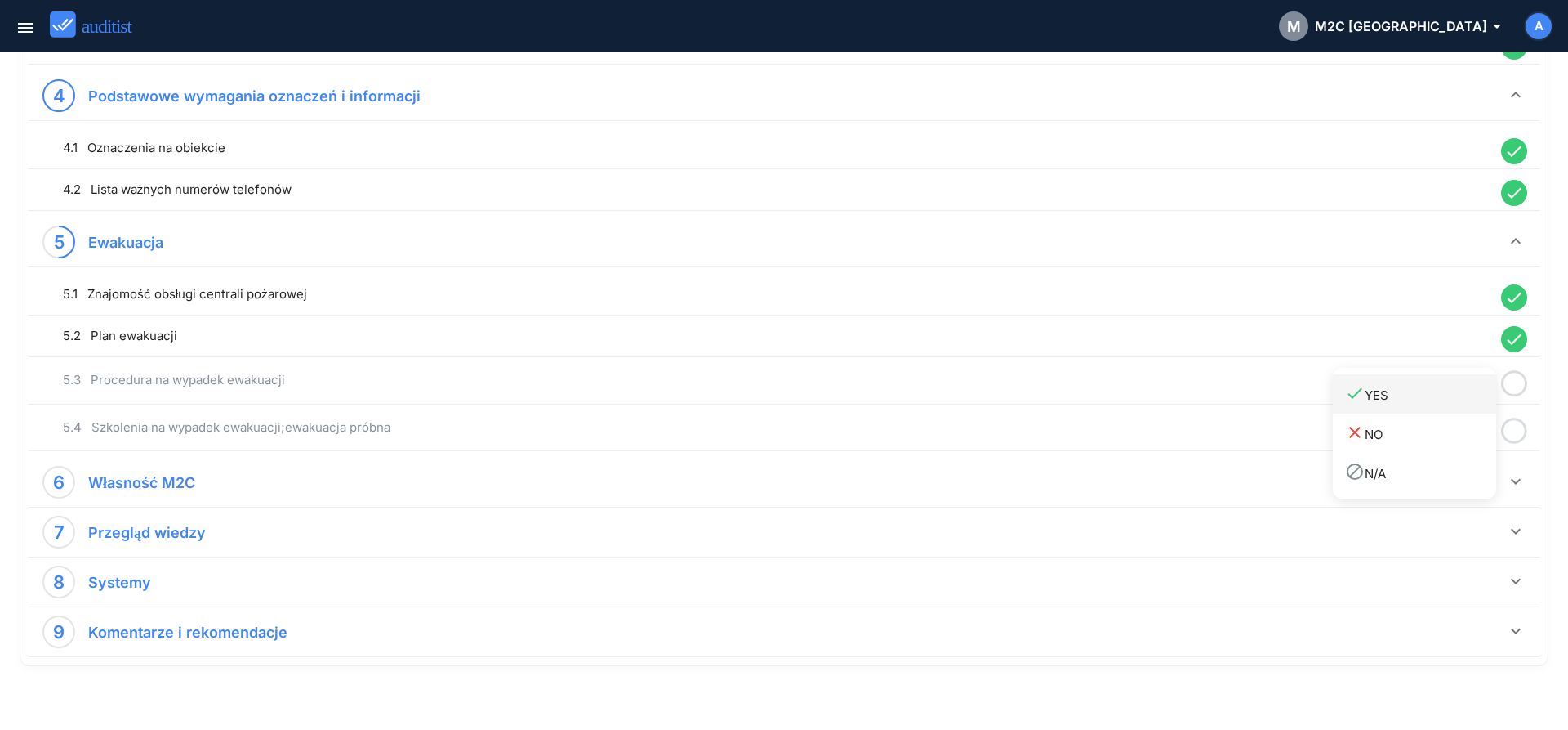
click at [1478, 408] on link "done YES" at bounding box center [1415, 394] width 163 height 39
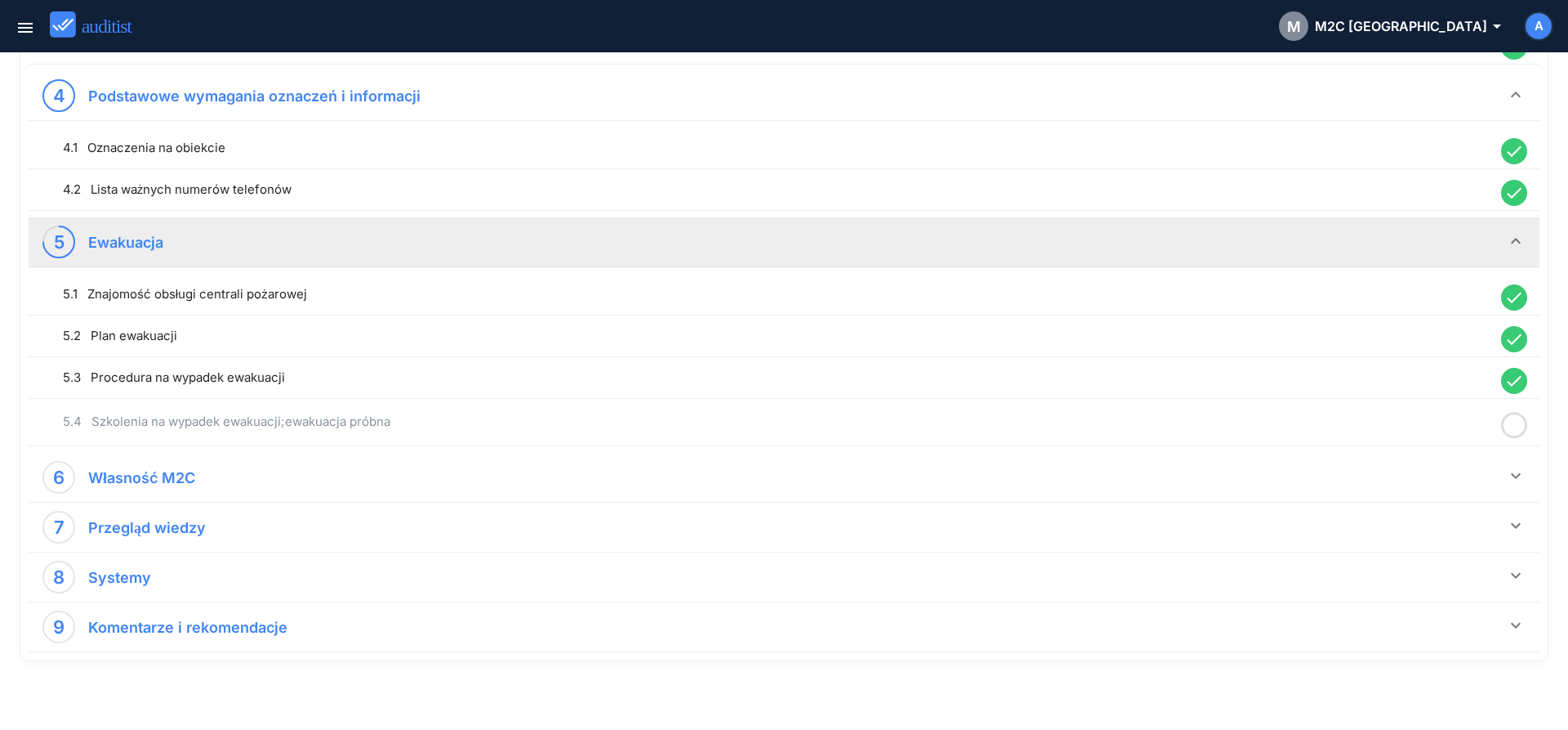
click at [1514, 426] on icon at bounding box center [1514, 425] width 26 height 32
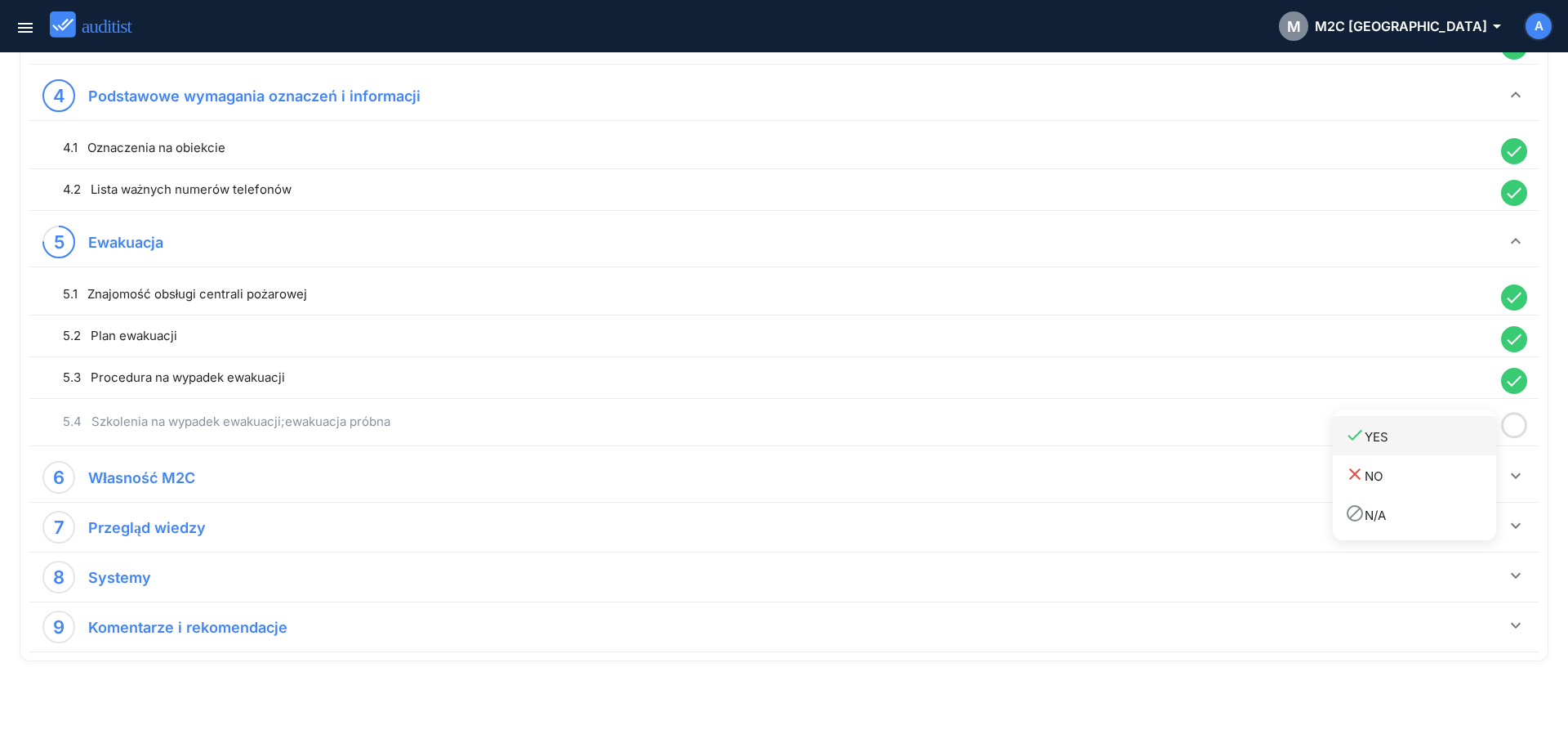
click at [1394, 437] on div "done YES" at bounding box center [1420, 436] width 151 height 22
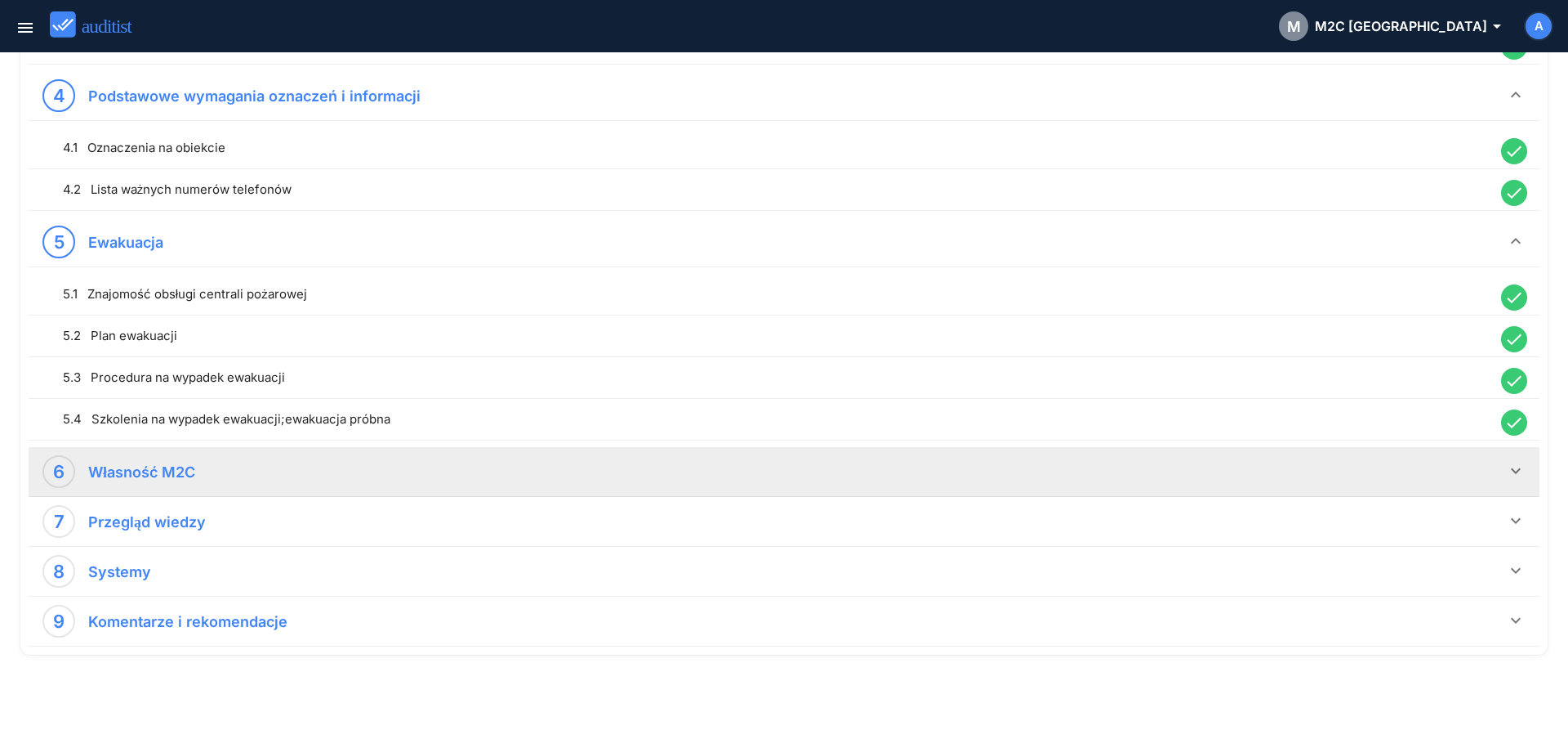
click at [1513, 464] on icon "keyboard_arrow_down" at bounding box center [1516, 471] width 20 height 20
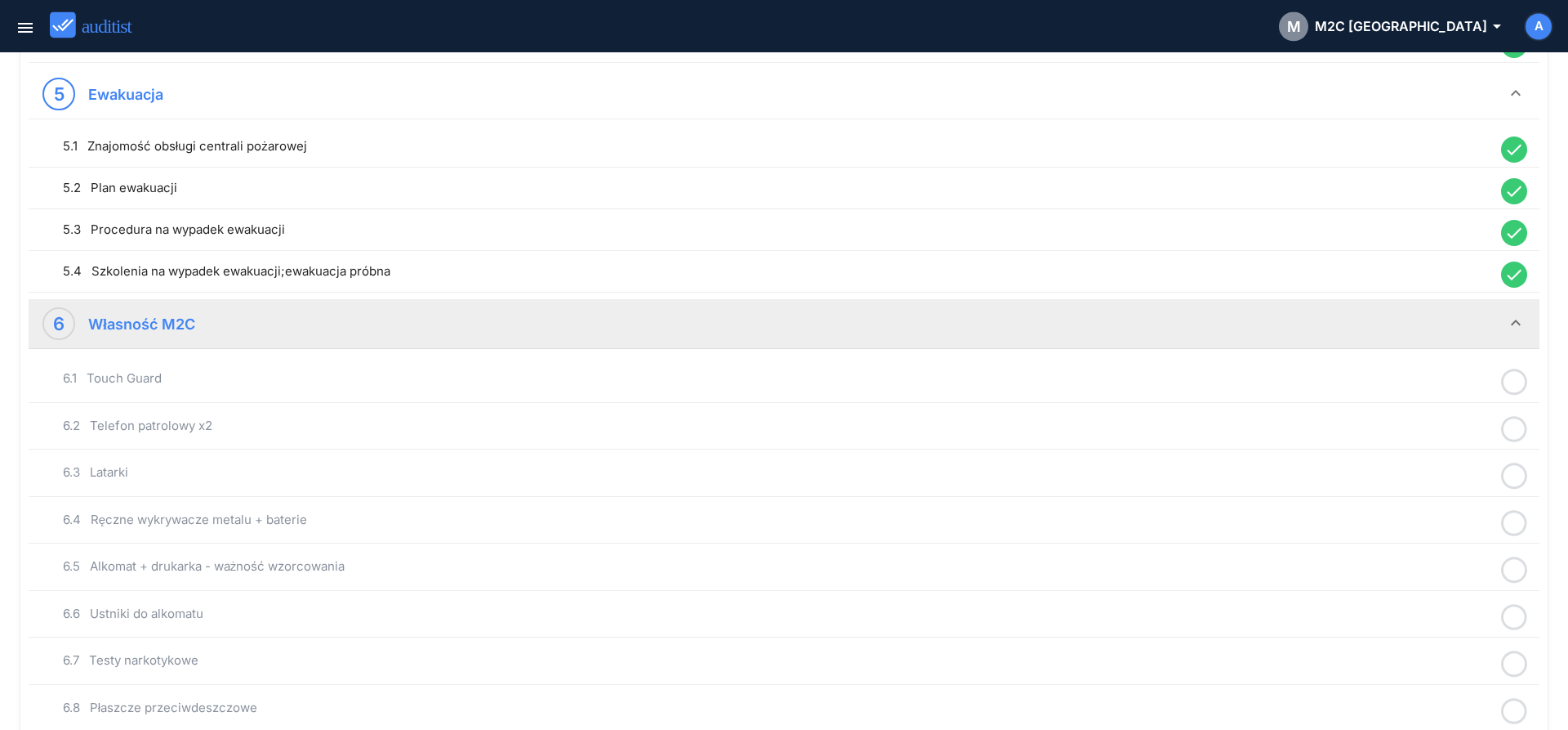
scroll to position [1234, 0]
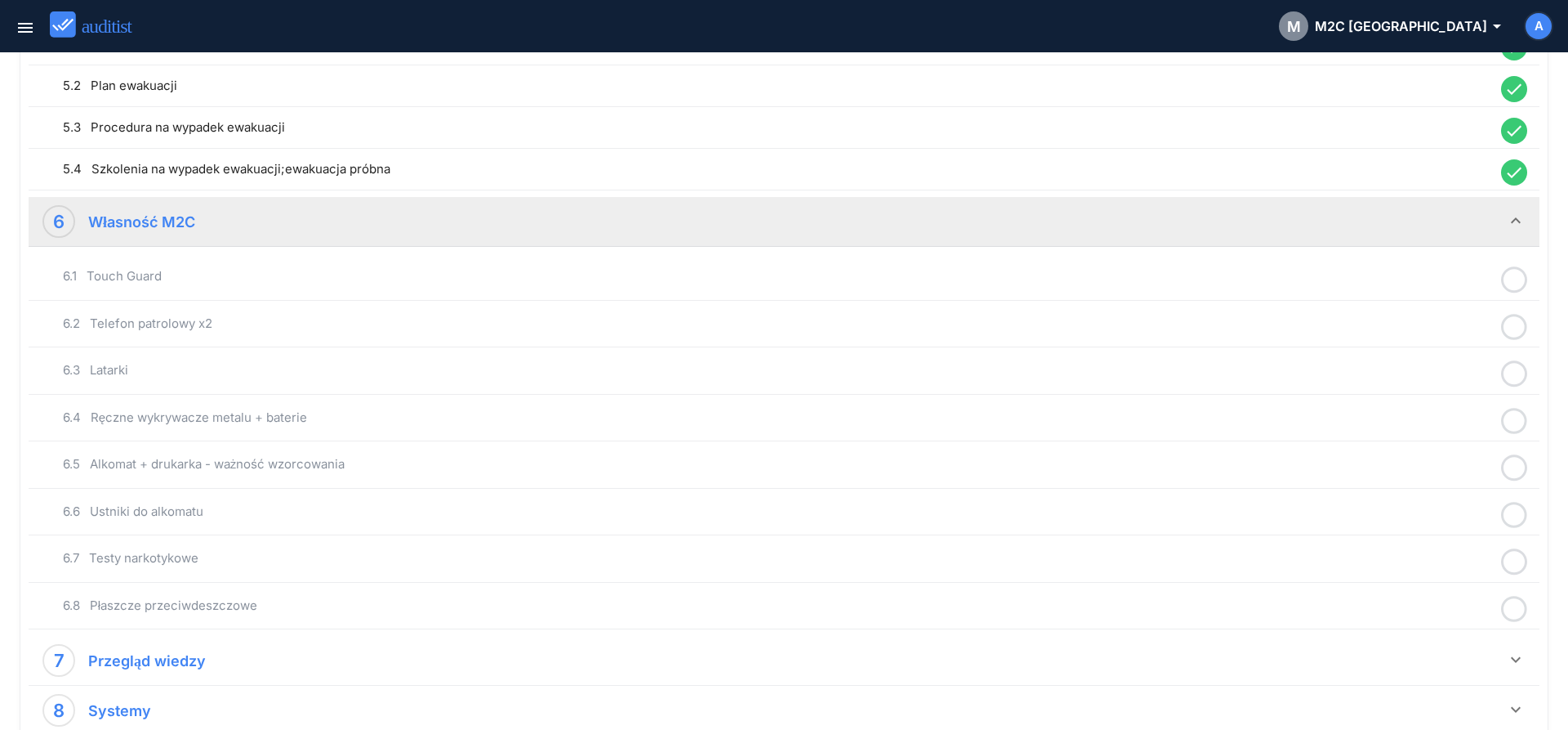
click at [1518, 281] on icon at bounding box center [1514, 279] width 26 height 32
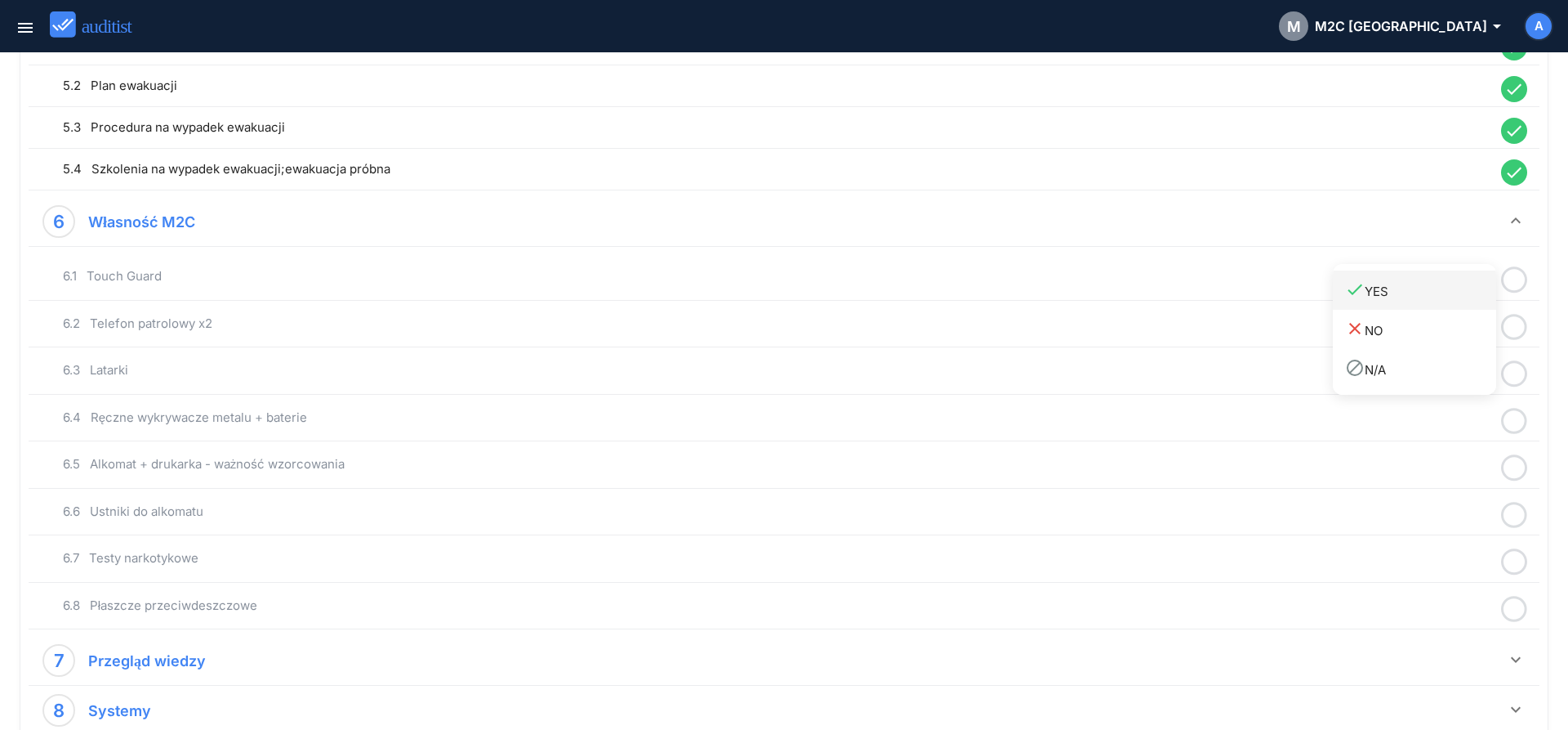
click at [1474, 296] on div "done YES" at bounding box center [1420, 290] width 151 height 22
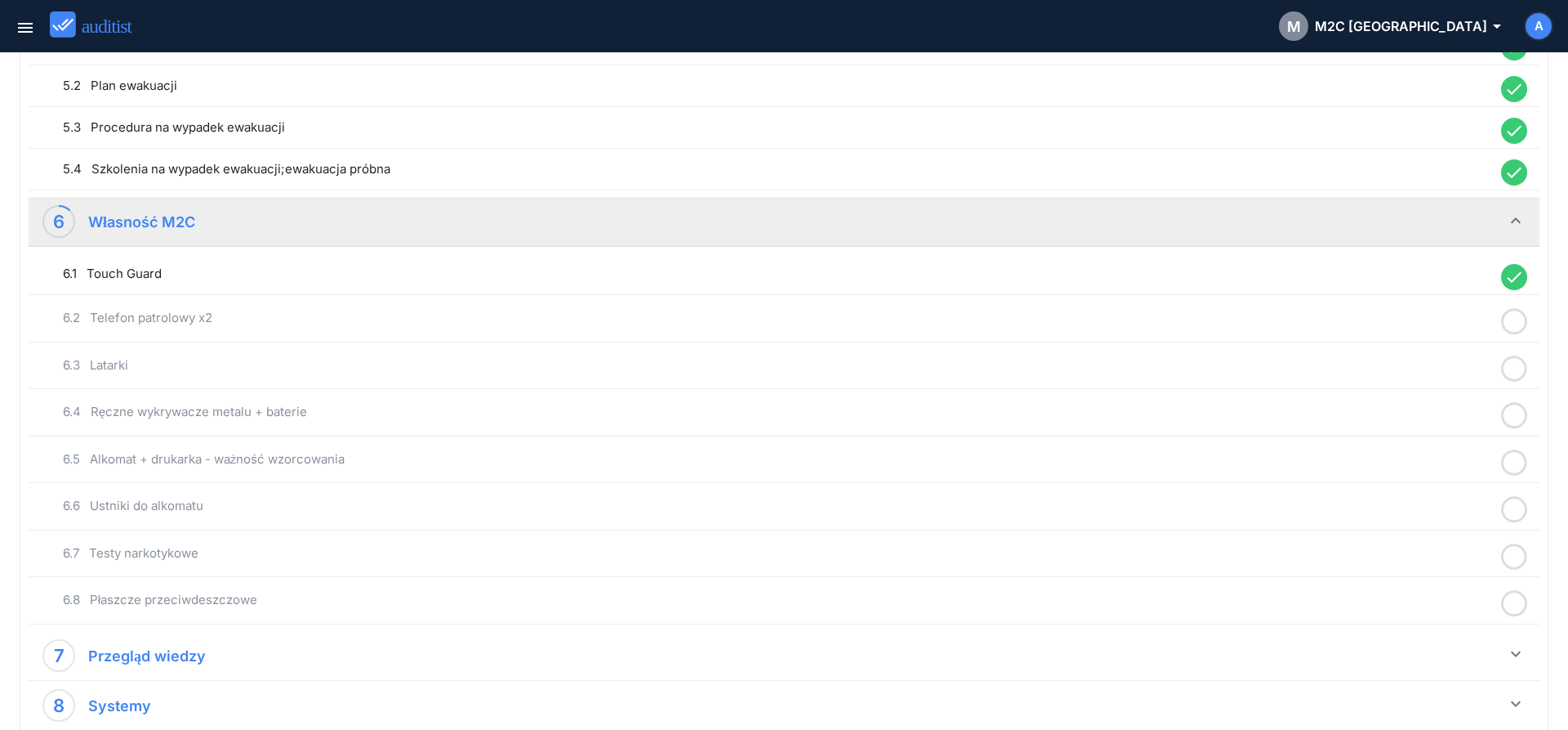
click at [1517, 320] on icon at bounding box center [1514, 322] width 26 height 32
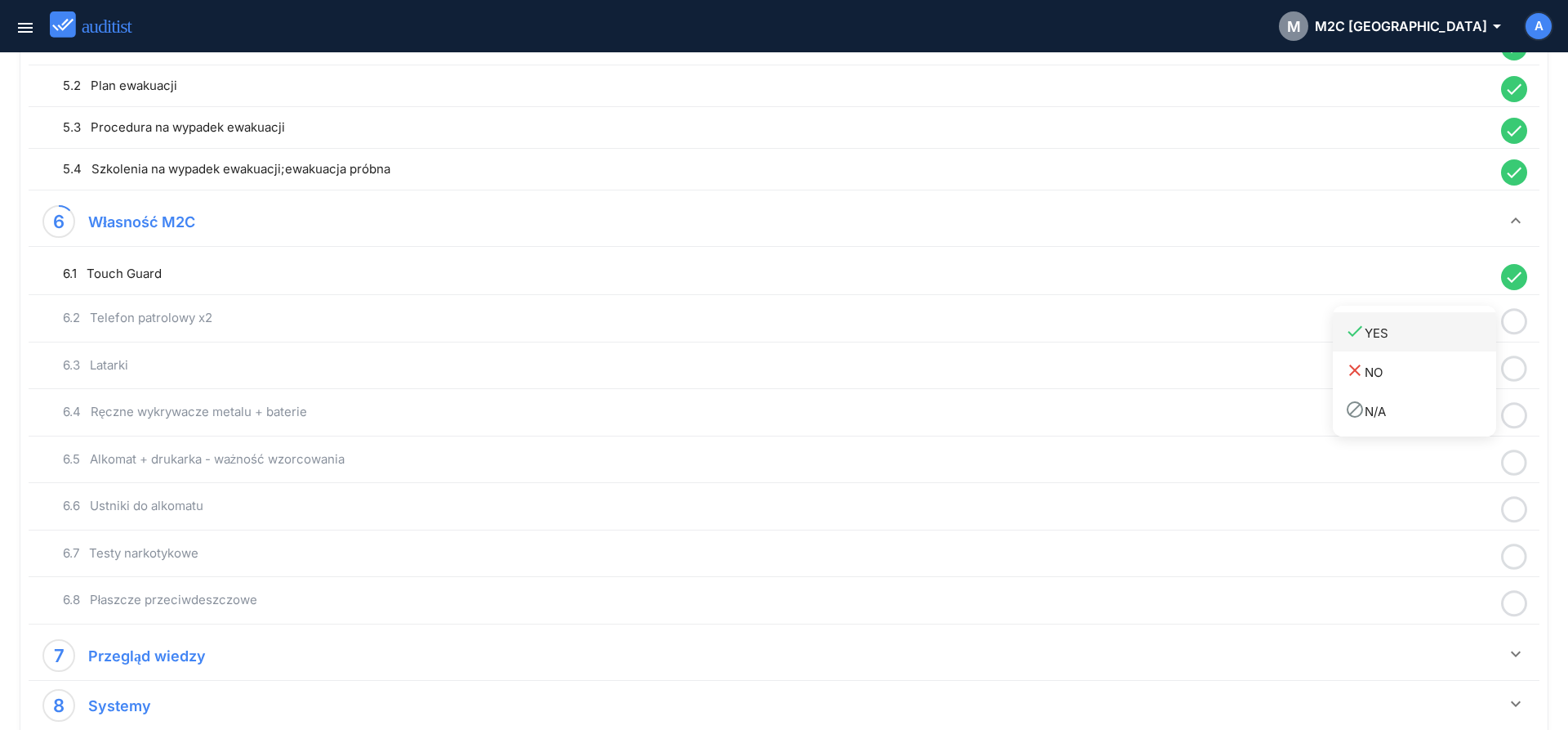
click at [1475, 343] on link "done YES" at bounding box center [1415, 331] width 163 height 39
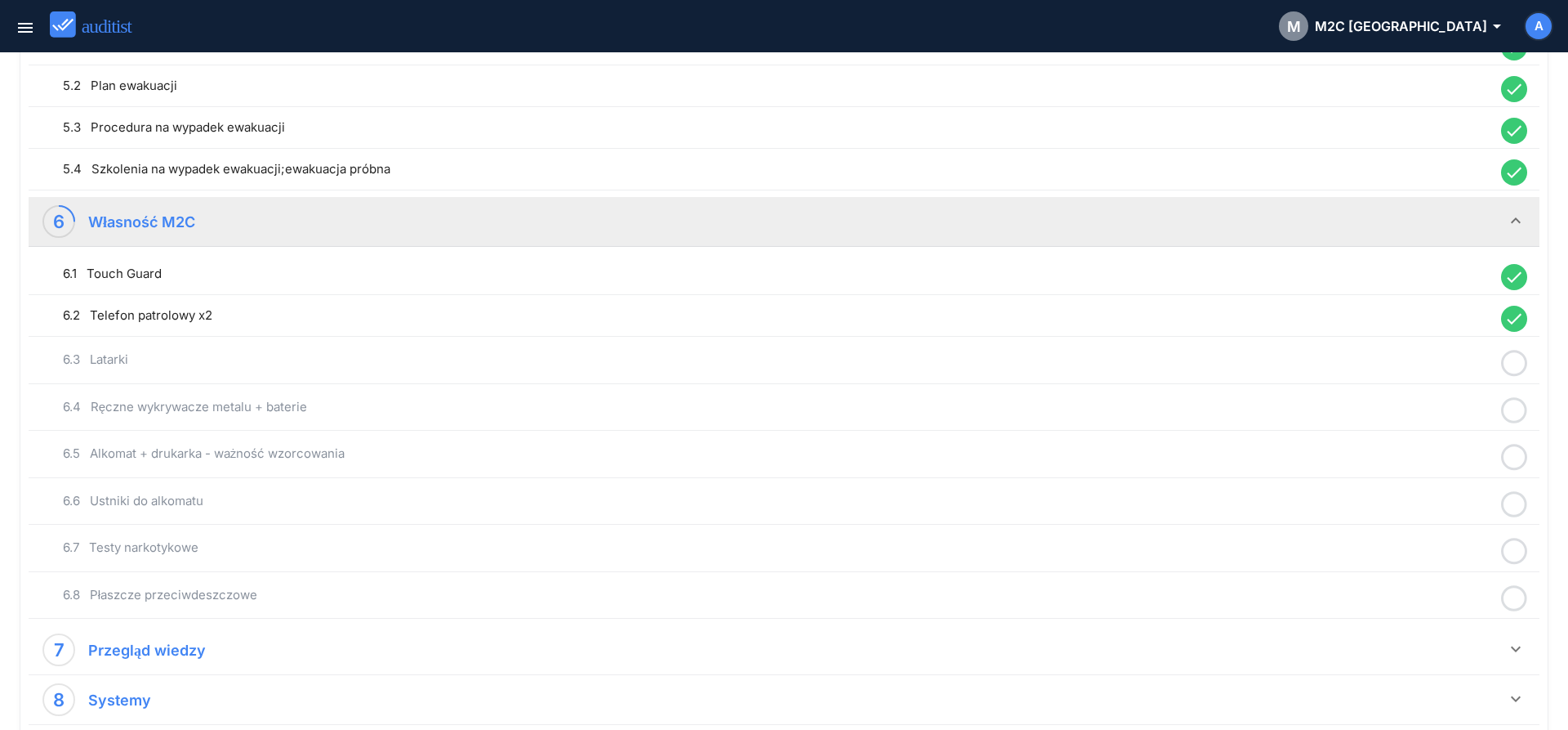
click at [1513, 362] on icon at bounding box center [1514, 363] width 26 height 32
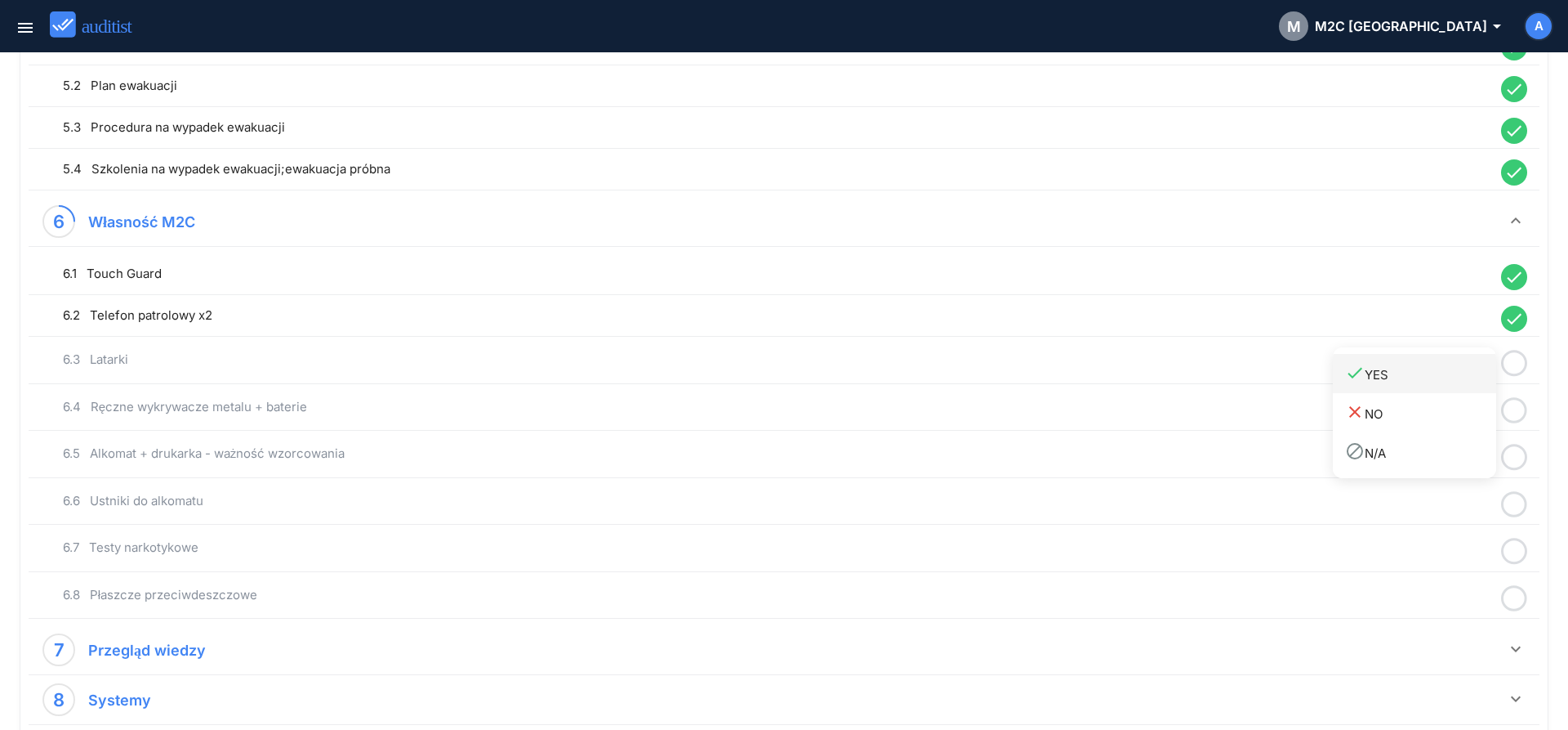
click at [1473, 376] on div "done YES" at bounding box center [1420, 373] width 151 height 22
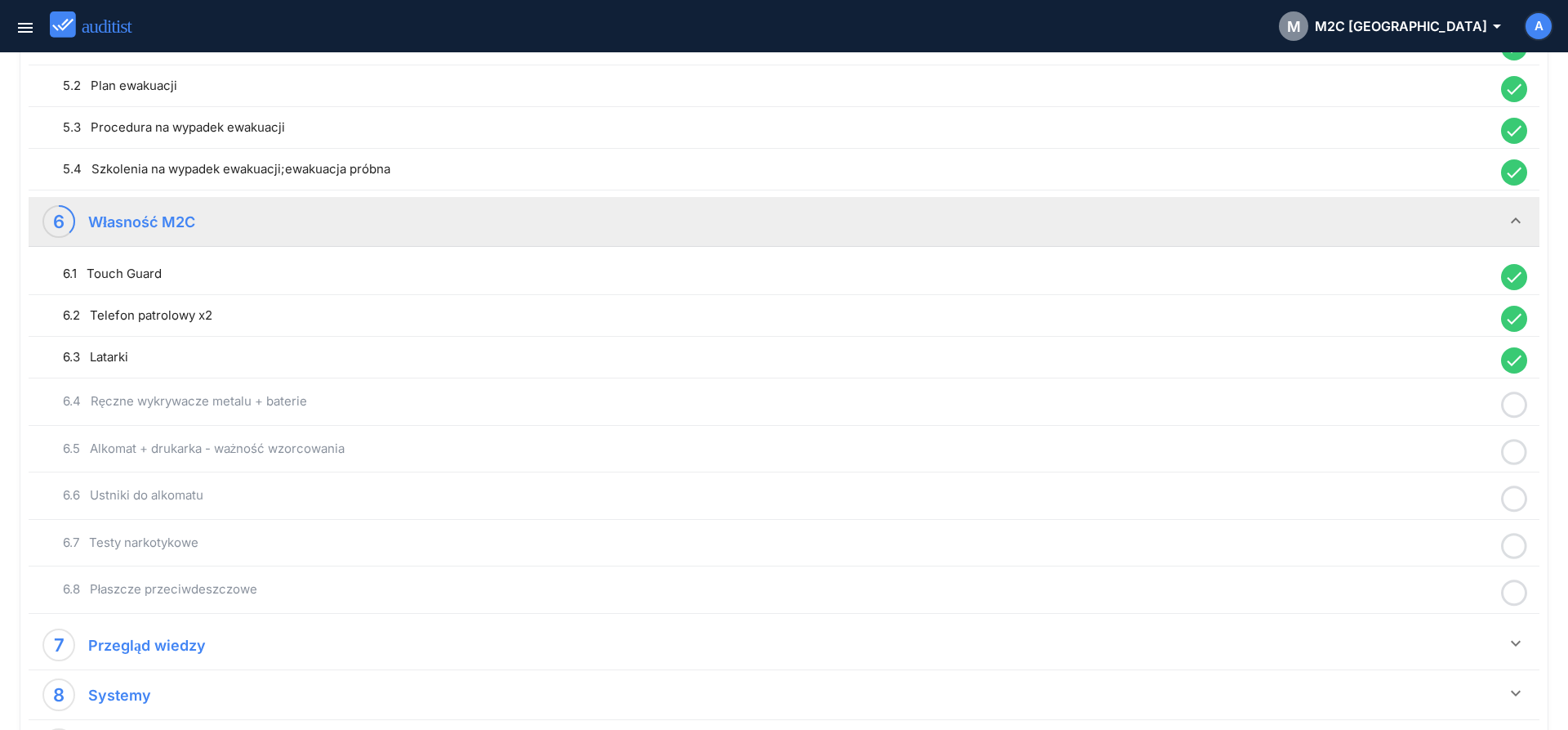
click at [1515, 407] on icon at bounding box center [1514, 405] width 26 height 32
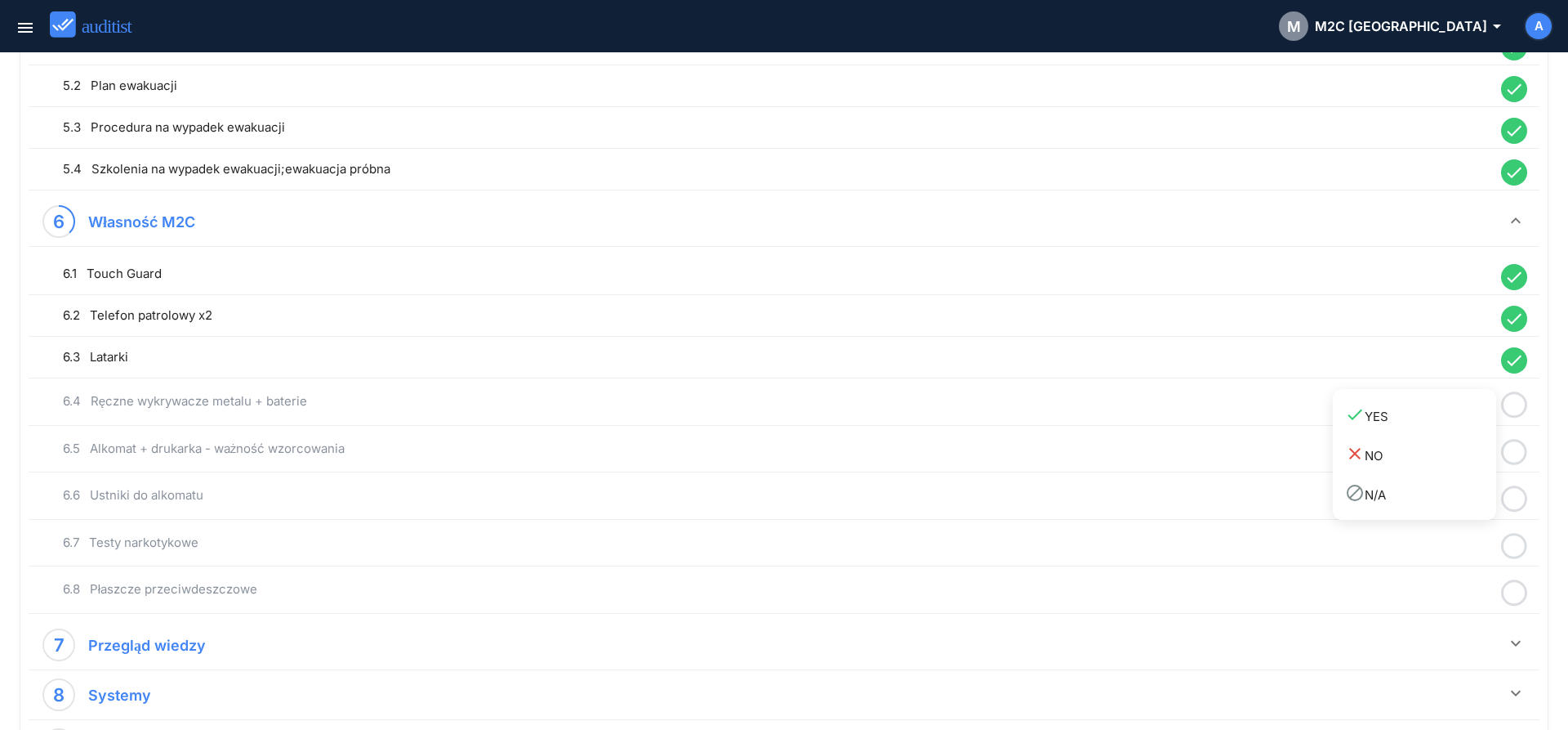
click at [1473, 418] on div "done YES" at bounding box center [1420, 415] width 151 height 22
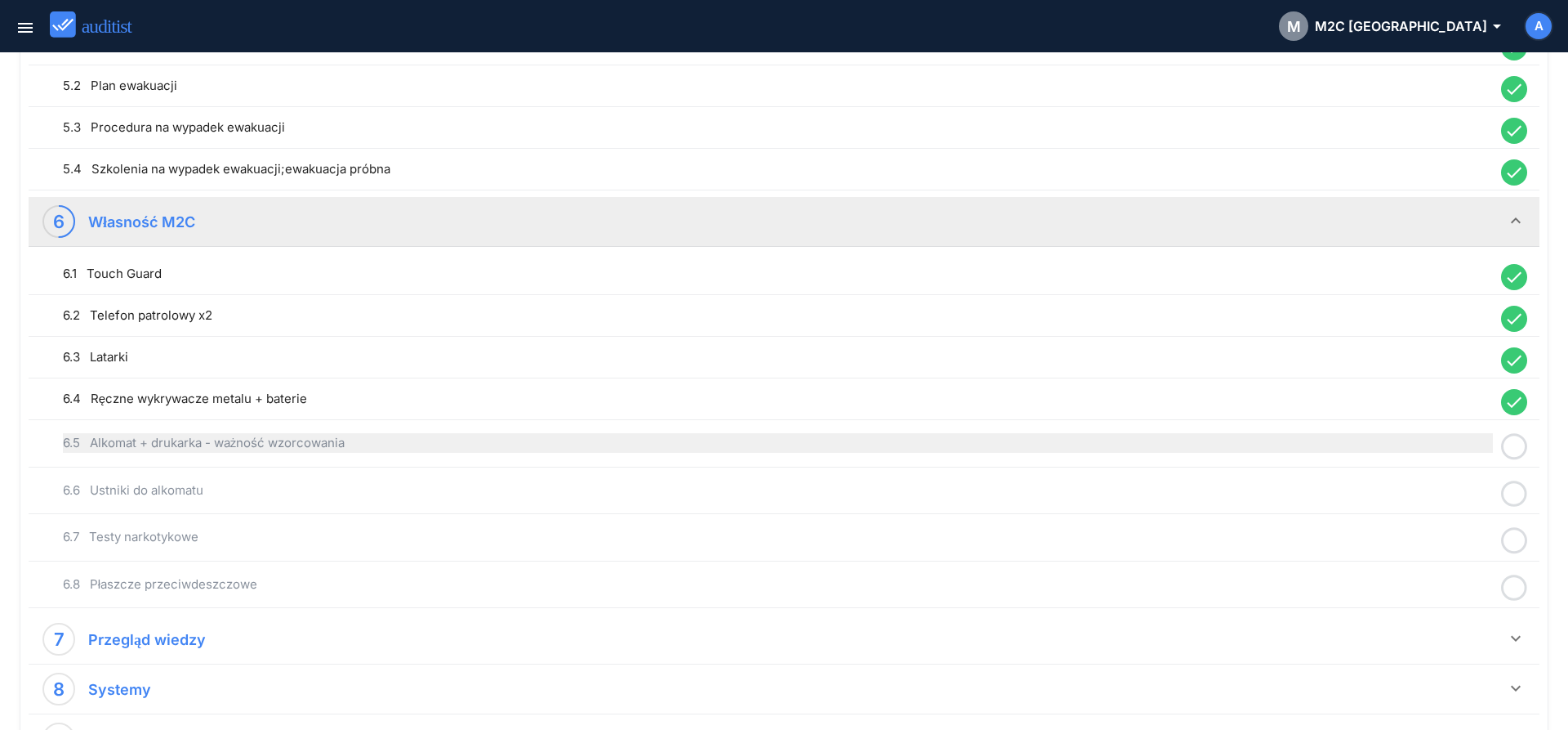
click at [900, 445] on div "6.5 Alkomat + drukarka - ważność wzorcowania" at bounding box center [778, 443] width 1430 height 20
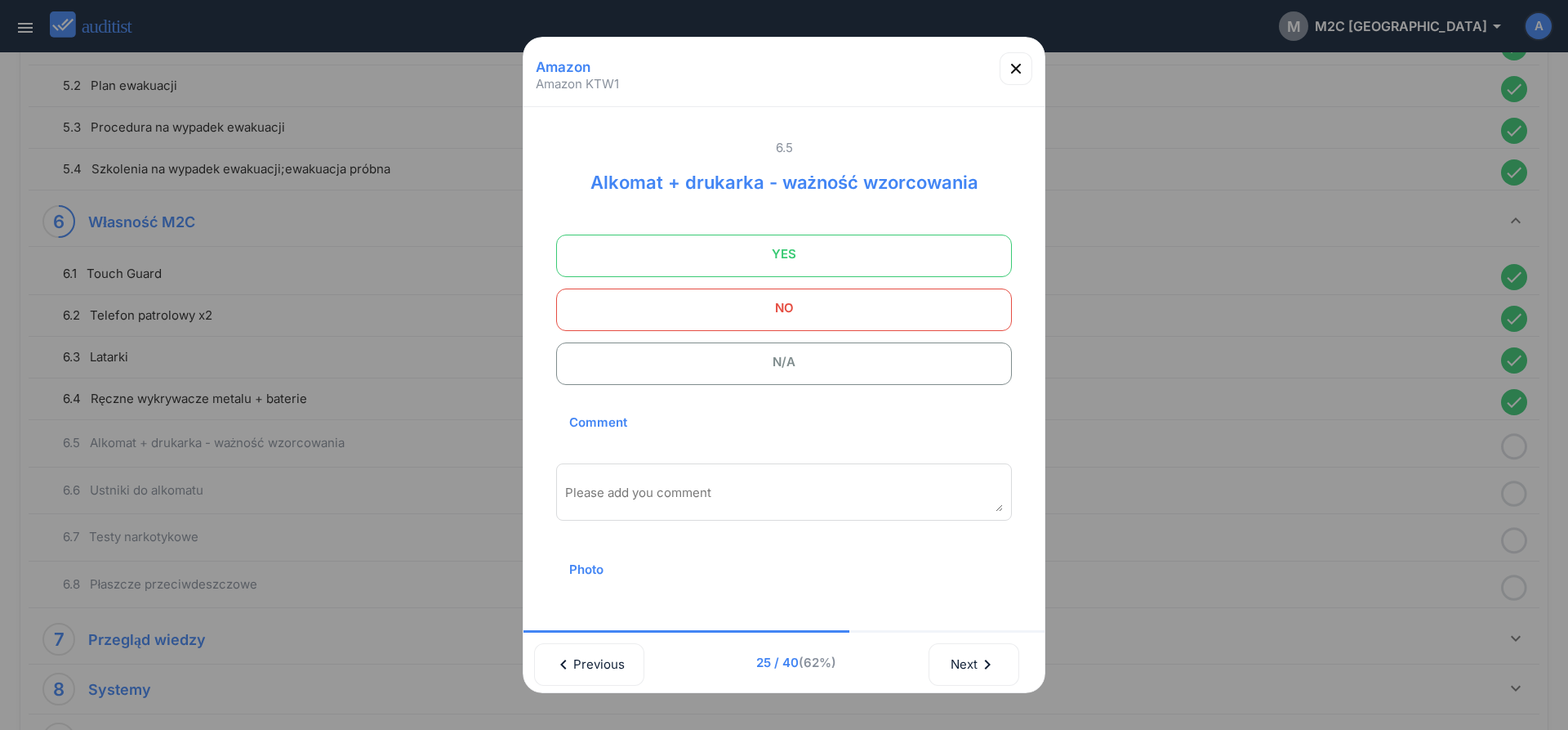
click at [816, 265] on span "YES" at bounding box center [784, 253] width 415 height 32
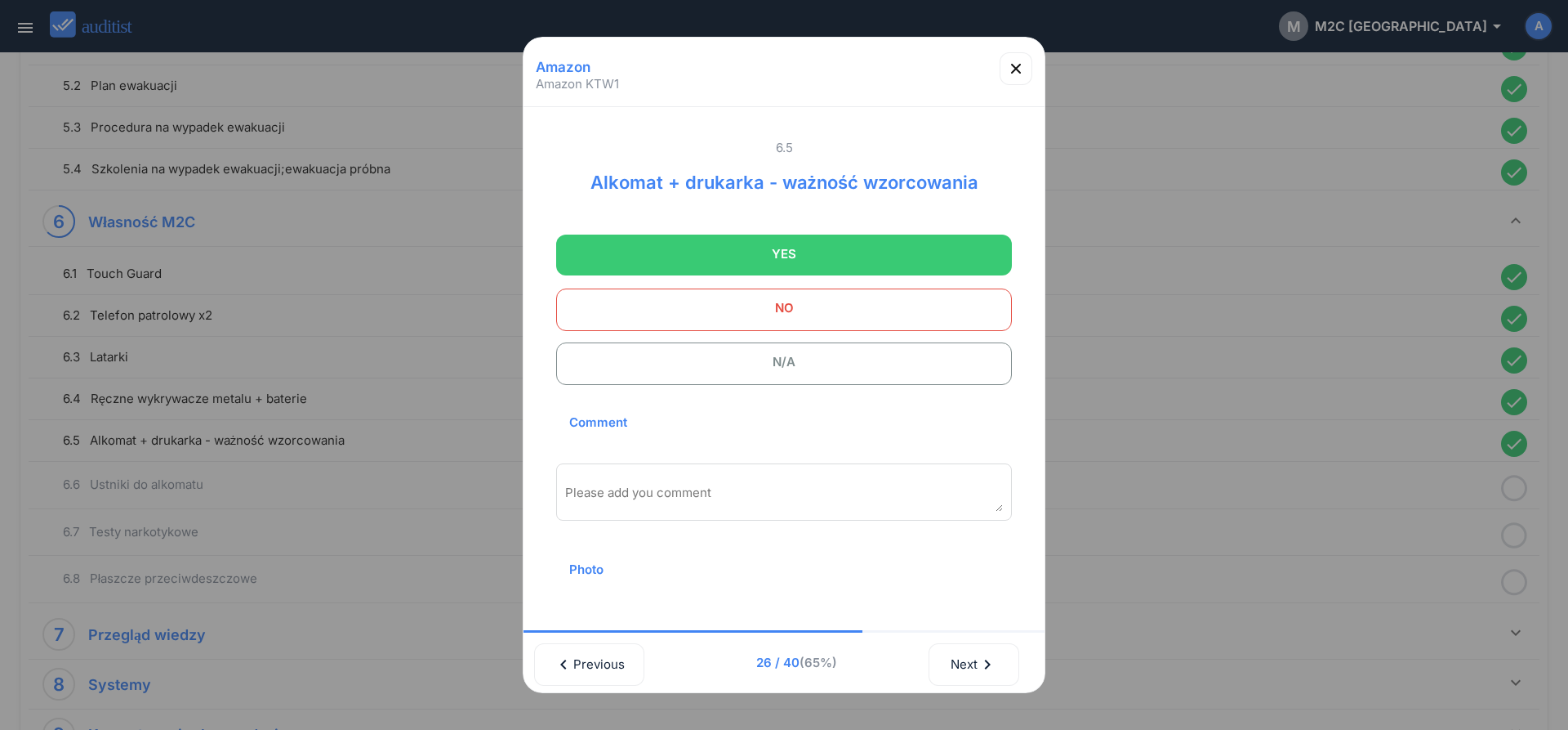
click at [733, 485] on div "Please add you comment" at bounding box center [784, 492] width 456 height 58
type textarea "**********"
click at [1014, 73] on icon "button" at bounding box center [1016, 68] width 20 height 20
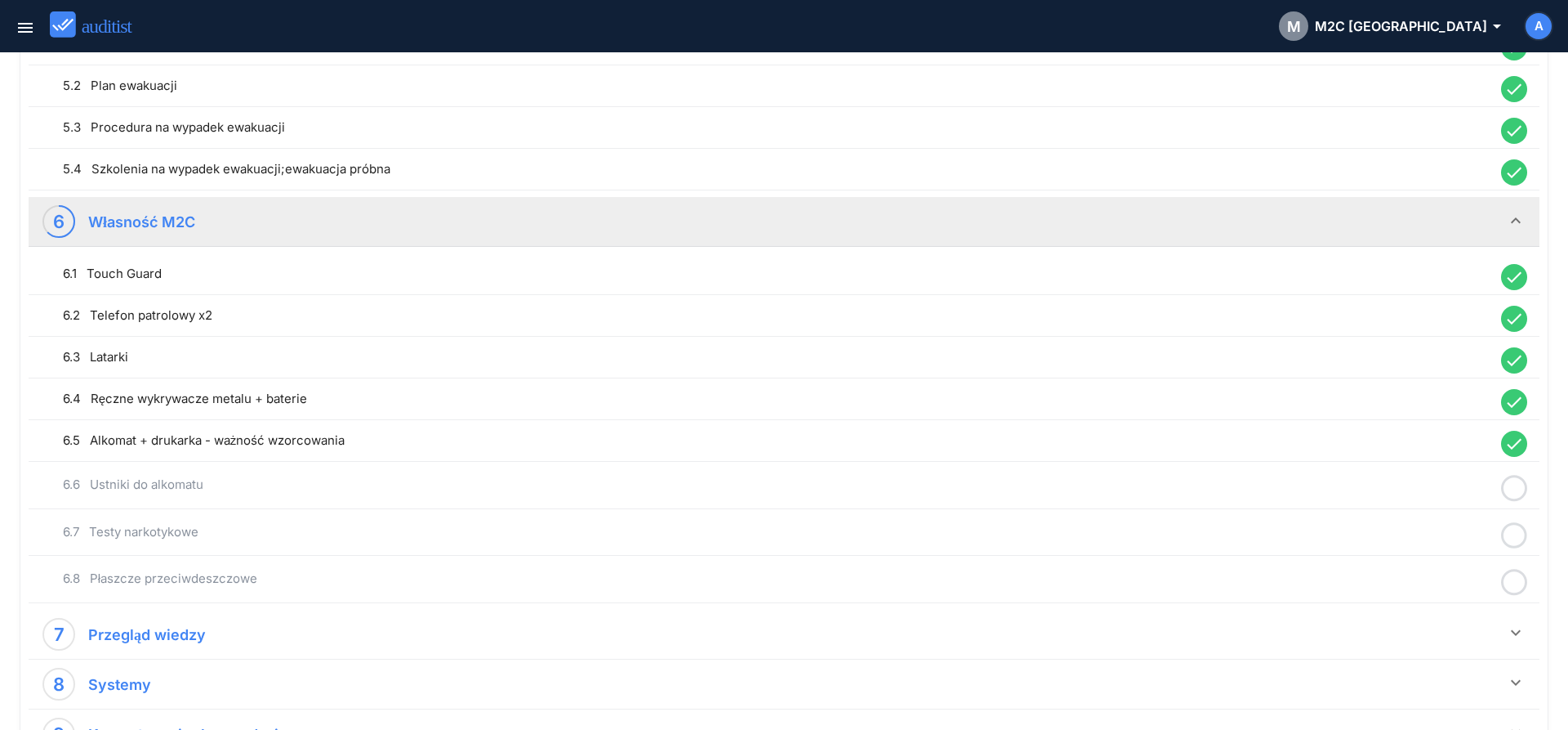
click at [1514, 492] on icon at bounding box center [1514, 488] width 26 height 32
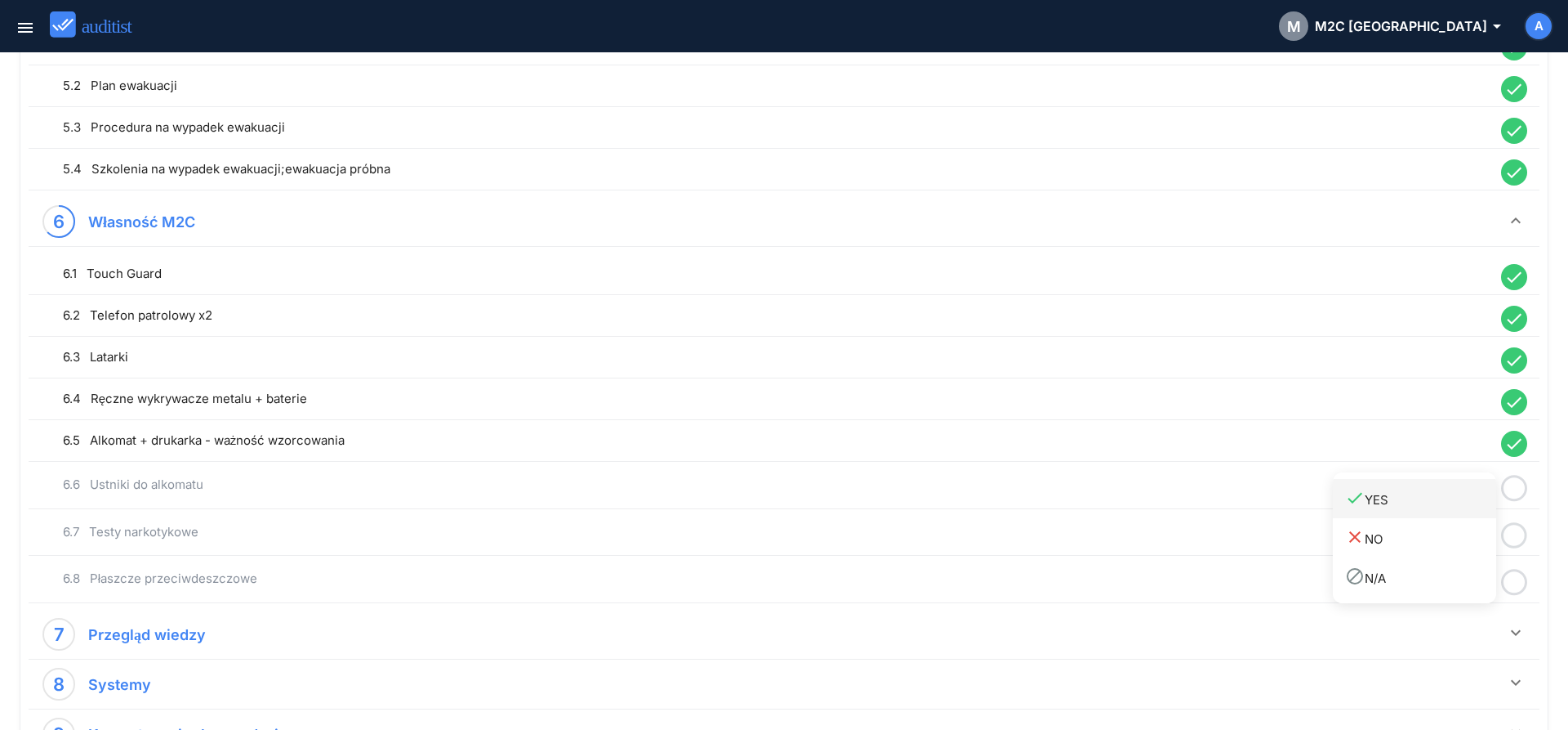
click at [1476, 502] on div "done YES" at bounding box center [1420, 498] width 151 height 22
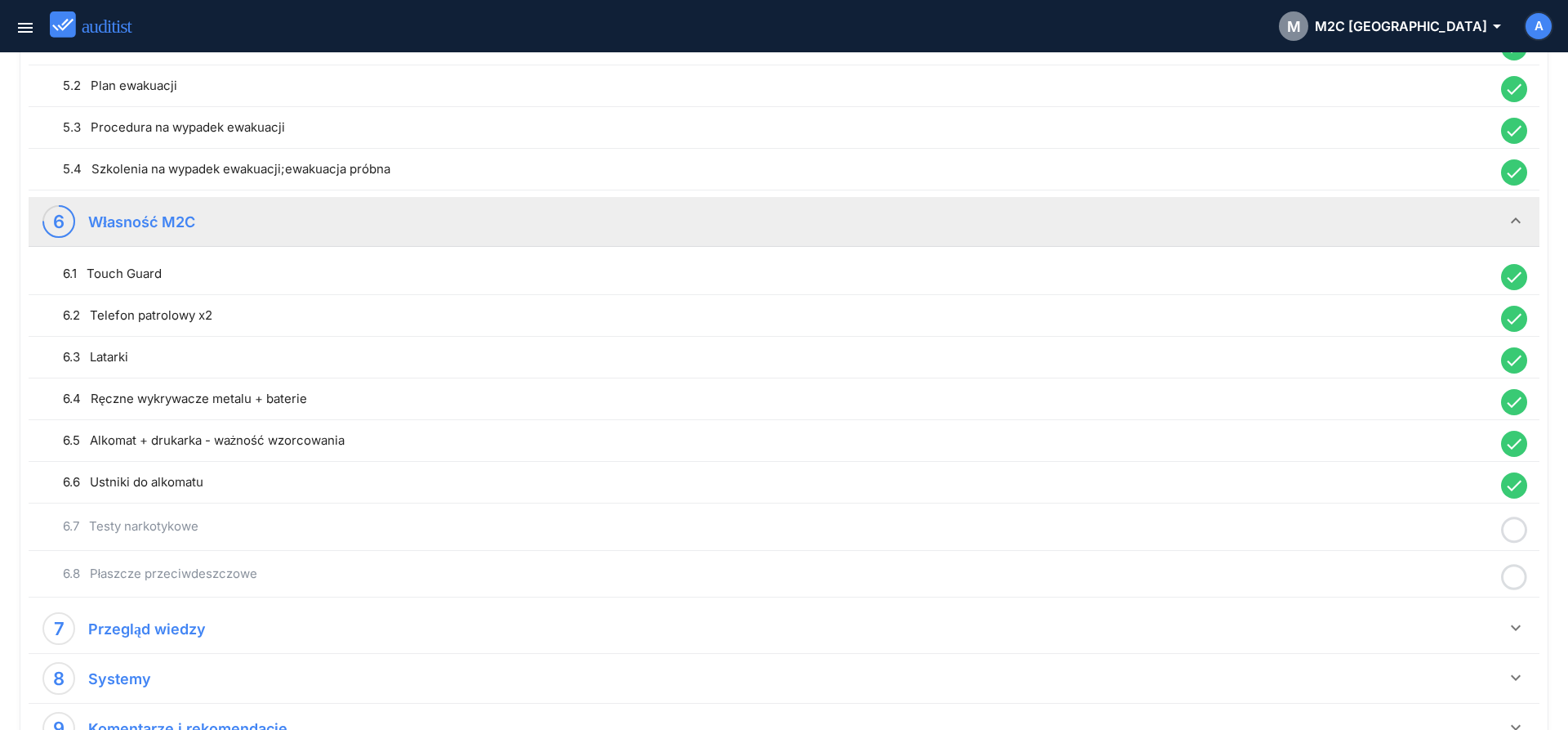
click at [1523, 536] on circle at bounding box center [1515, 530] width 23 height 23
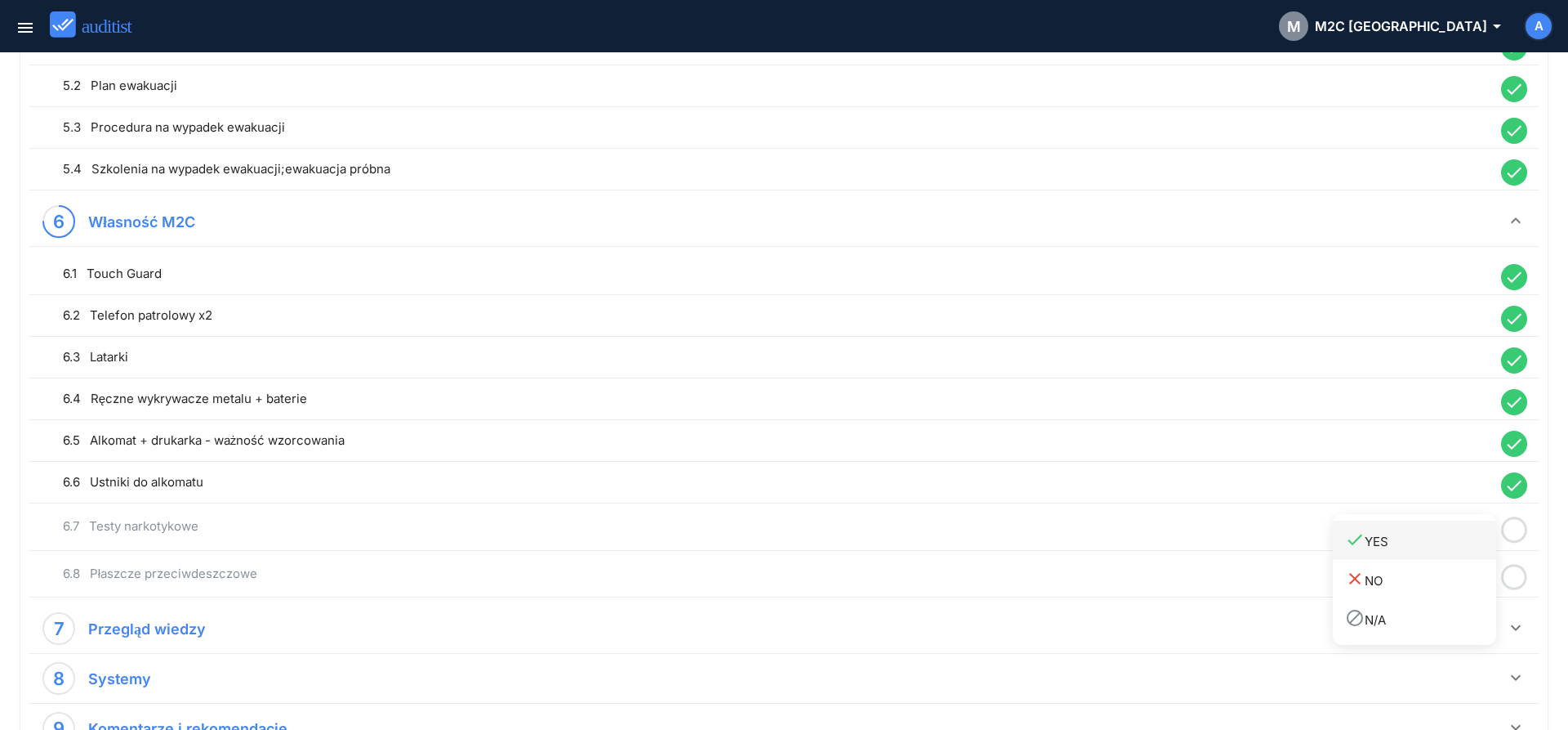
click at [1467, 543] on div "done YES" at bounding box center [1420, 540] width 151 height 22
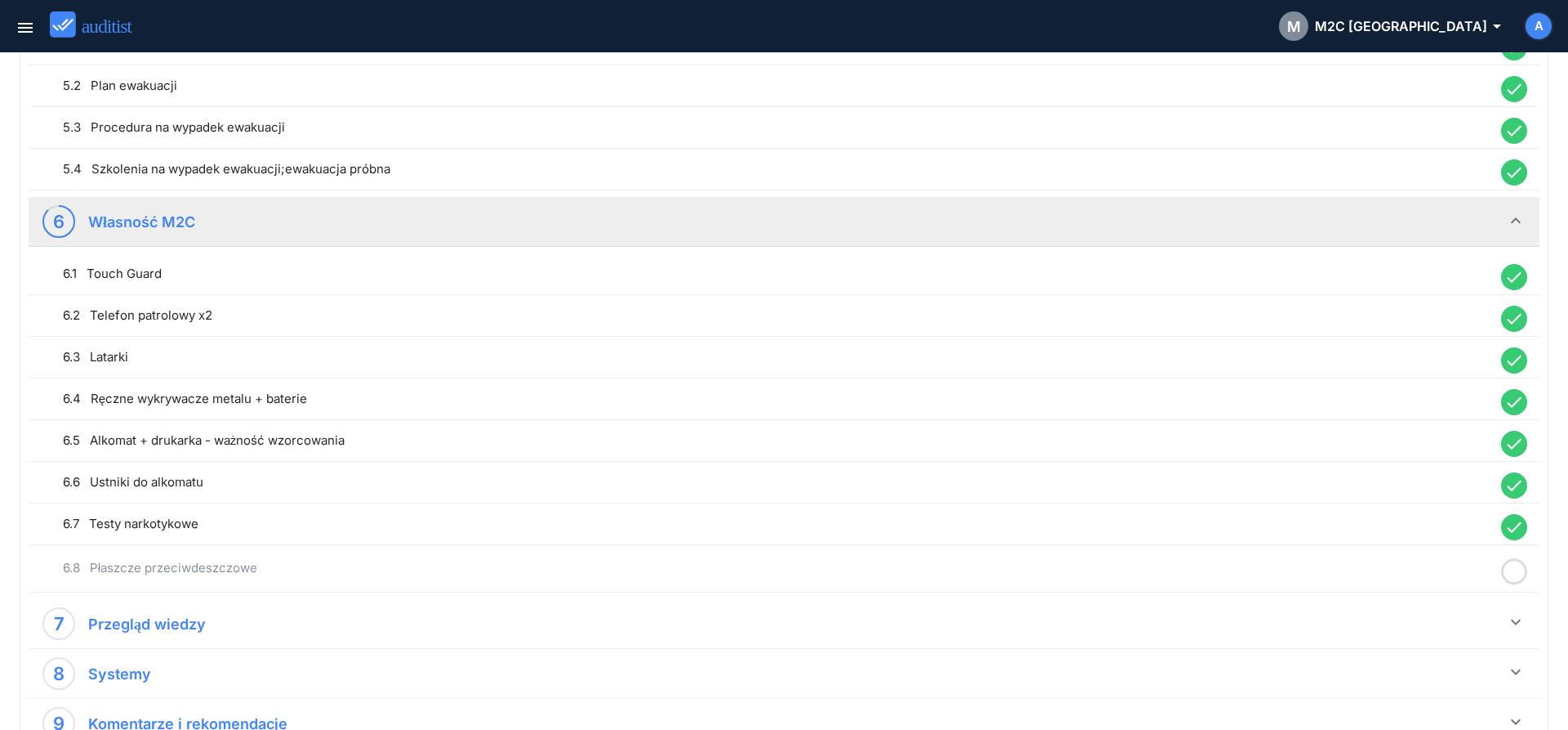
click at [1518, 574] on icon at bounding box center [1514, 572] width 26 height 32
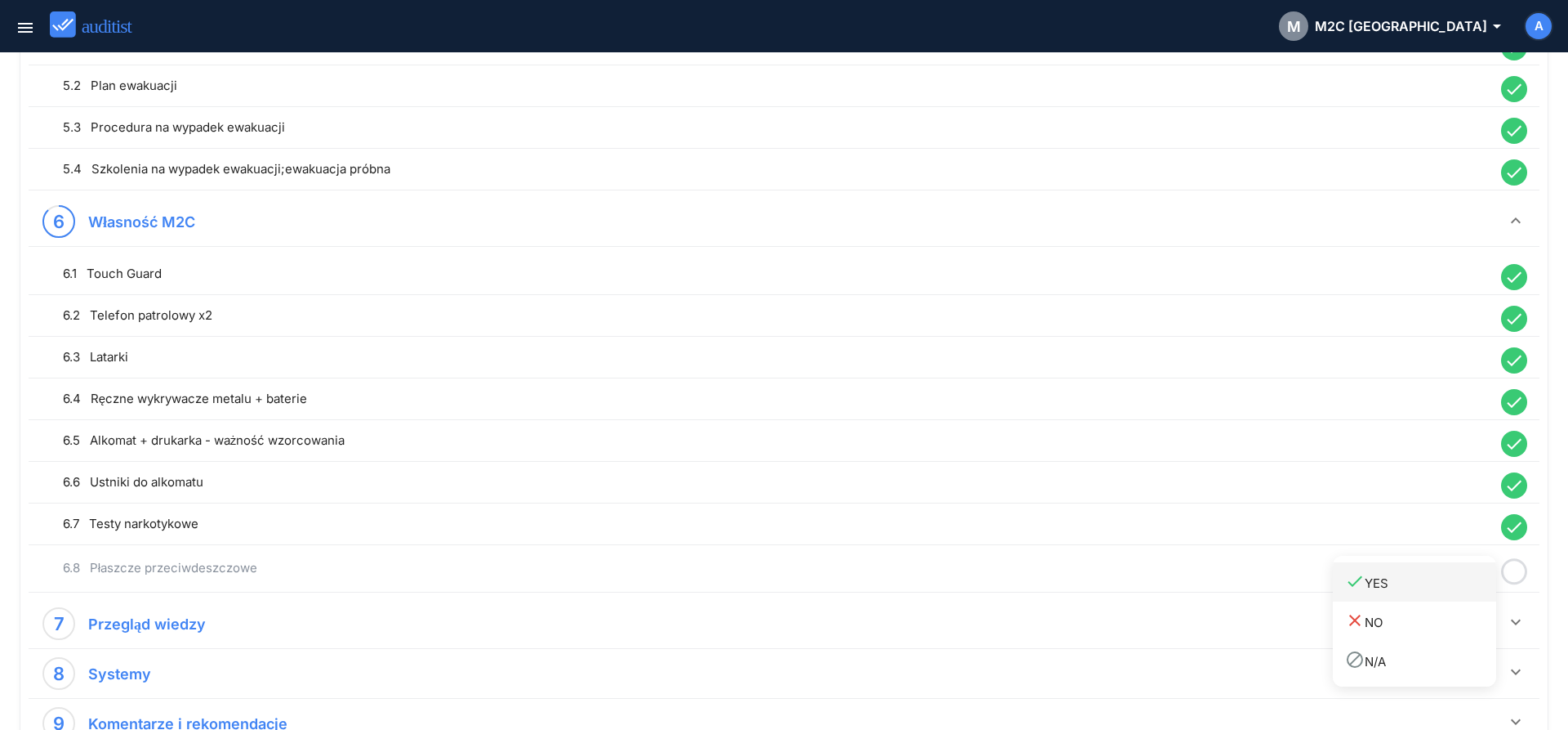
click at [1439, 589] on div "done YES" at bounding box center [1420, 581] width 151 height 22
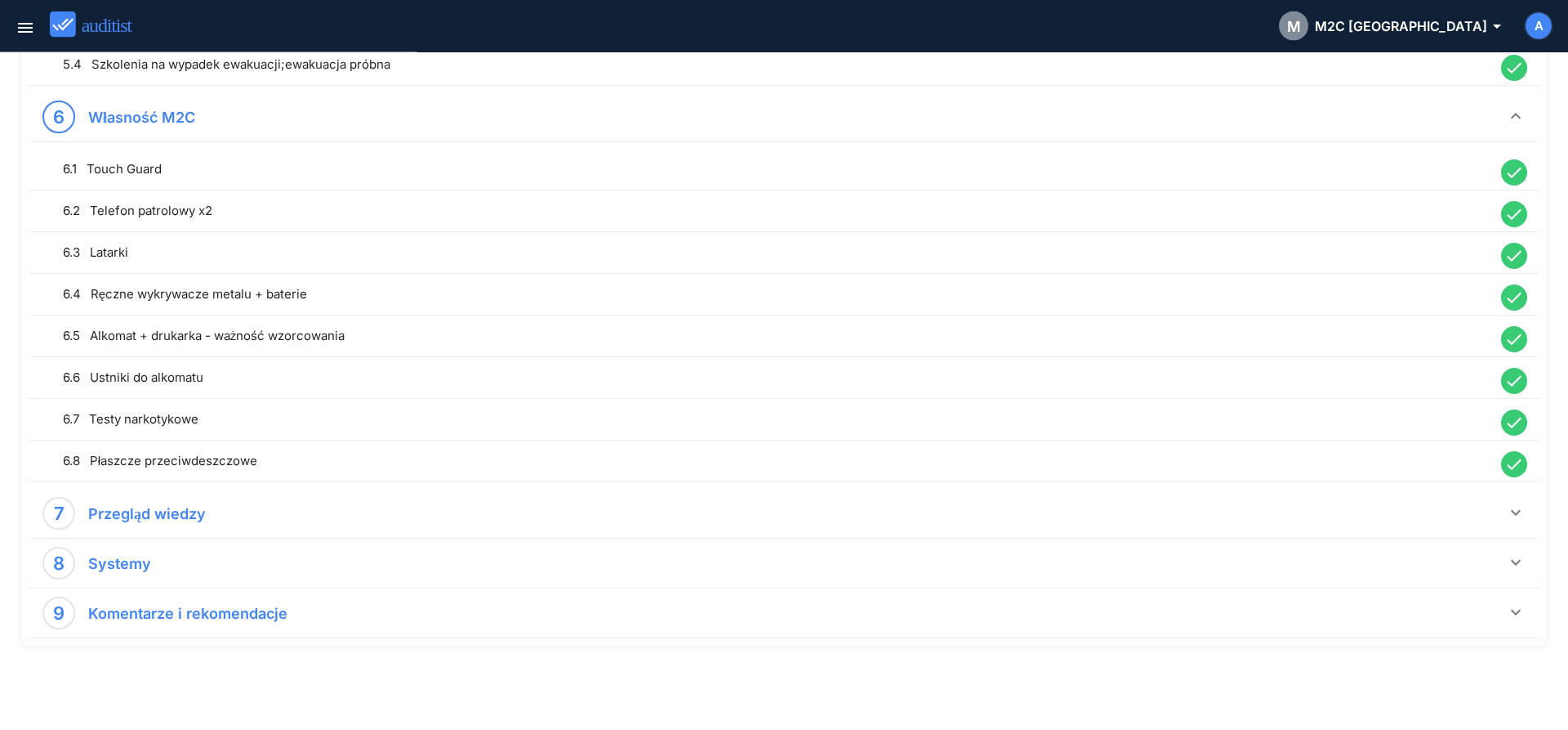
scroll to position [1345, 0]
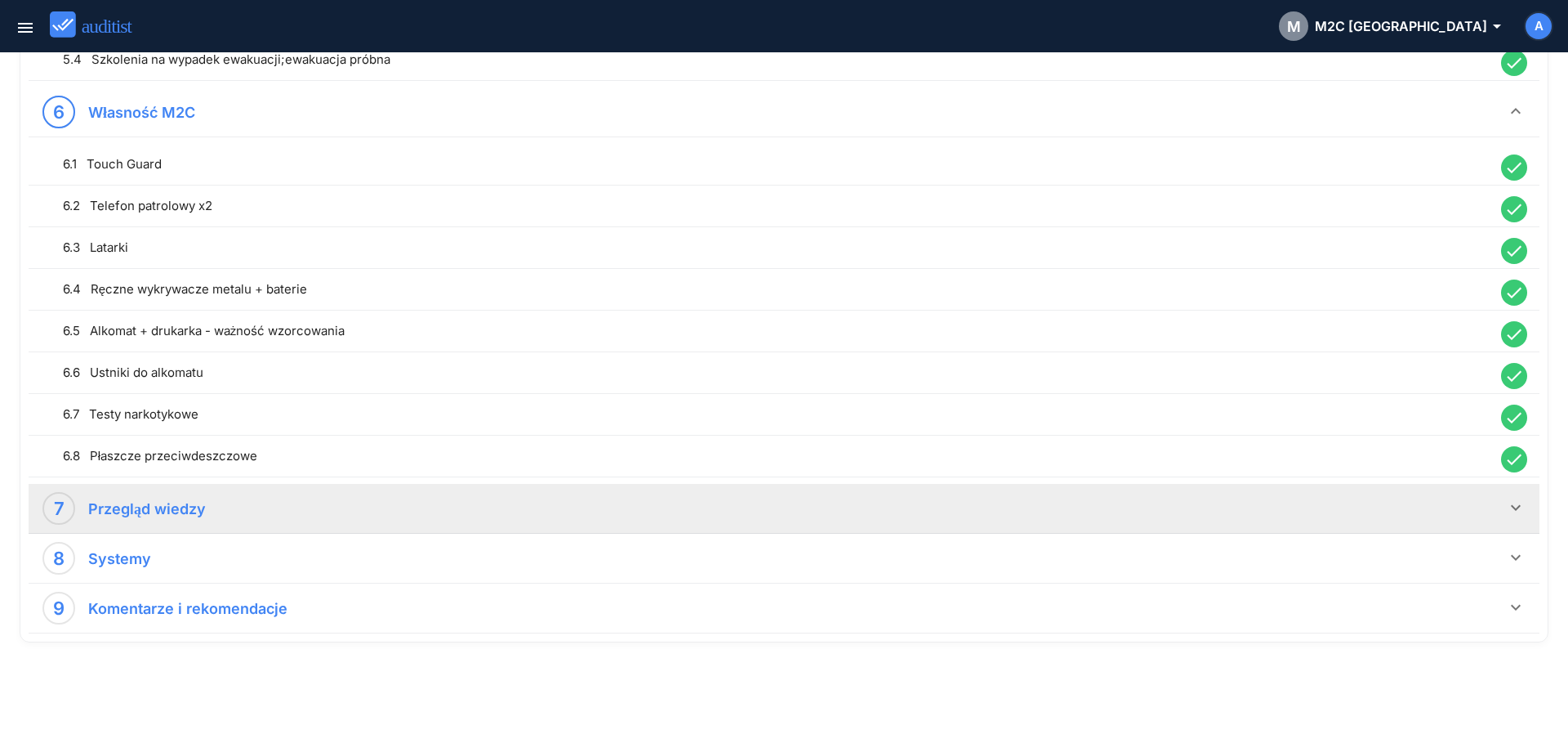
click at [1522, 512] on icon "keyboard_arrow_down" at bounding box center [1516, 507] width 20 height 20
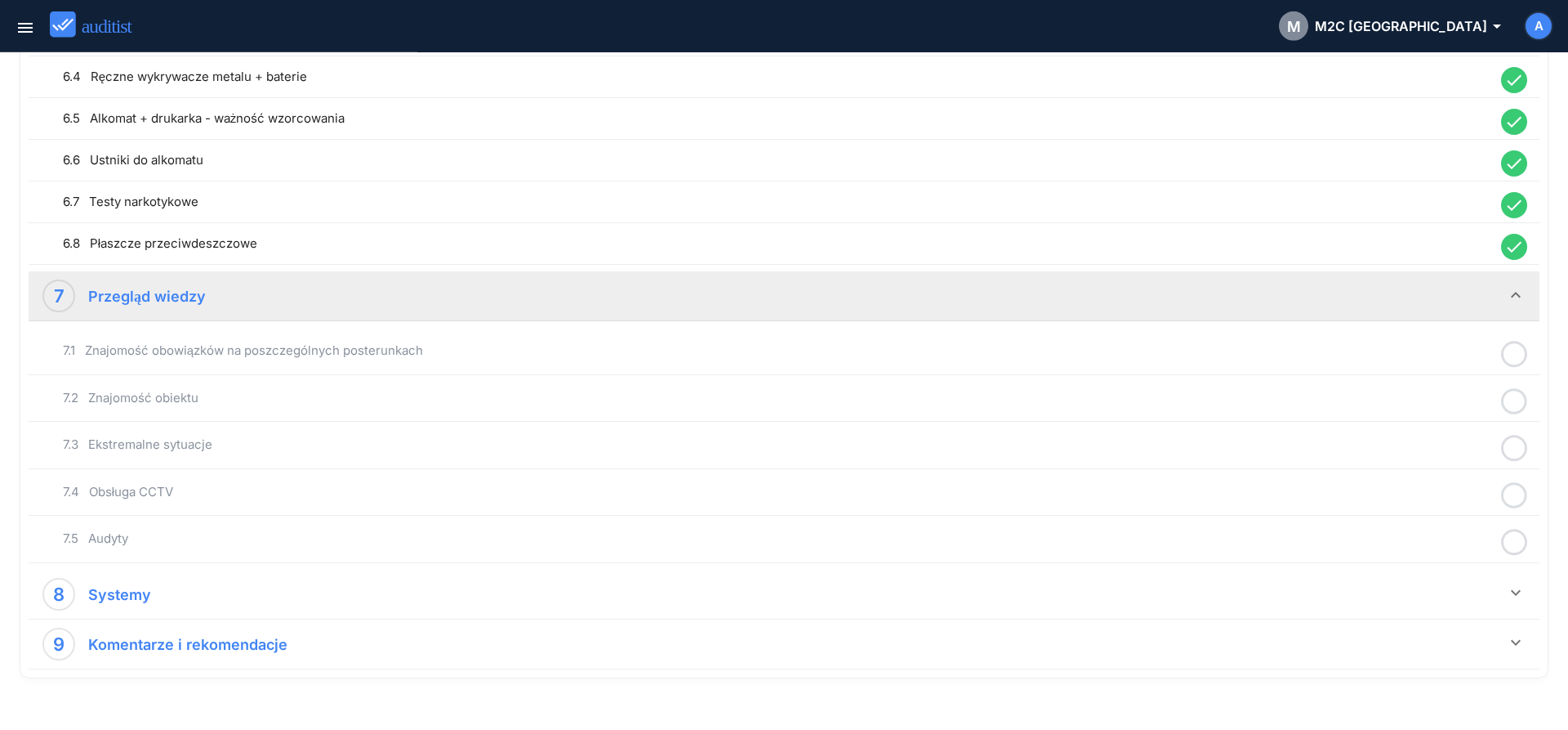
scroll to position [1589, 0]
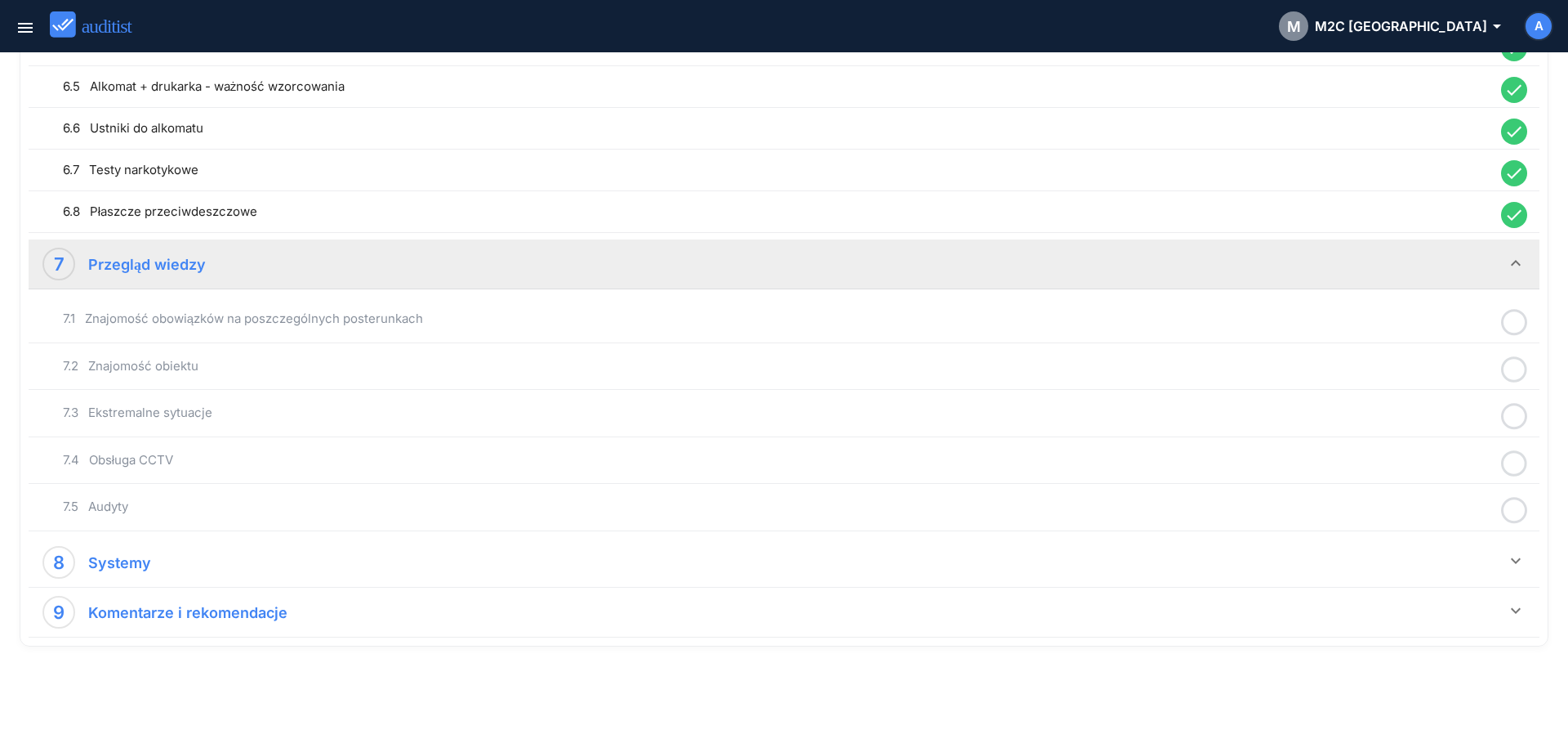
click at [1508, 319] on icon at bounding box center [1514, 322] width 26 height 32
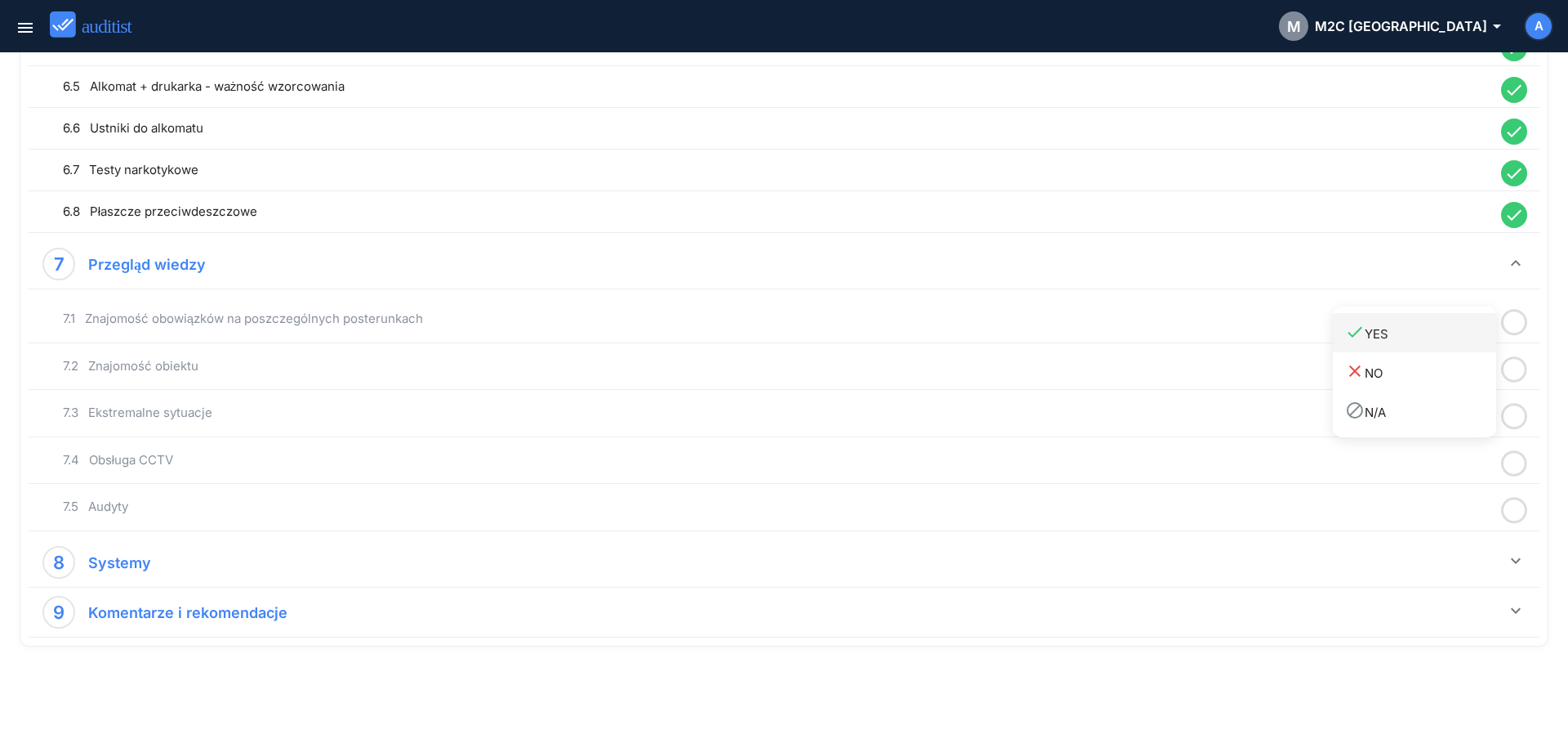
click at [1462, 340] on div "done YES" at bounding box center [1420, 332] width 151 height 22
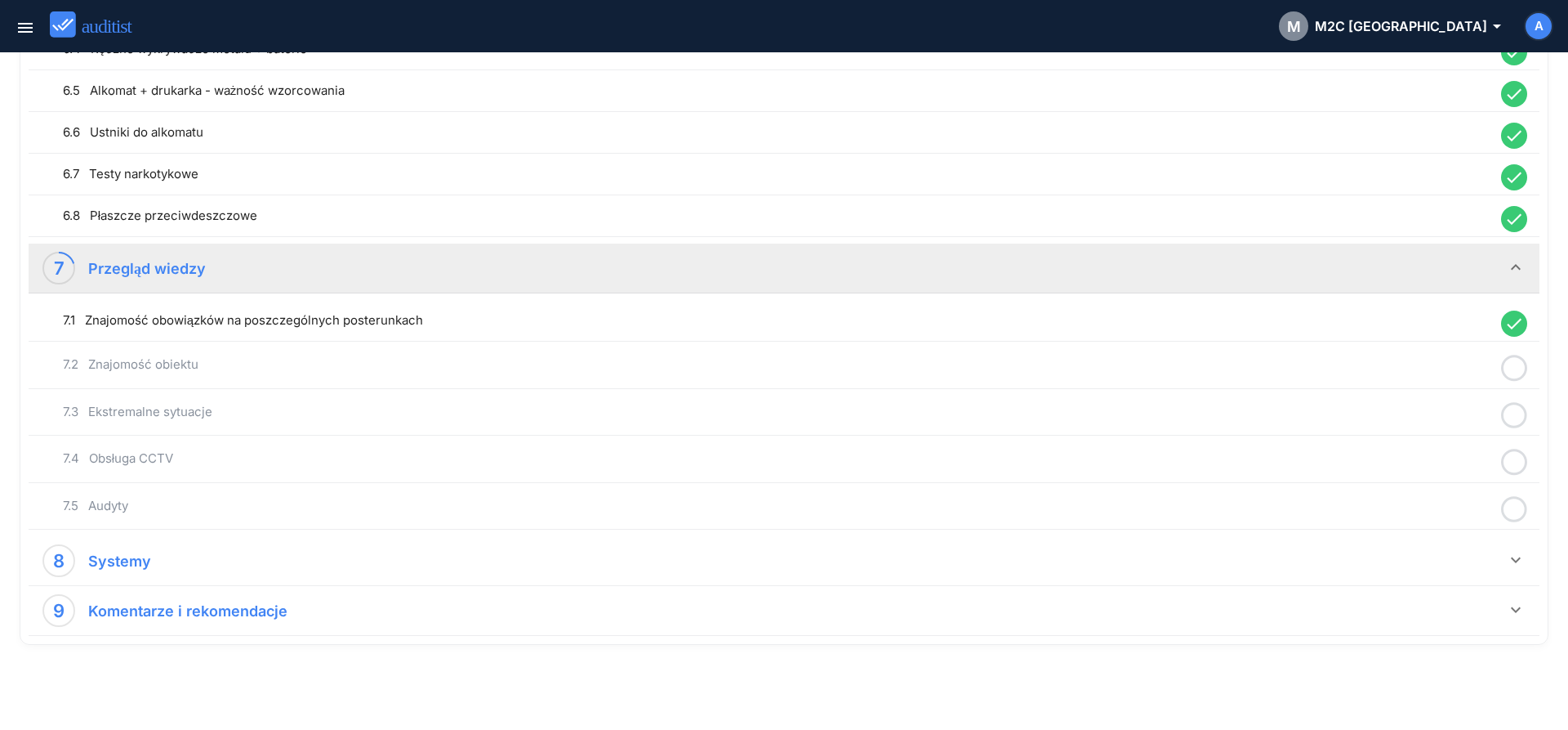
click at [1516, 366] on icon at bounding box center [1514, 367] width 26 height 32
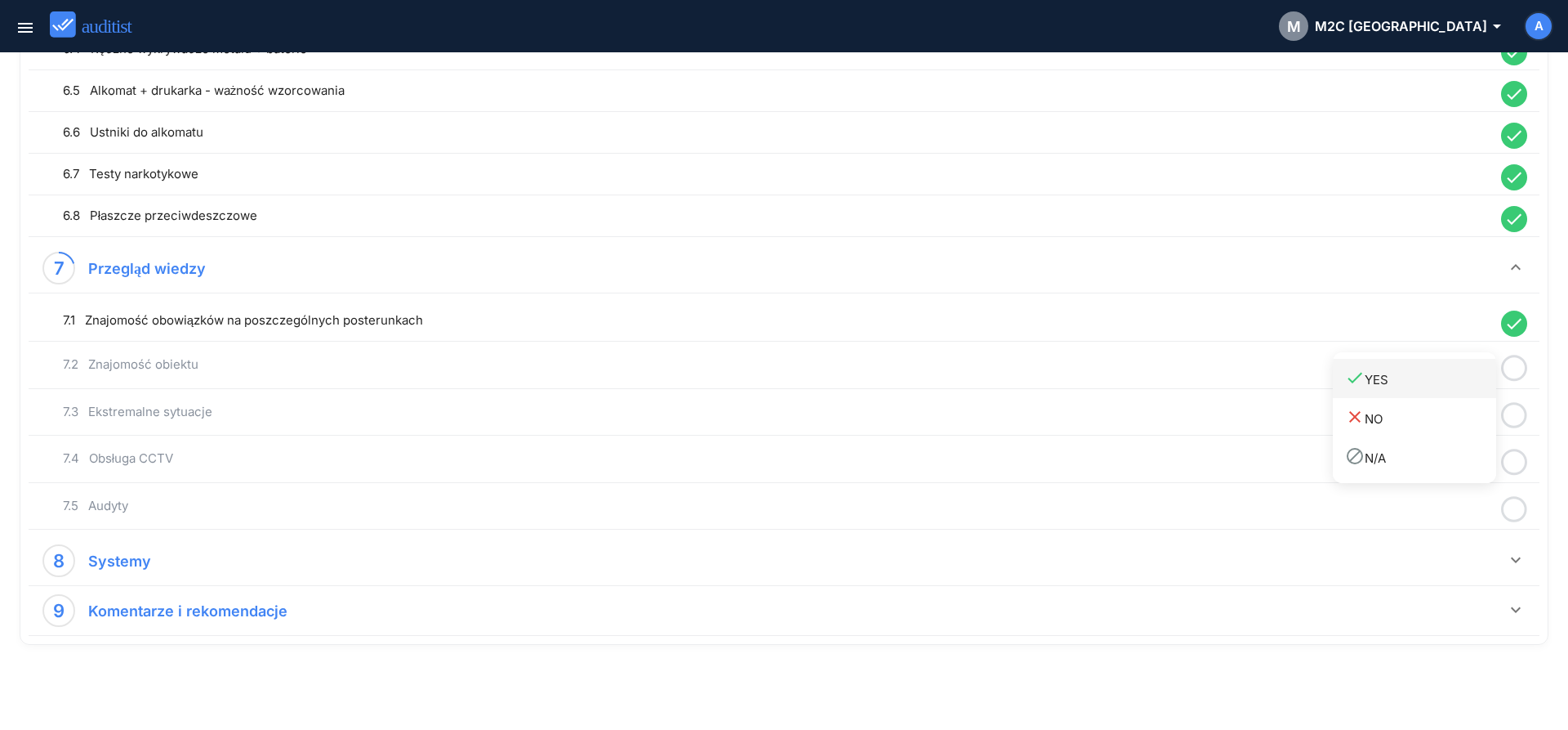
click at [1486, 383] on div "done YES" at bounding box center [1420, 378] width 151 height 22
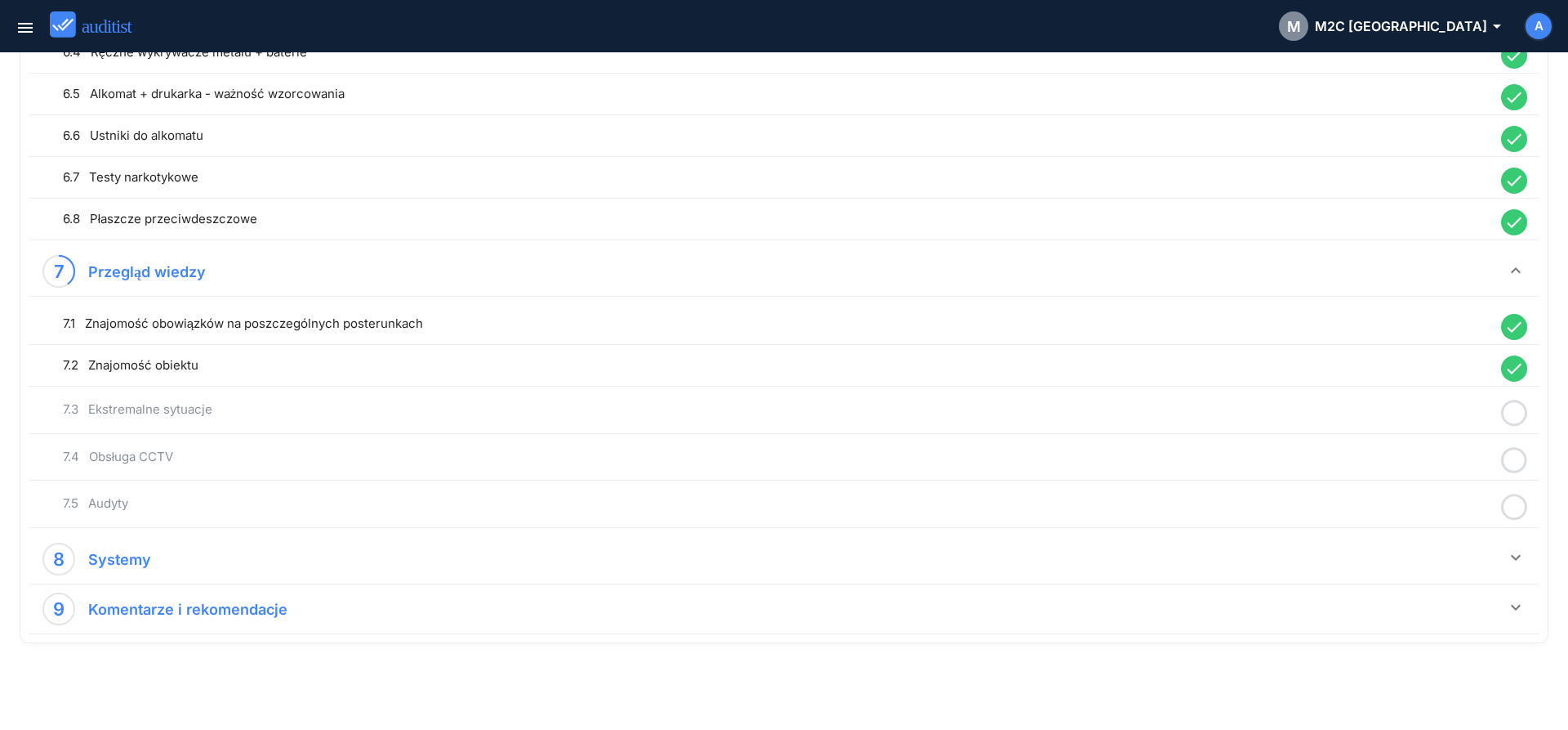
scroll to position [1579, 0]
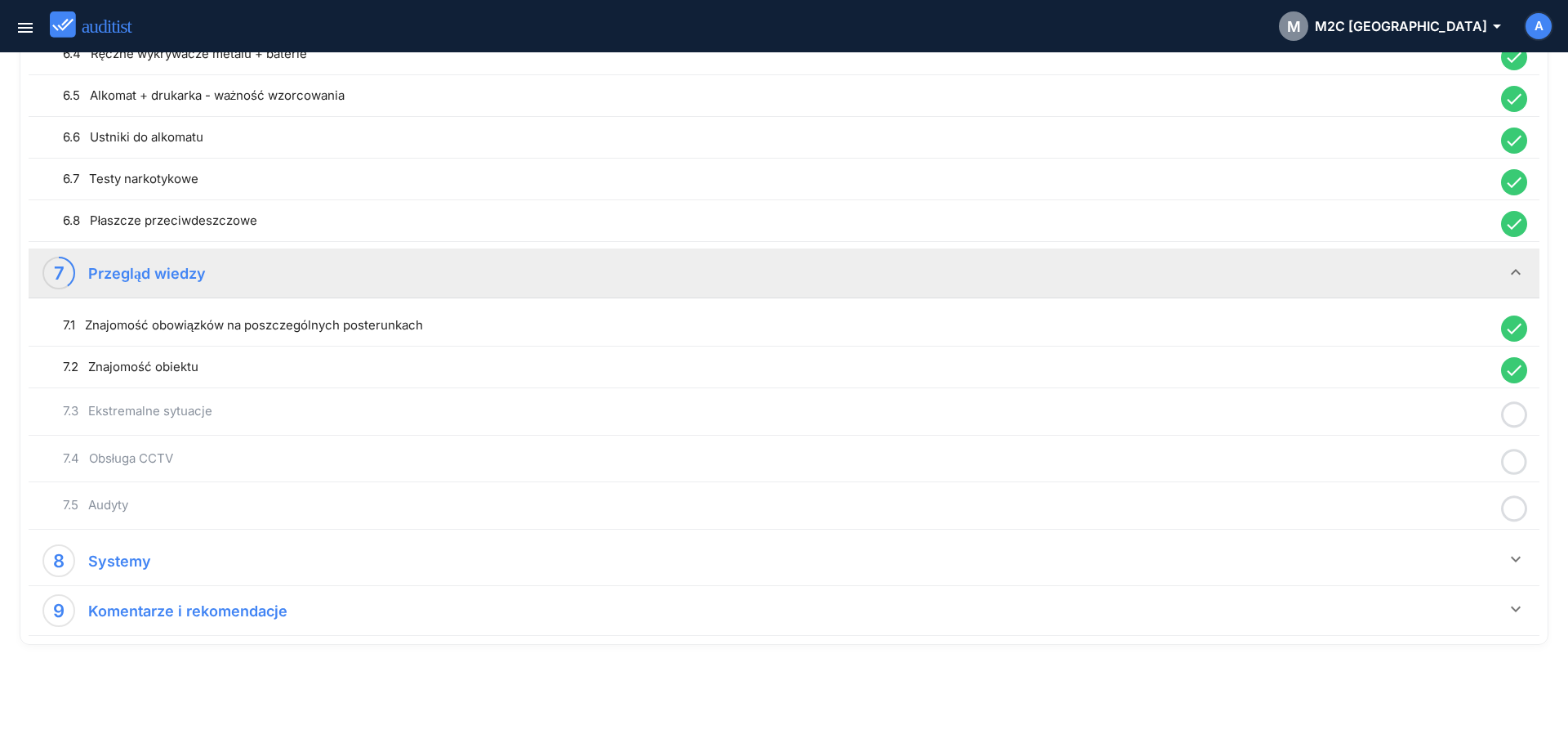
click at [1518, 413] on icon at bounding box center [1514, 414] width 26 height 32
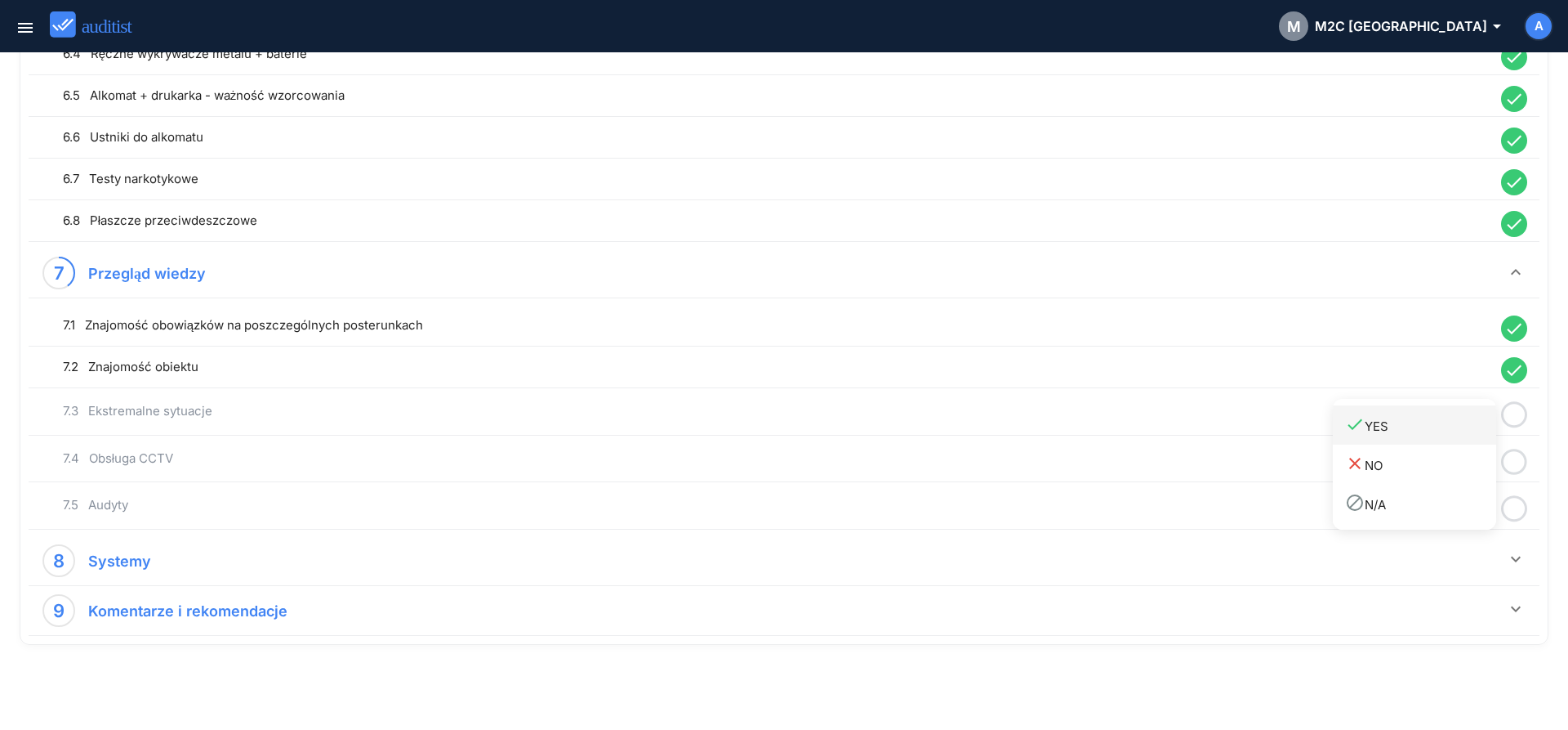
click at [1478, 430] on div "done YES" at bounding box center [1420, 425] width 151 height 22
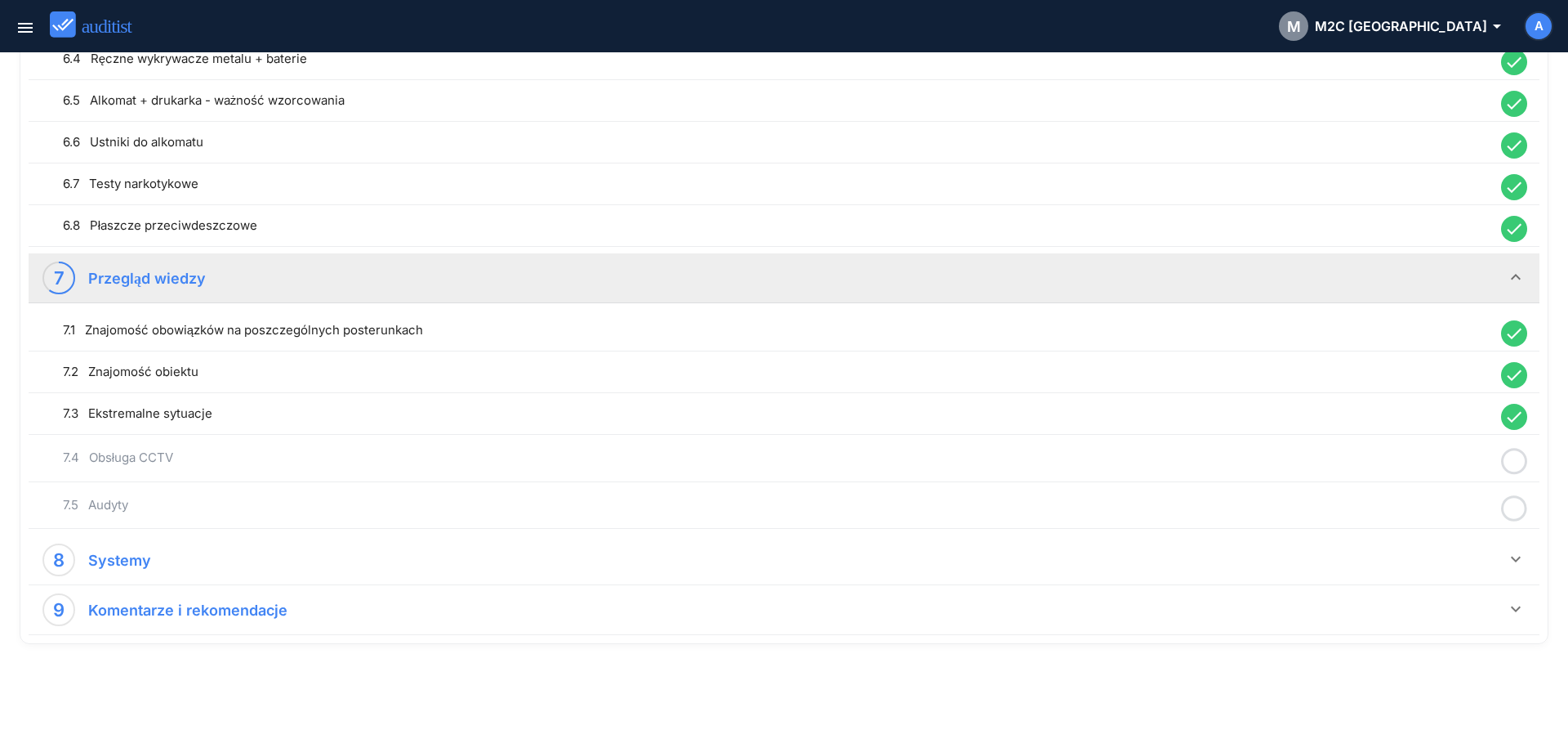
click at [1518, 461] on icon at bounding box center [1514, 461] width 26 height 32
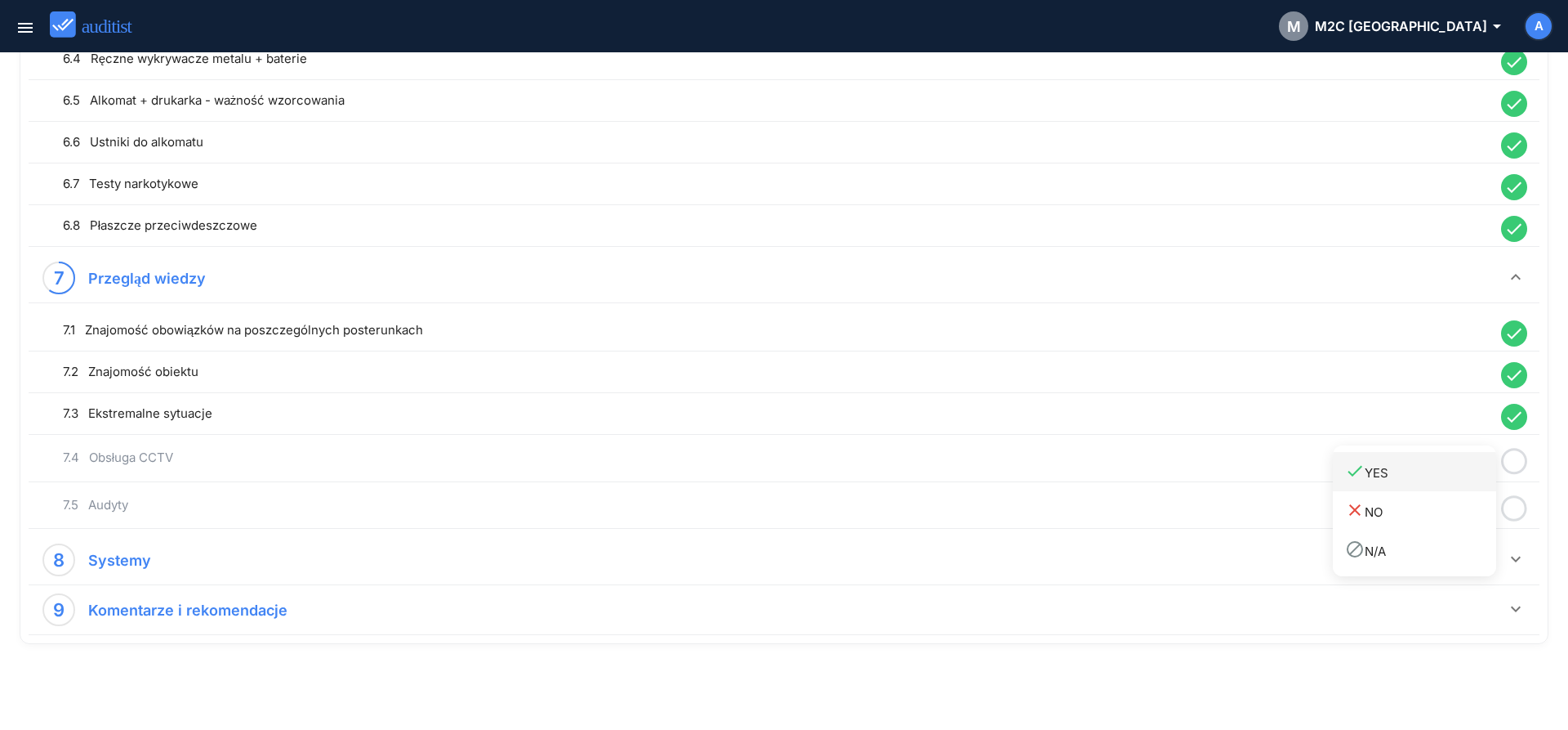
click at [1478, 477] on div "done YES" at bounding box center [1420, 472] width 151 height 22
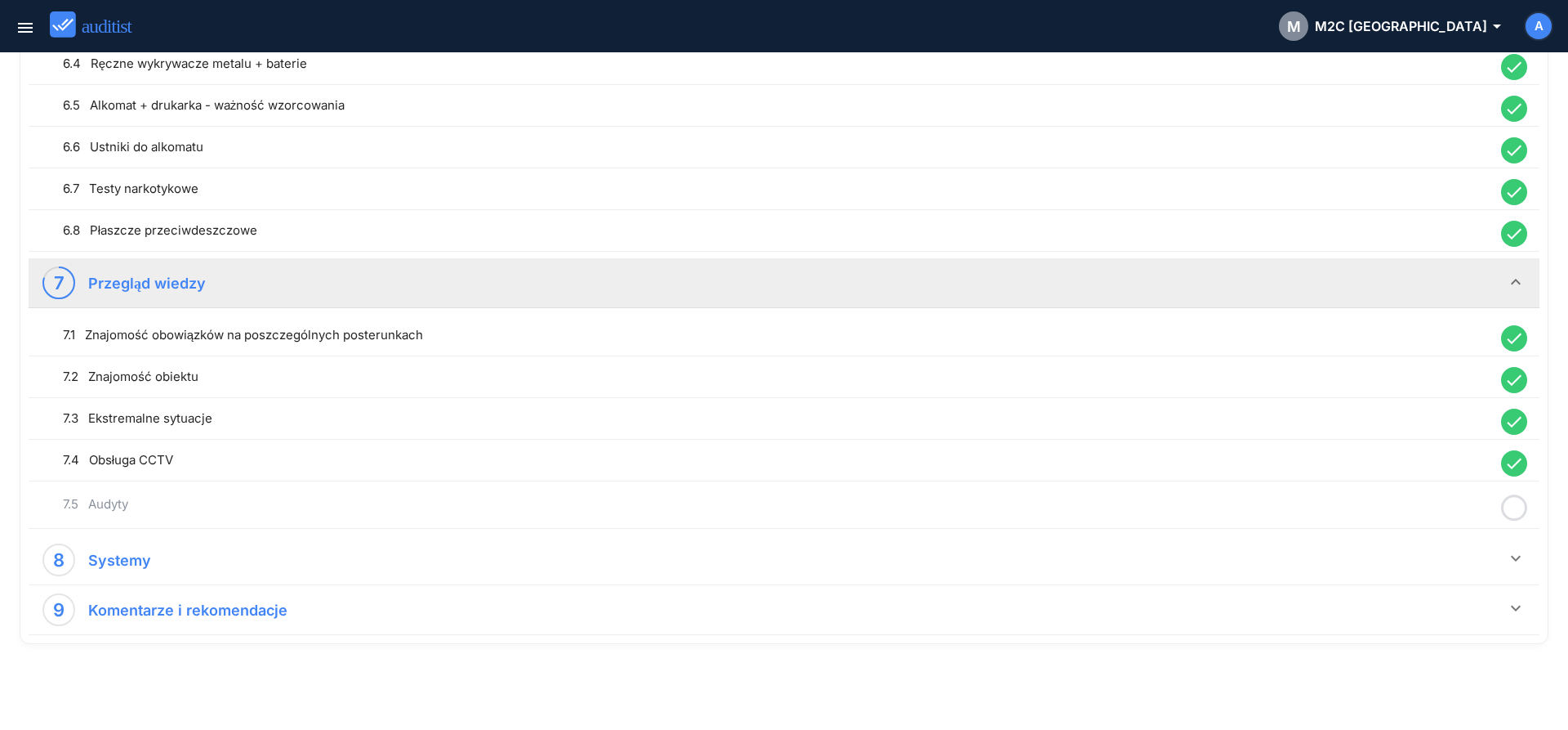
click at [1513, 509] on icon at bounding box center [1514, 507] width 26 height 32
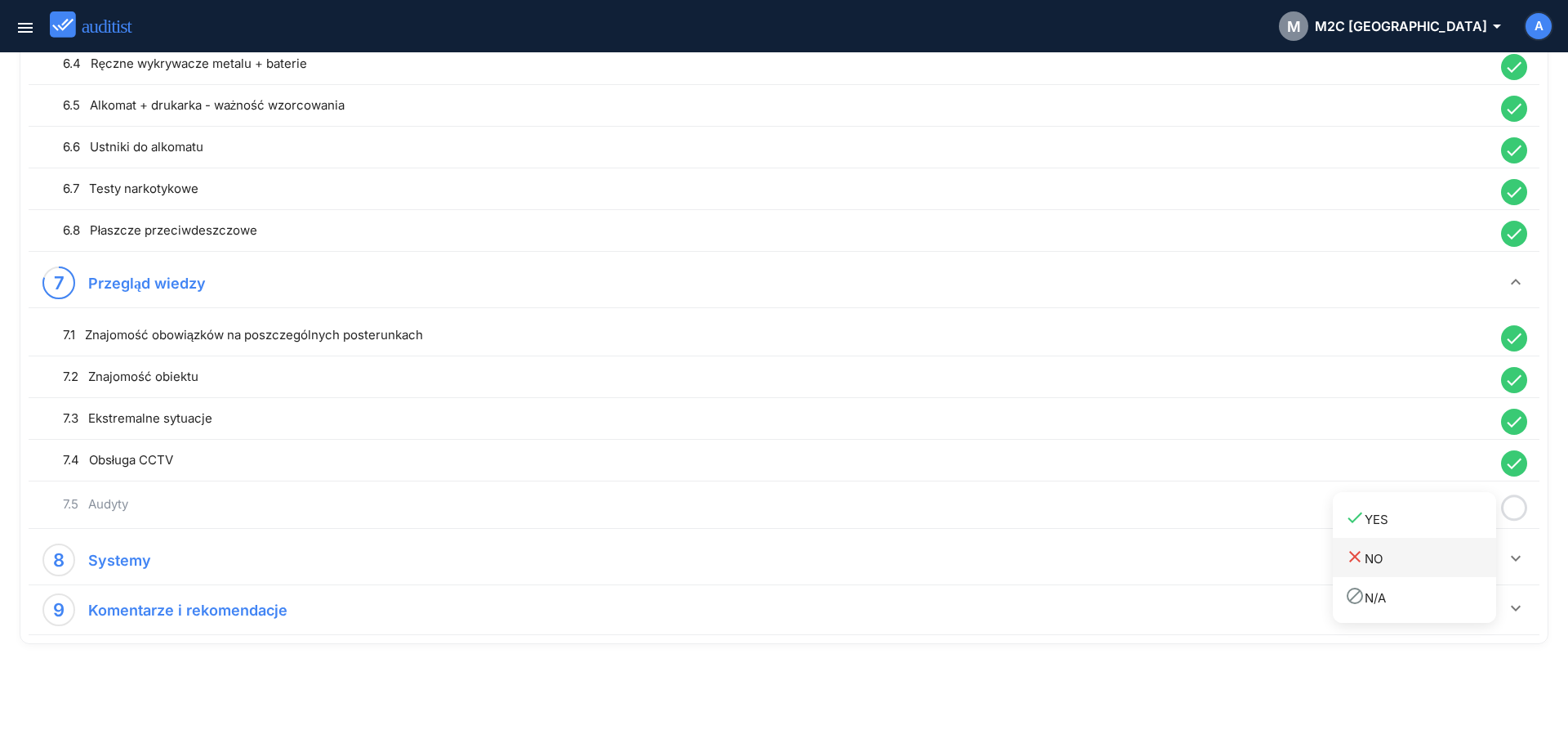
drag, startPoint x: 1470, startPoint y: 527, endPoint x: 1479, endPoint y: 540, distance: 15.8
click at [1469, 528] on div "done YES" at bounding box center [1420, 518] width 151 height 22
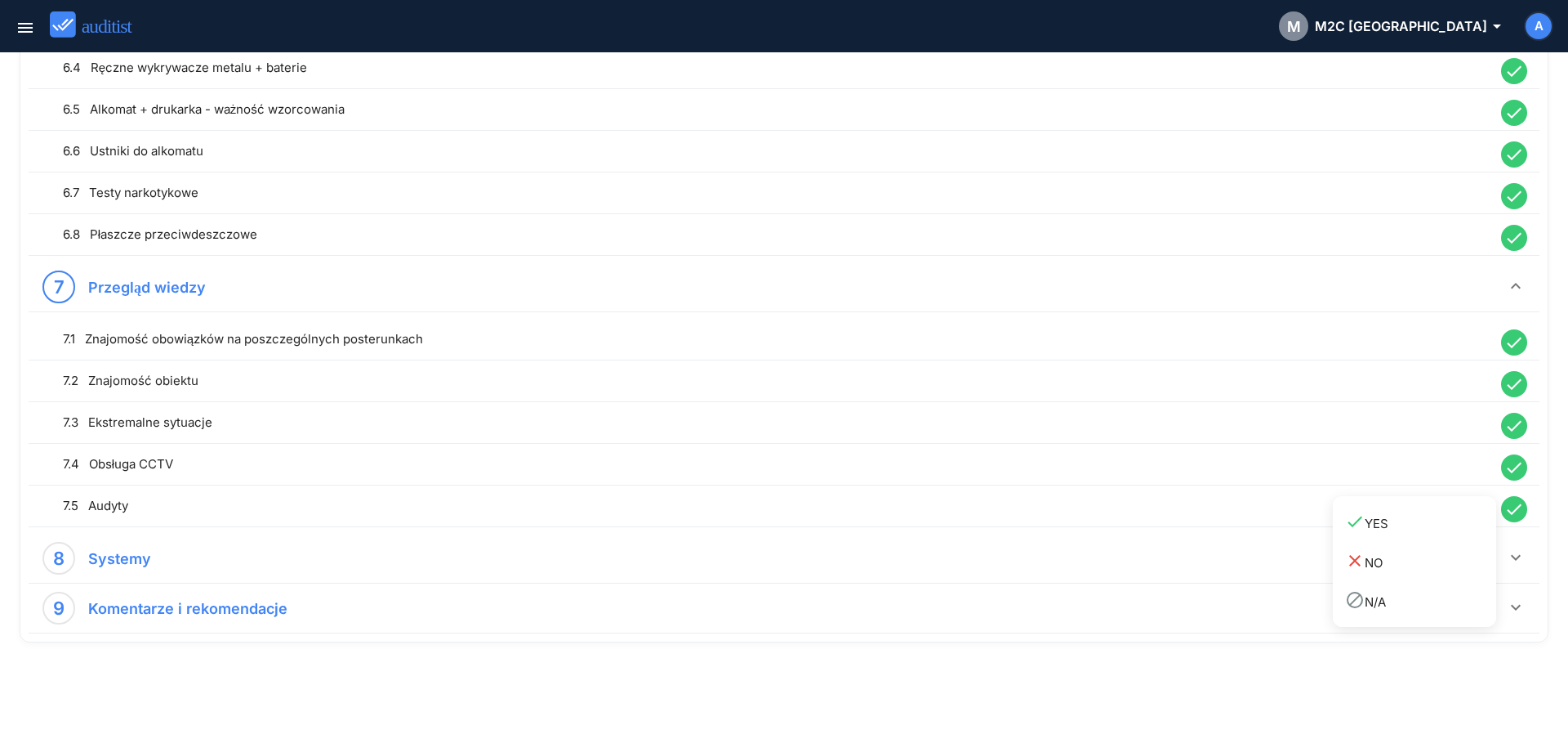
scroll to position [1566, 0]
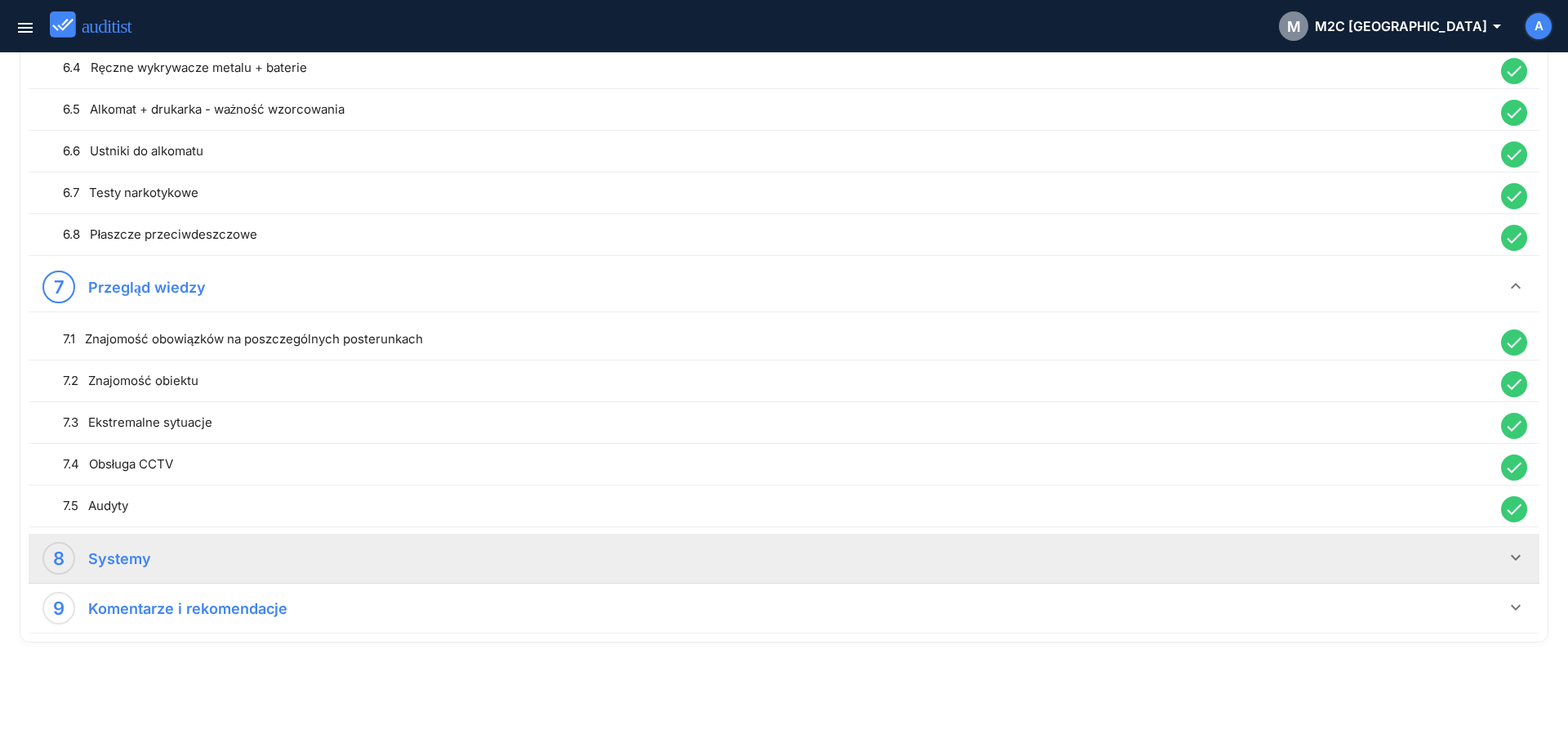
click at [1517, 558] on icon "keyboard_arrow_down" at bounding box center [1516, 557] width 20 height 20
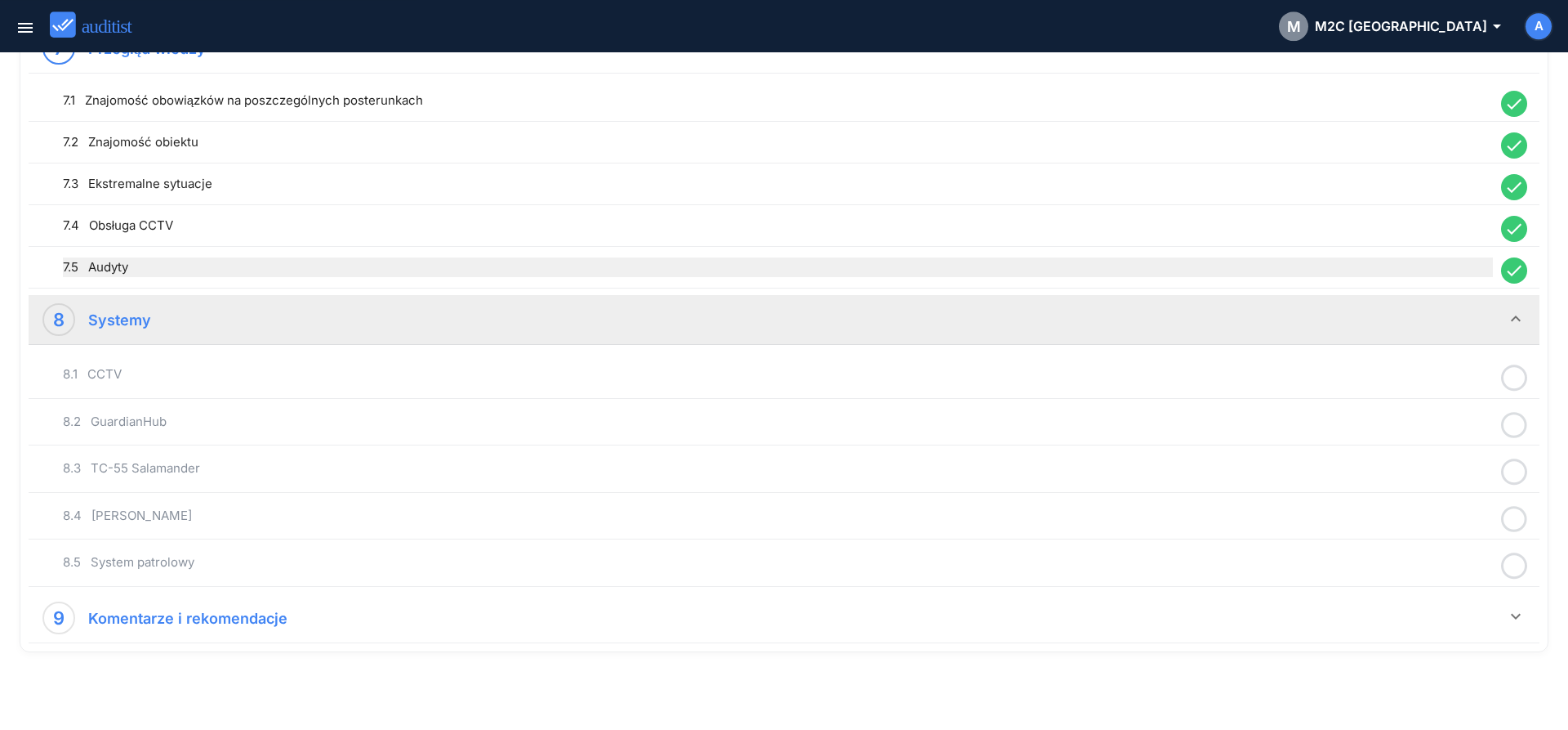
scroll to position [1810, 0]
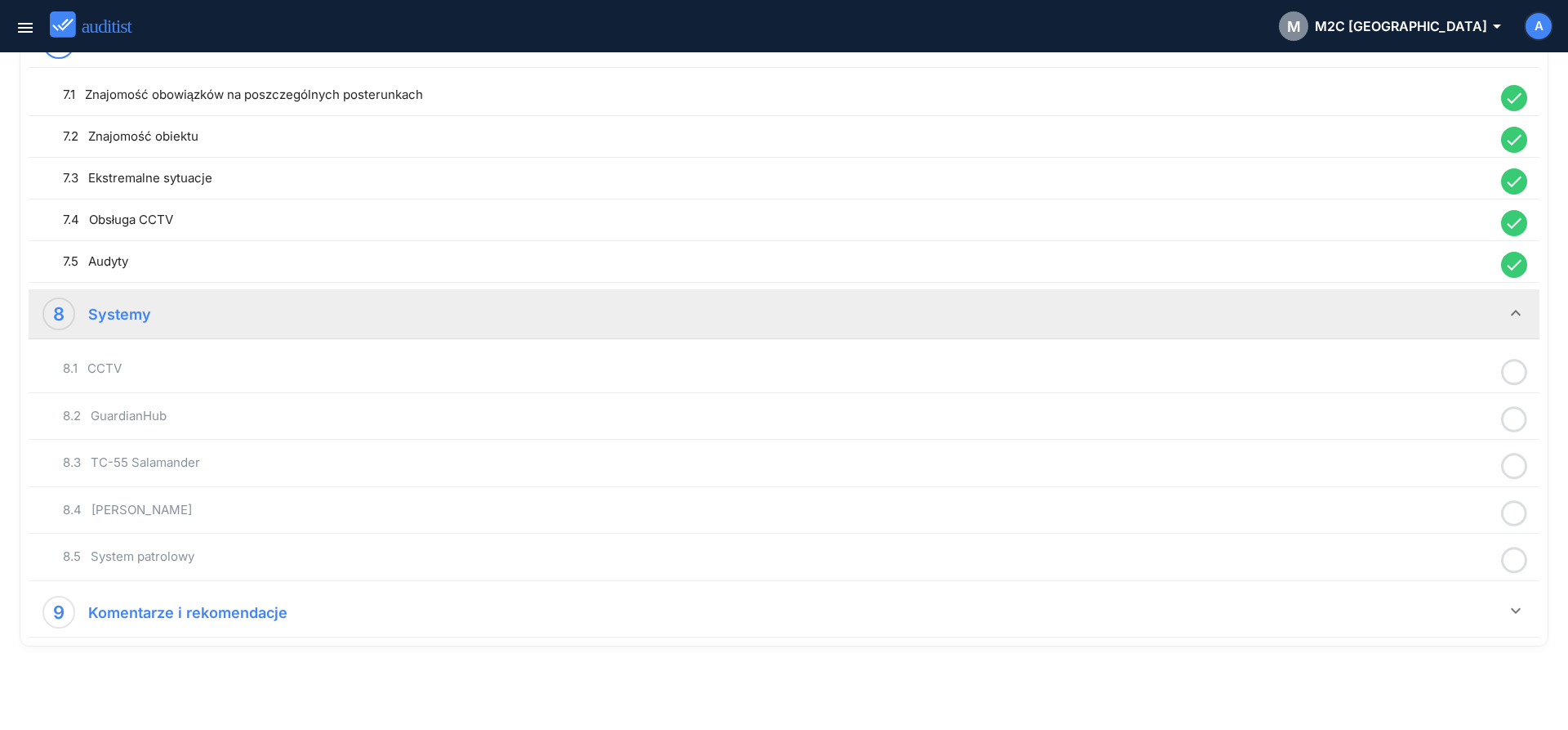
click at [1513, 375] on icon at bounding box center [1514, 372] width 26 height 32
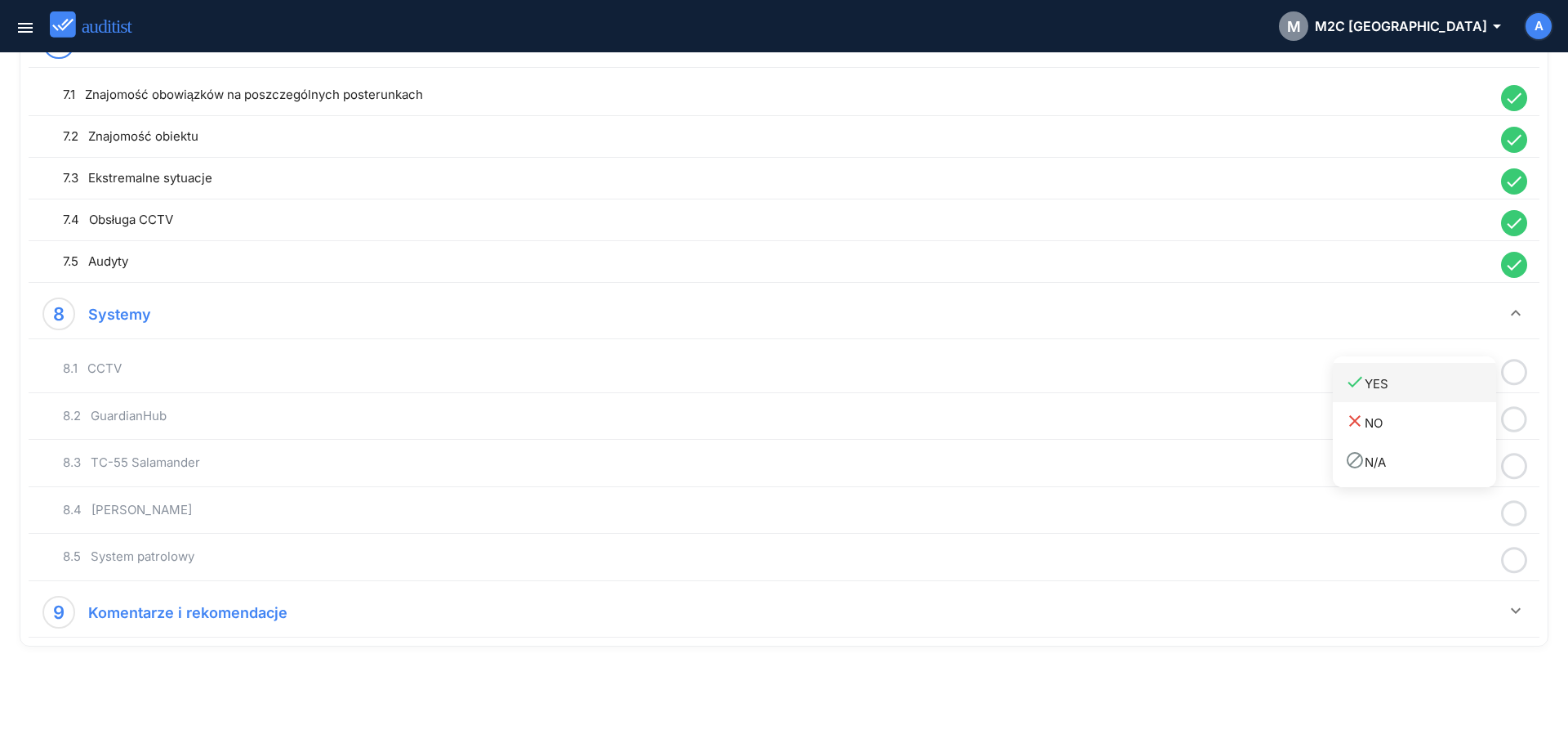
click at [1478, 388] on div "done YES" at bounding box center [1420, 382] width 151 height 22
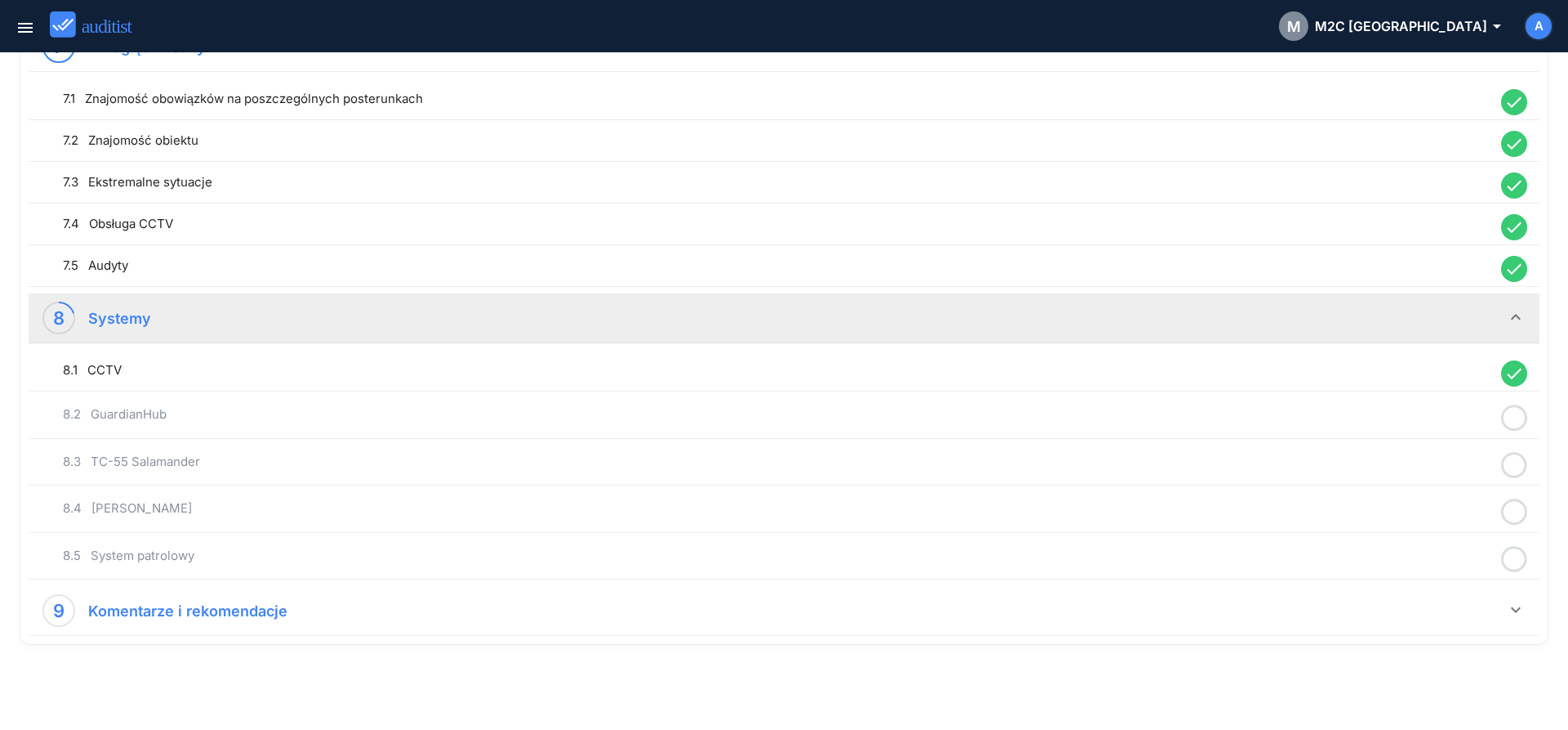
drag, startPoint x: 1515, startPoint y: 419, endPoint x: 1493, endPoint y: 431, distance: 25.1
click at [1514, 419] on icon at bounding box center [1514, 417] width 26 height 32
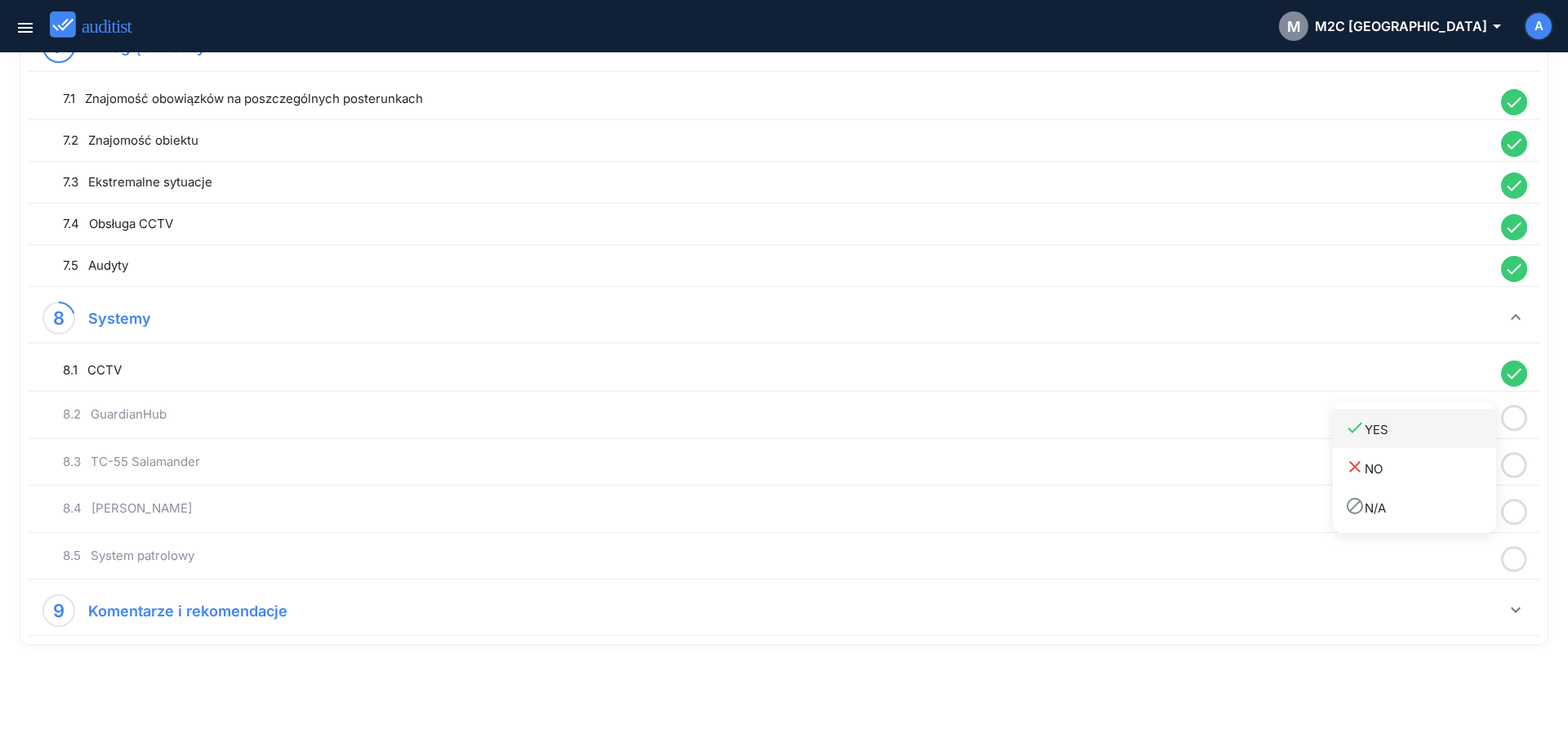
click at [1483, 436] on div "done YES" at bounding box center [1420, 428] width 151 height 22
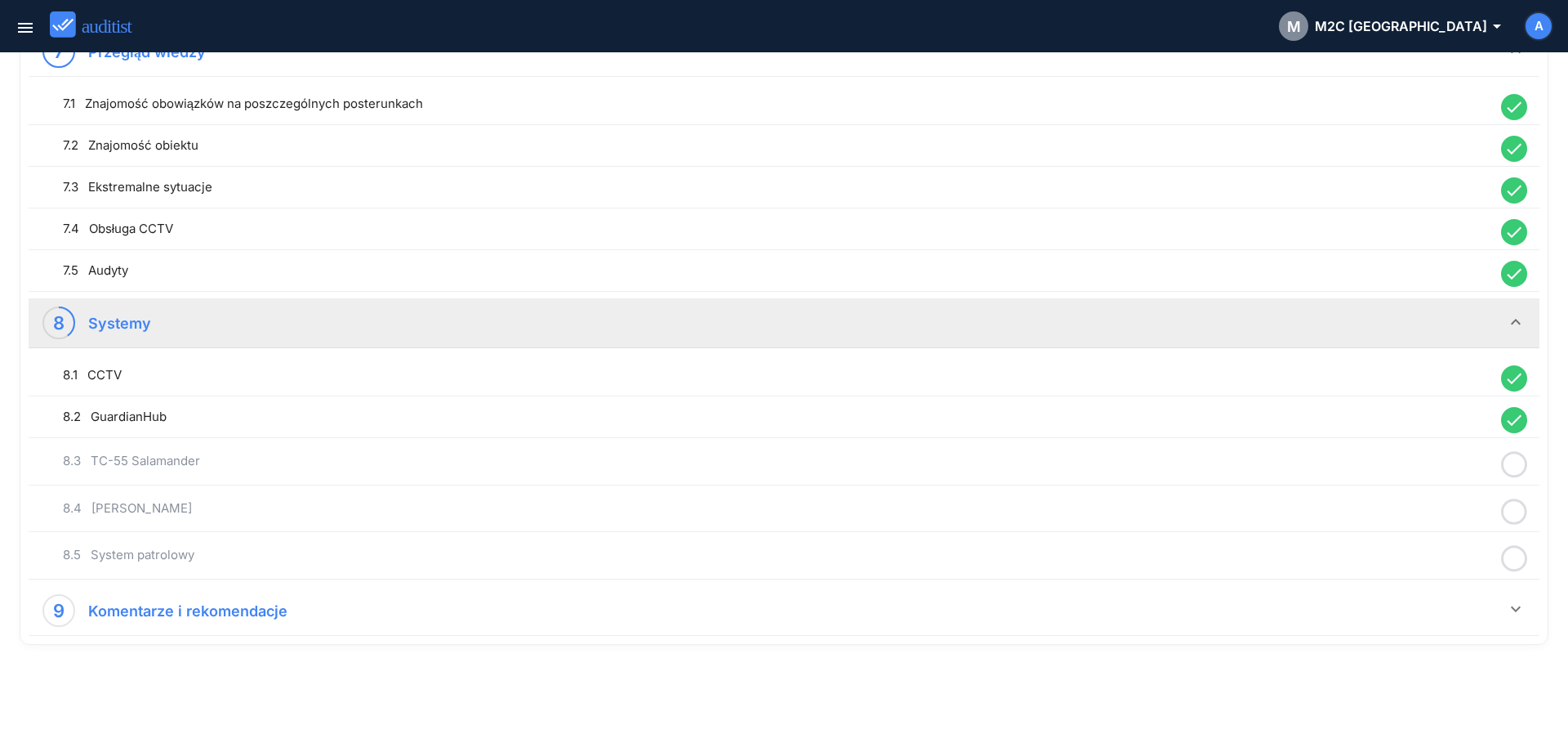
drag, startPoint x: 1511, startPoint y: 462, endPoint x: 1485, endPoint y: 476, distance: 29.5
click at [1511, 463] on icon at bounding box center [1514, 464] width 26 height 32
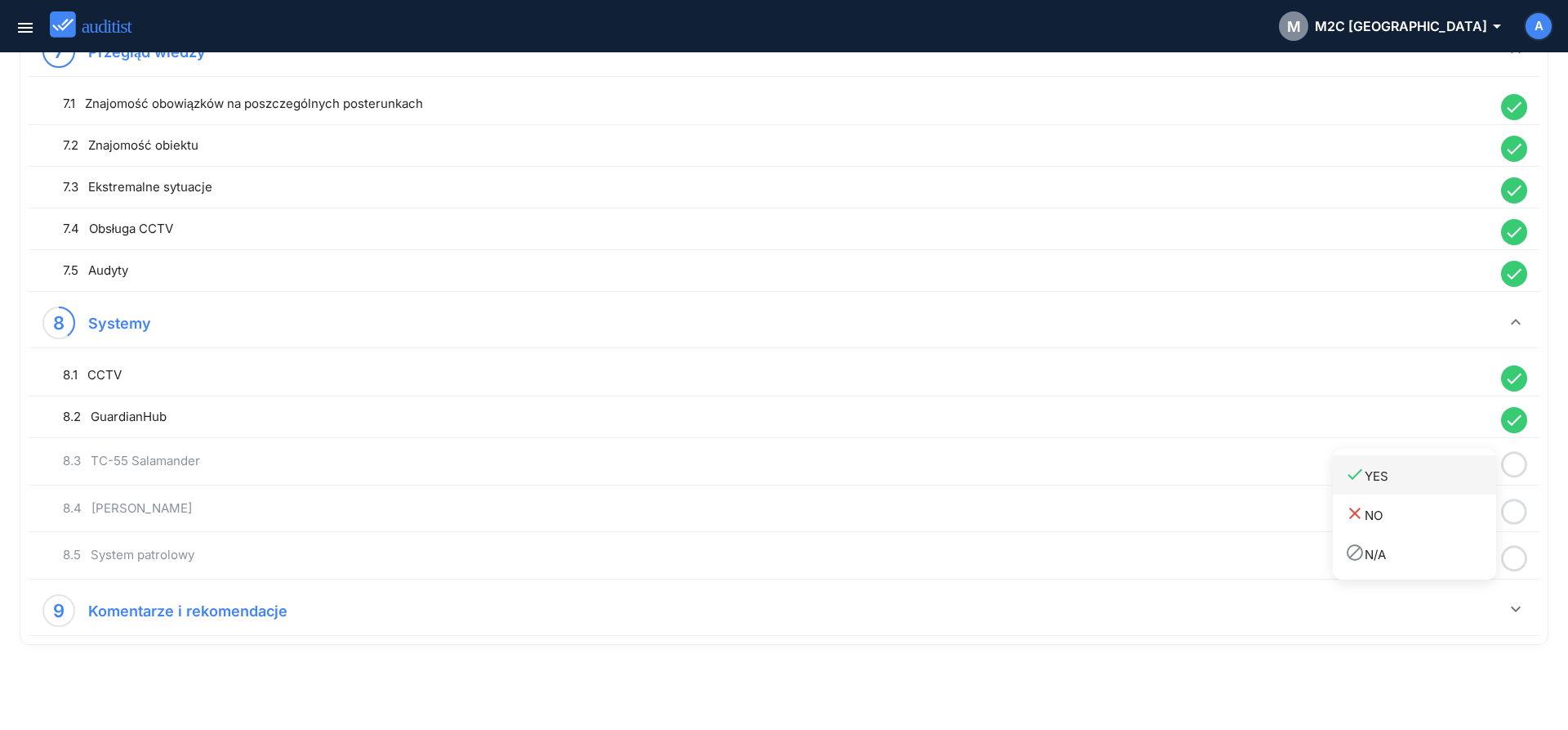
click at [1479, 480] on div "done YES" at bounding box center [1420, 475] width 151 height 22
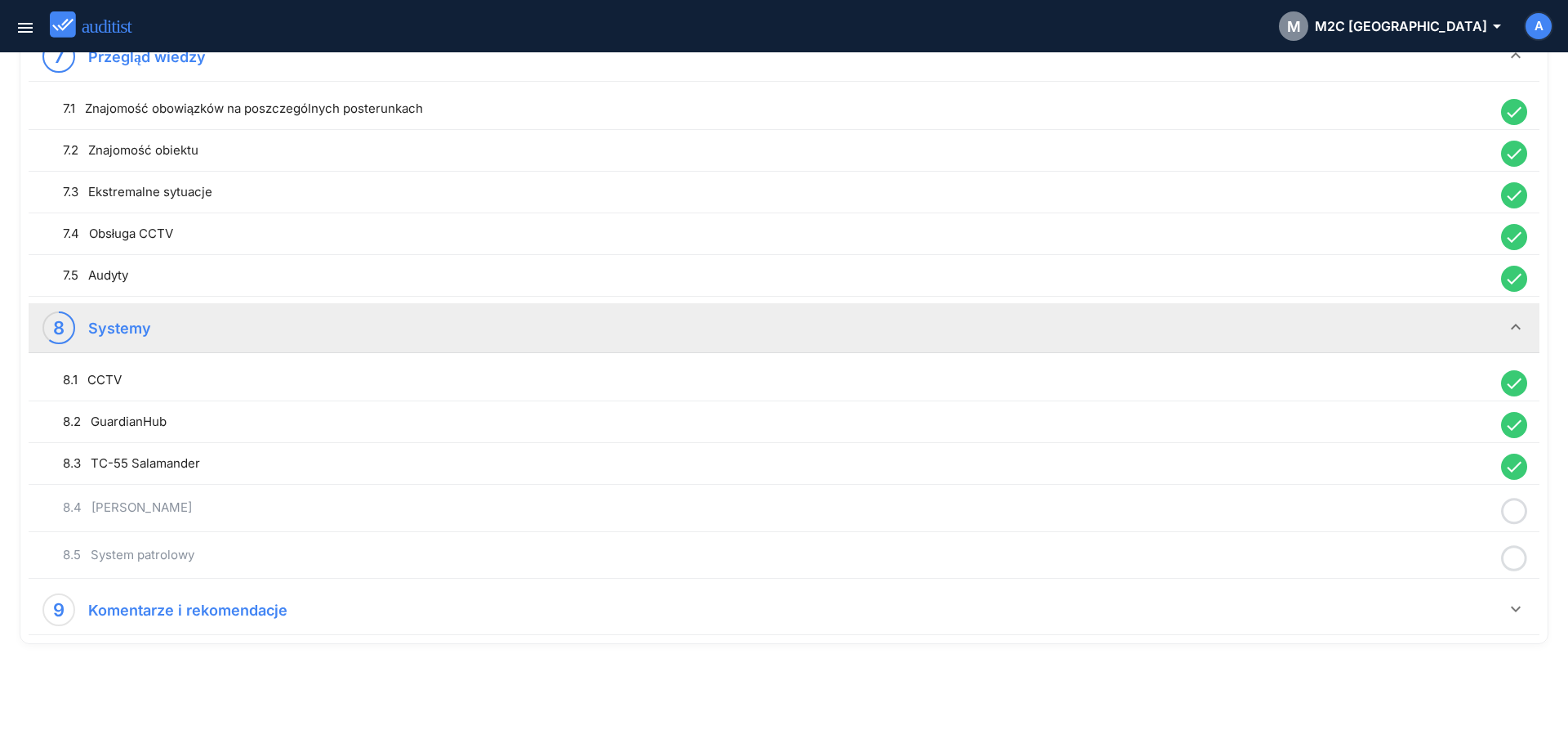
drag, startPoint x: 1515, startPoint y: 511, endPoint x: 1499, endPoint y: 522, distance: 19.4
click at [1515, 512] on icon at bounding box center [1514, 511] width 26 height 32
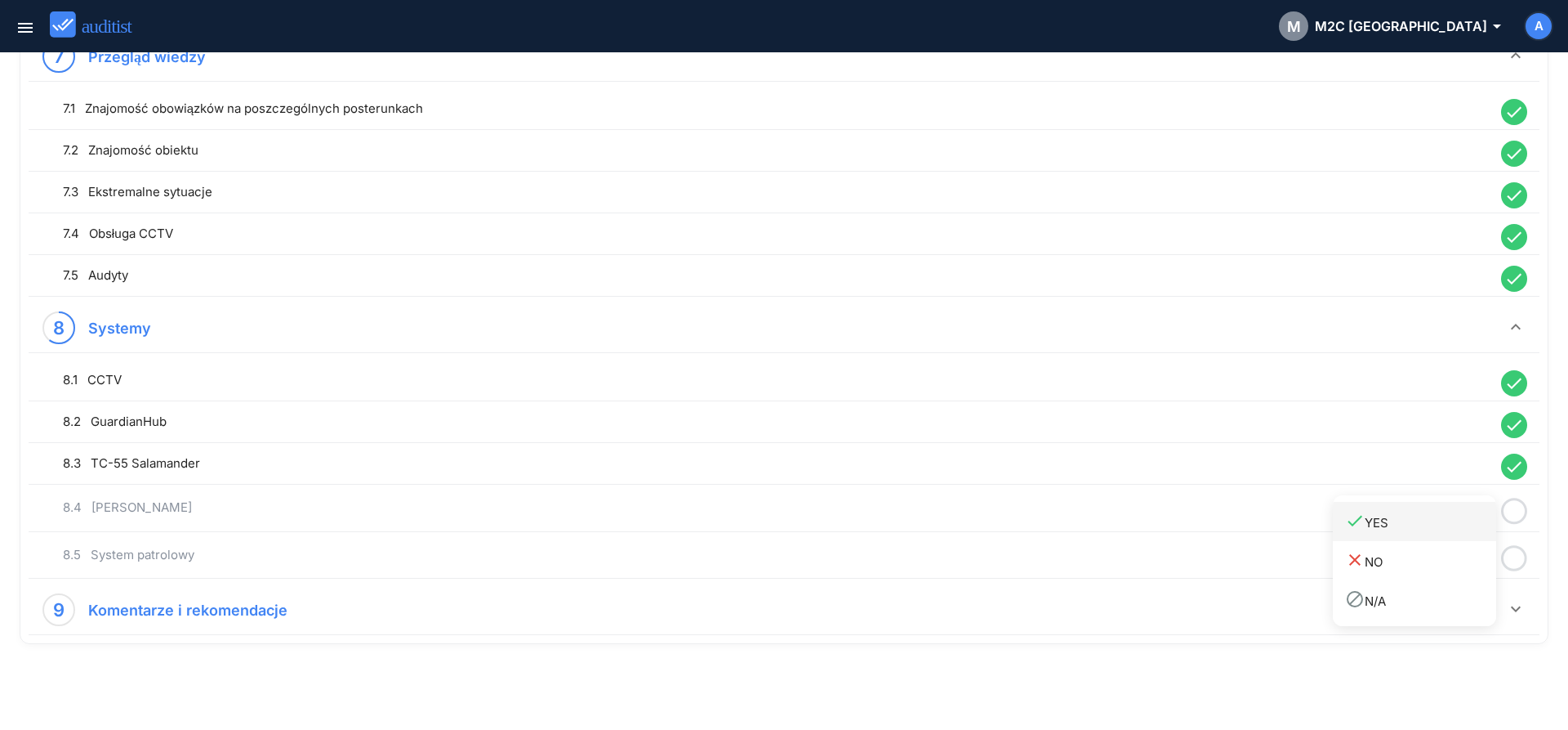
drag, startPoint x: 1495, startPoint y: 524, endPoint x: 1497, endPoint y: 533, distance: 9.2
click at [1494, 525] on div "done YES" at bounding box center [1420, 522] width 151 height 22
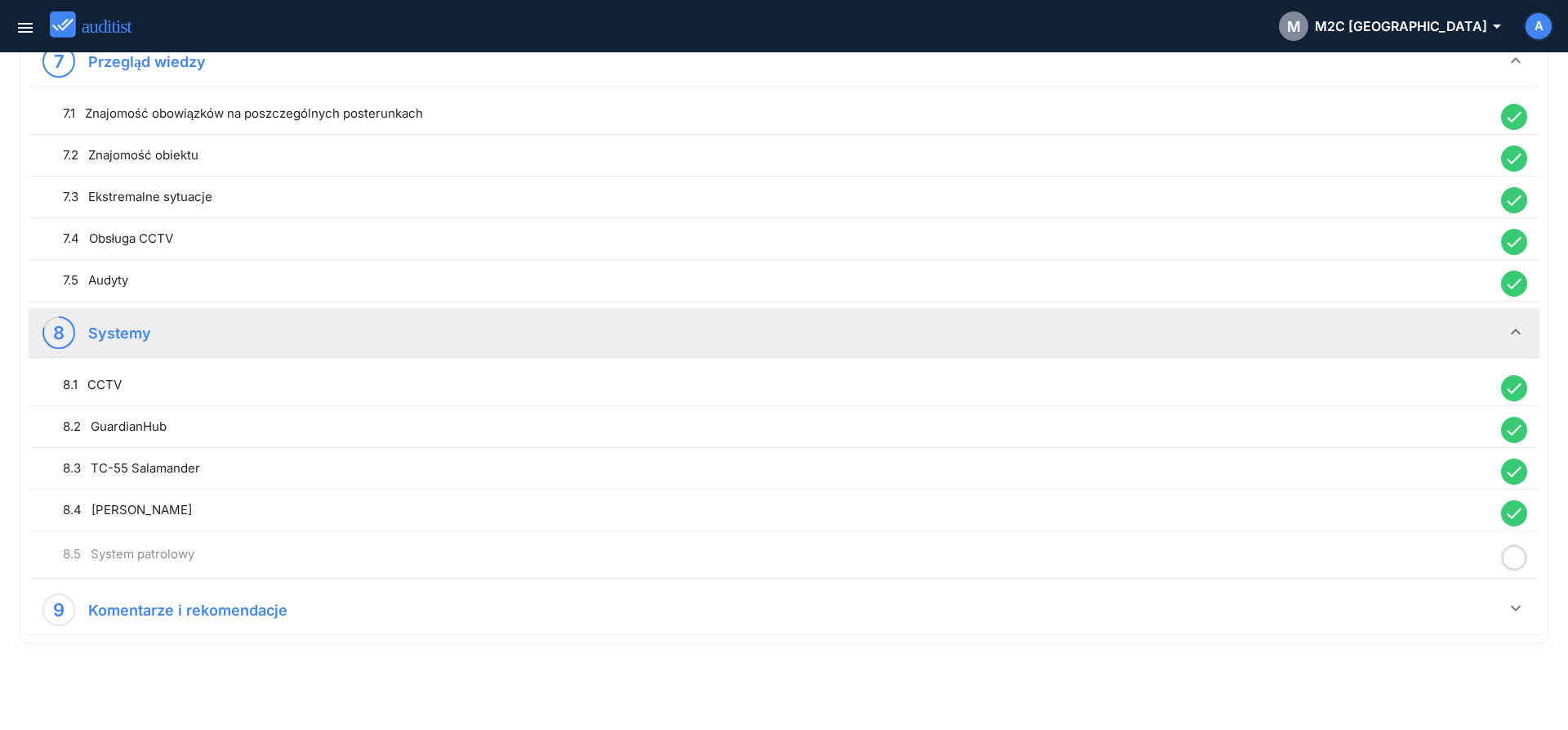
click at [1512, 559] on icon at bounding box center [1514, 557] width 26 height 32
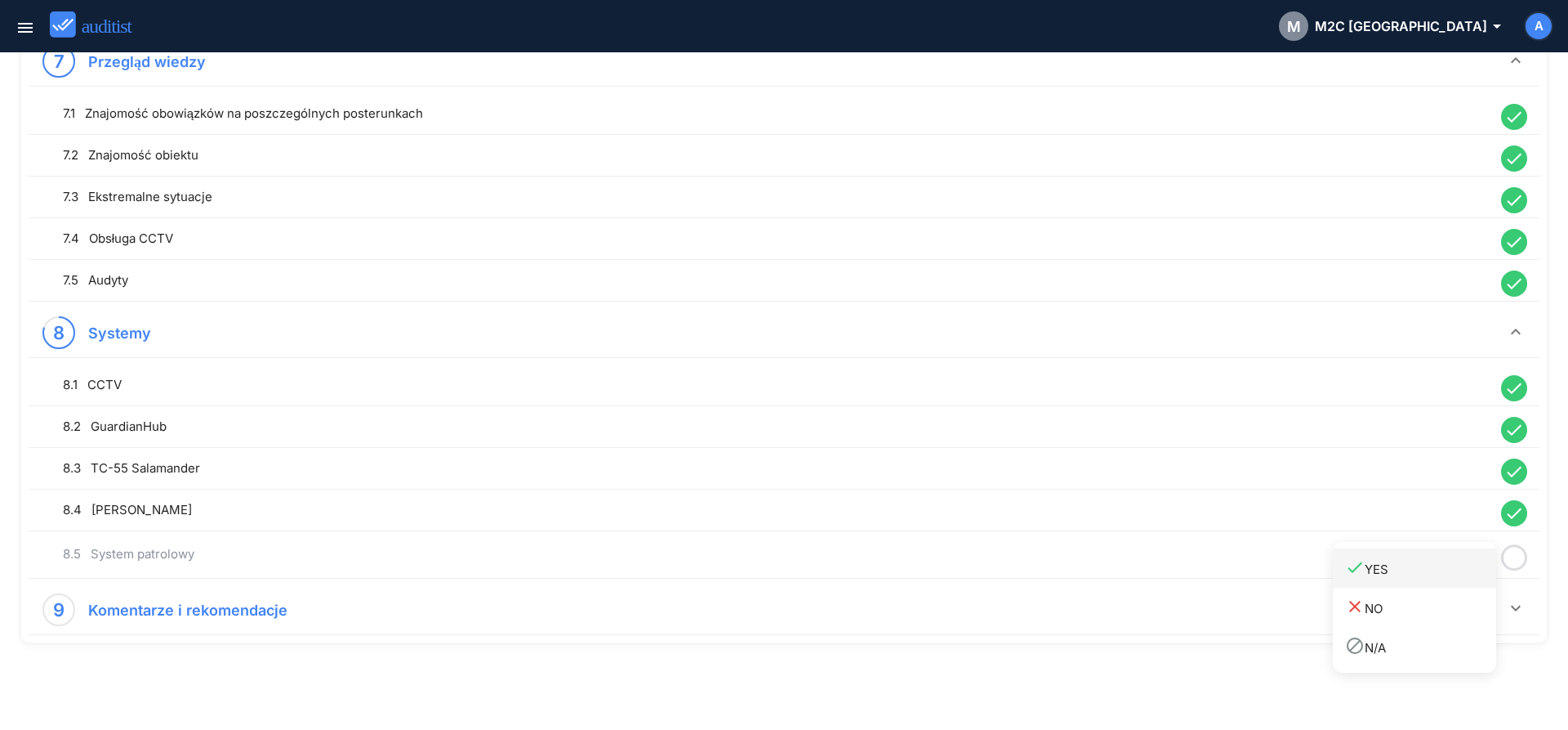
click at [1492, 567] on div "done YES" at bounding box center [1420, 568] width 151 height 22
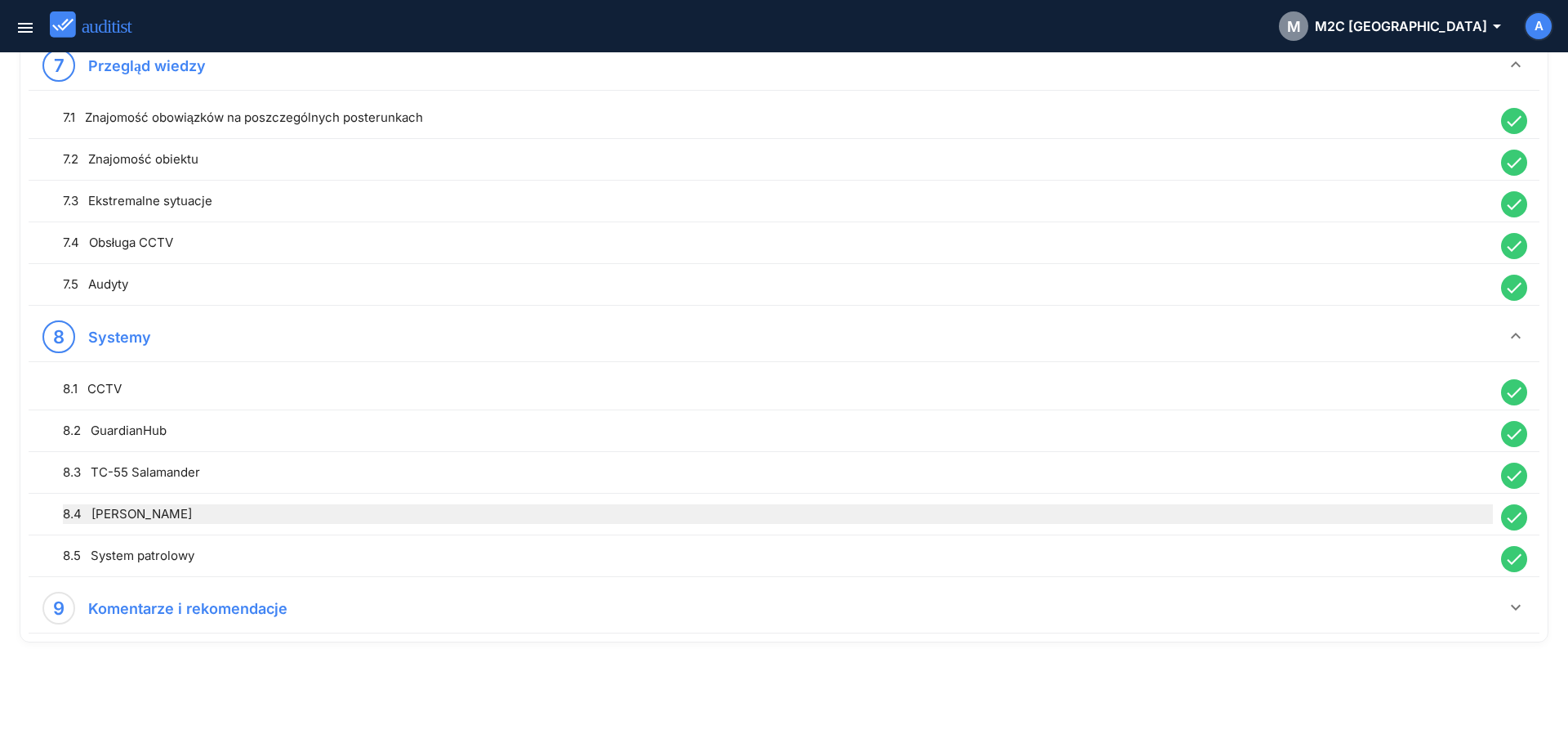
scroll to position [1787, 0]
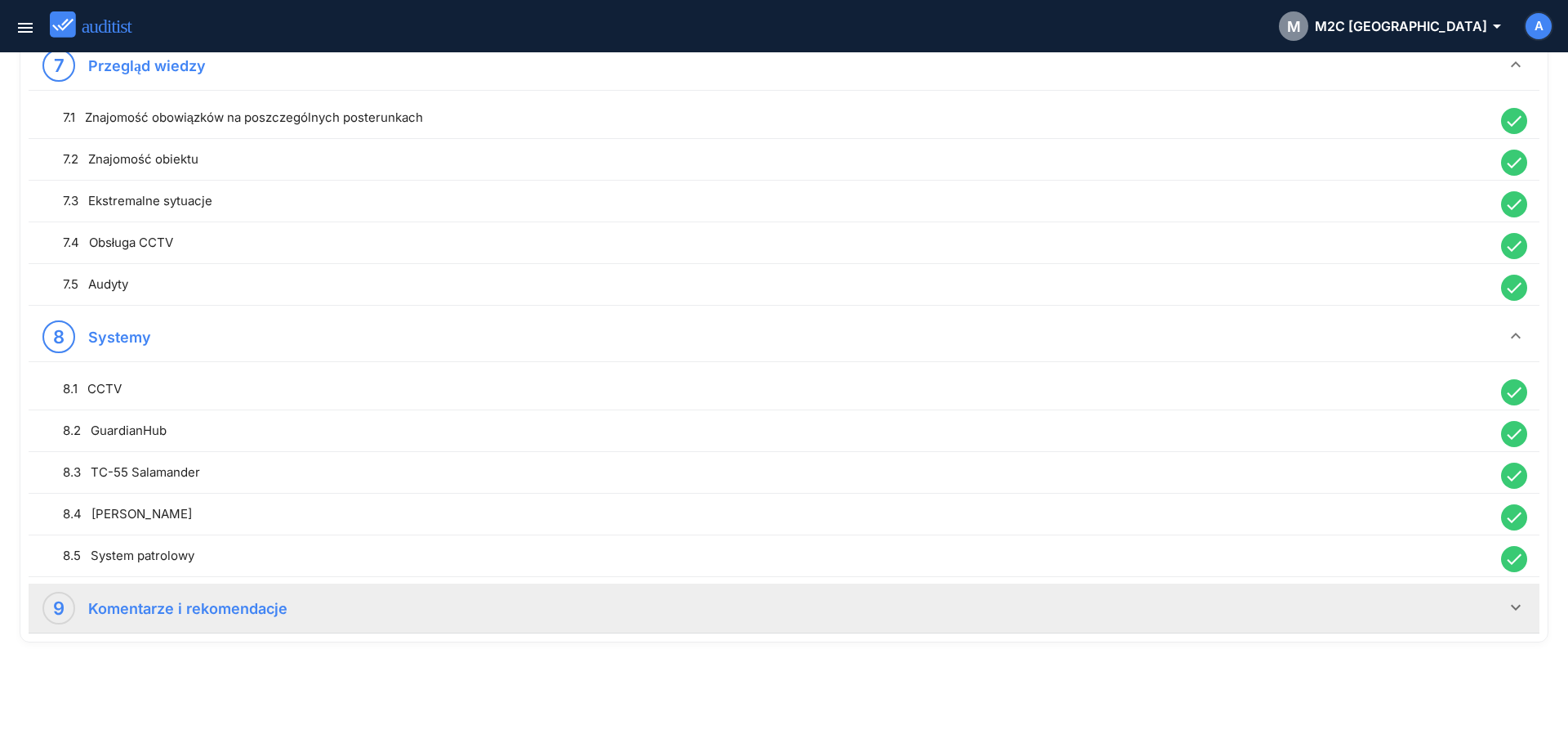
click at [1121, 613] on div "9 Komentarze i rekomendacje" at bounding box center [774, 607] width 1463 height 32
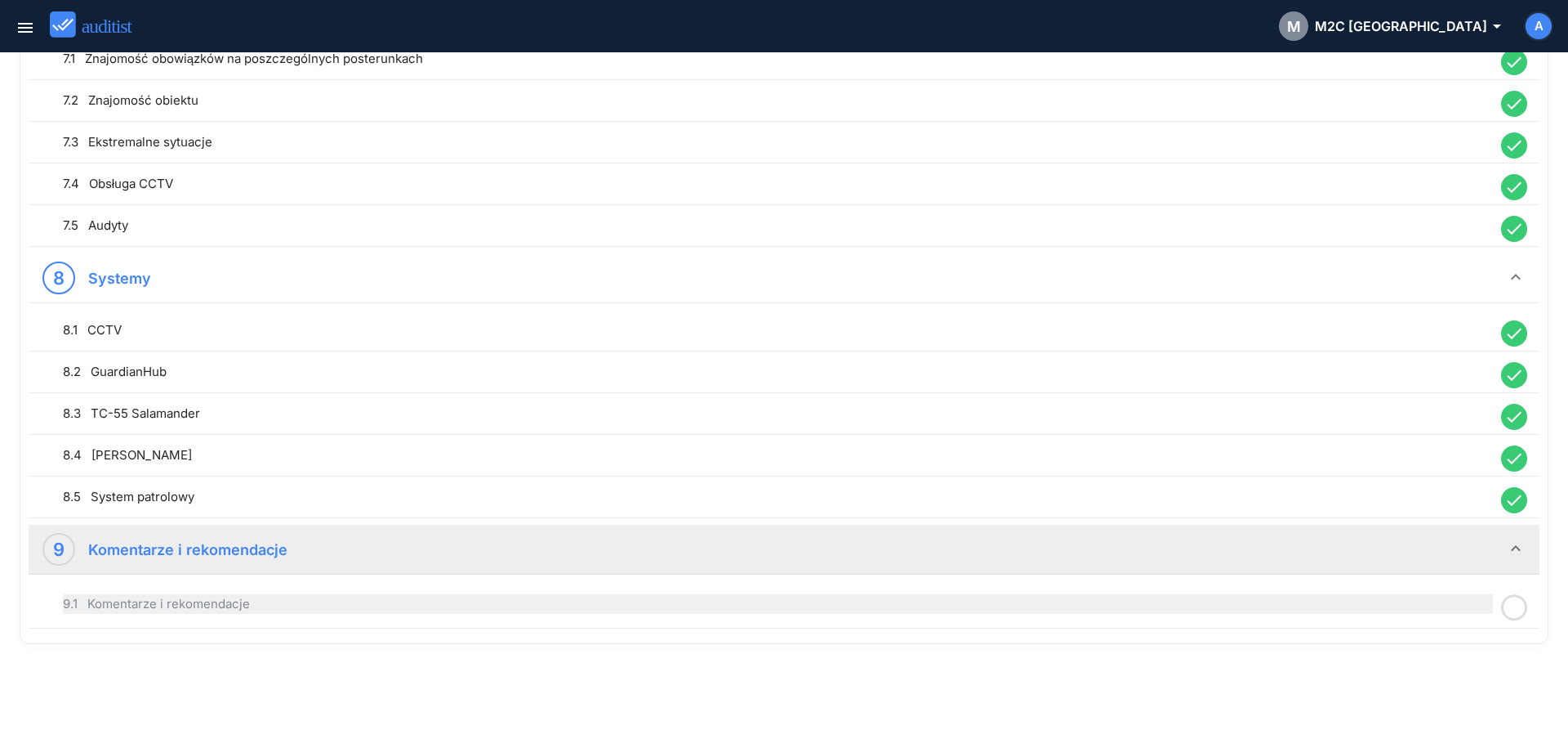
click at [858, 609] on div "9.1 Komentarze i rekomendacje" at bounding box center [778, 604] width 1430 height 20
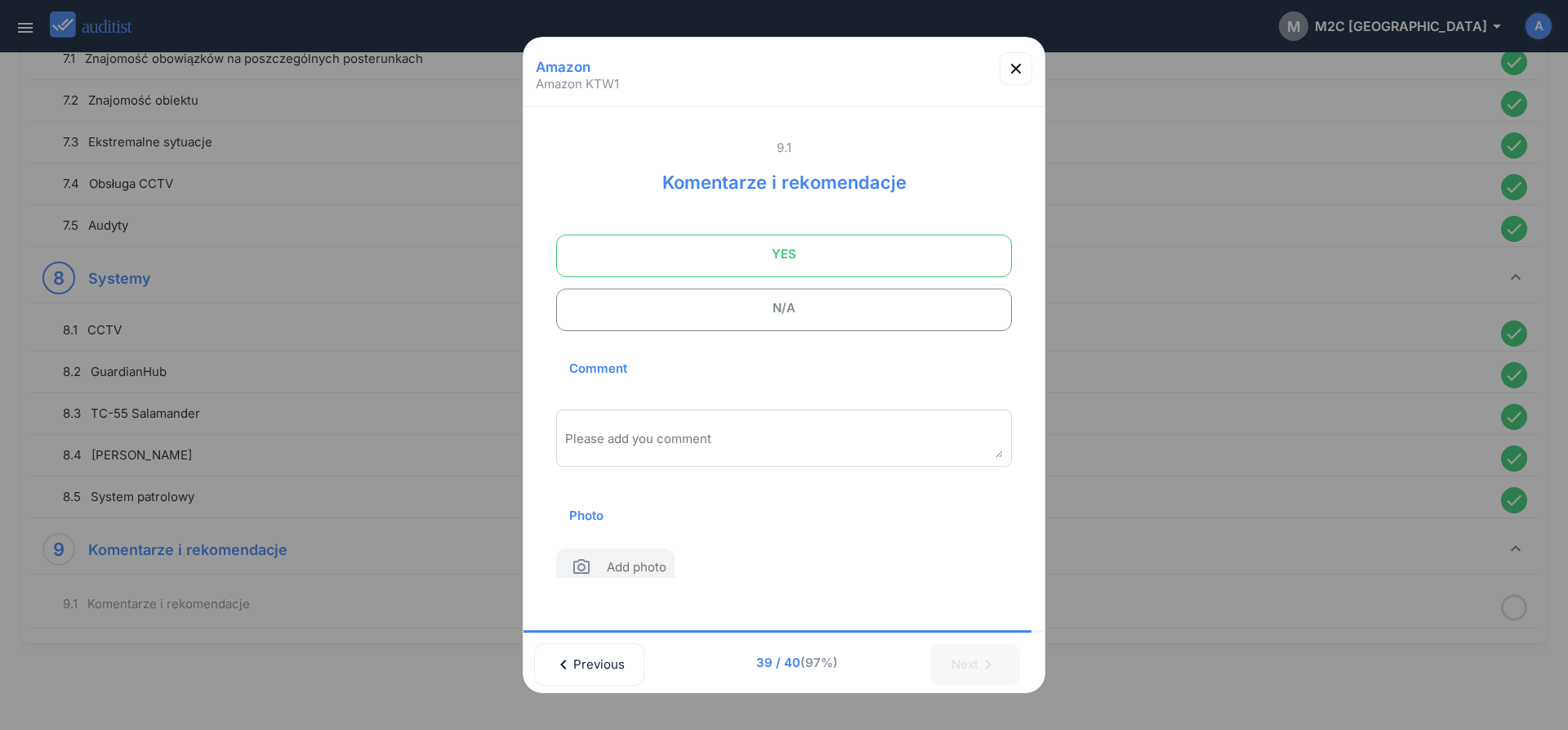
drag, startPoint x: 776, startPoint y: 253, endPoint x: 797, endPoint y: 292, distance: 44.3
click at [776, 254] on span "YES" at bounding box center [784, 253] width 415 height 32
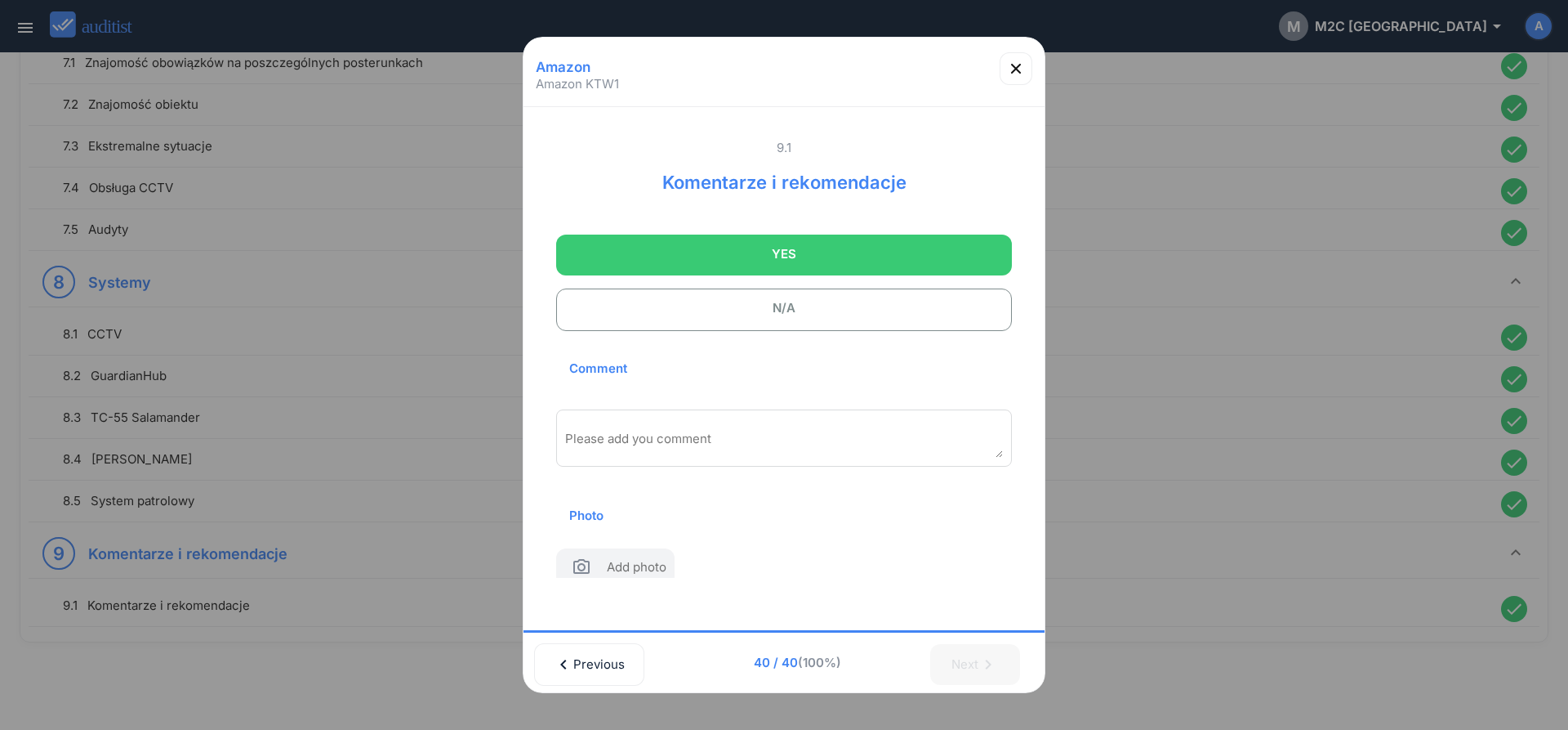
scroll to position [1842, 0]
click at [830, 416] on div "Please add you comment" at bounding box center [784, 438] width 456 height 58
type textarea "**********"
click at [1015, 72] on icon "button" at bounding box center [1016, 68] width 20 height 20
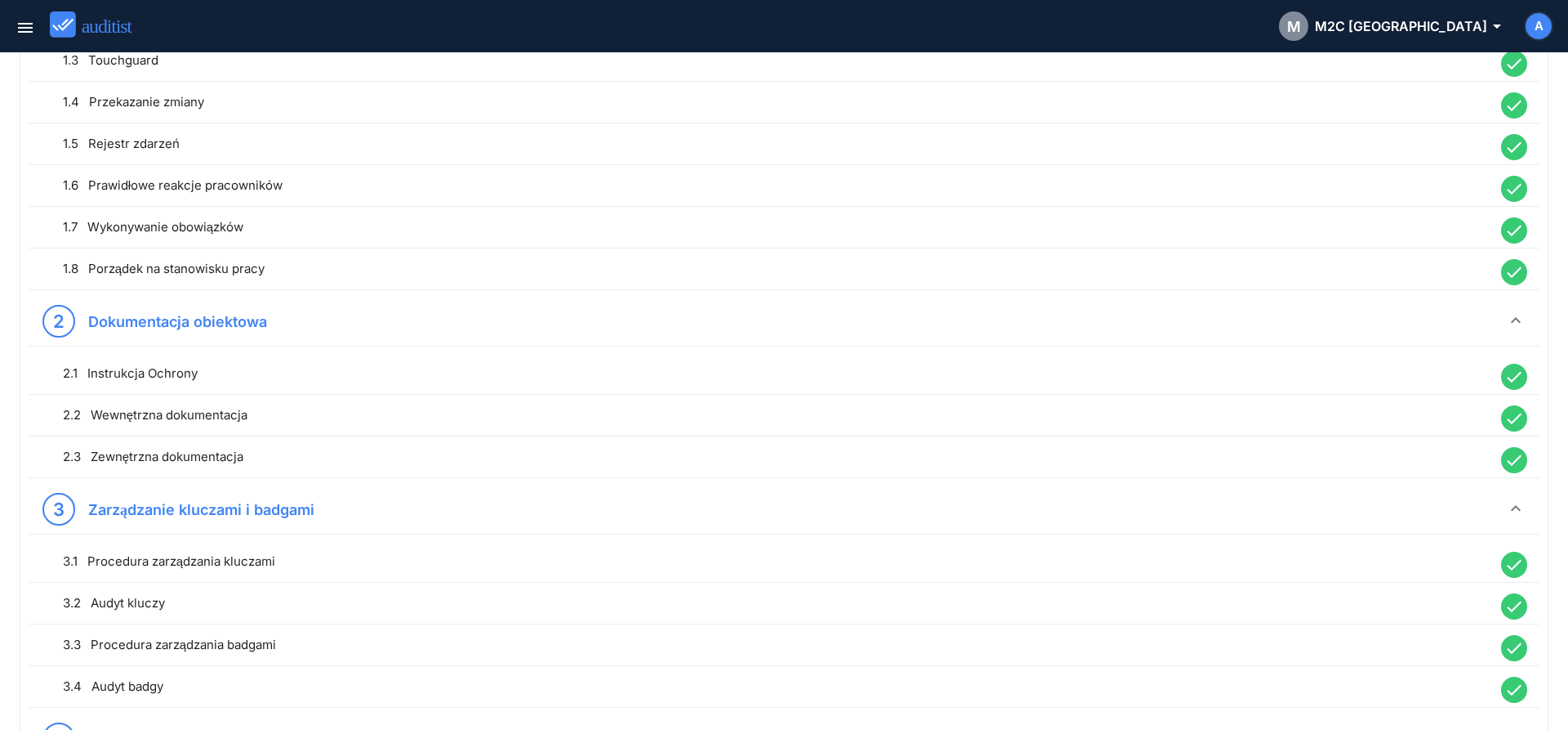
scroll to position [0, 0]
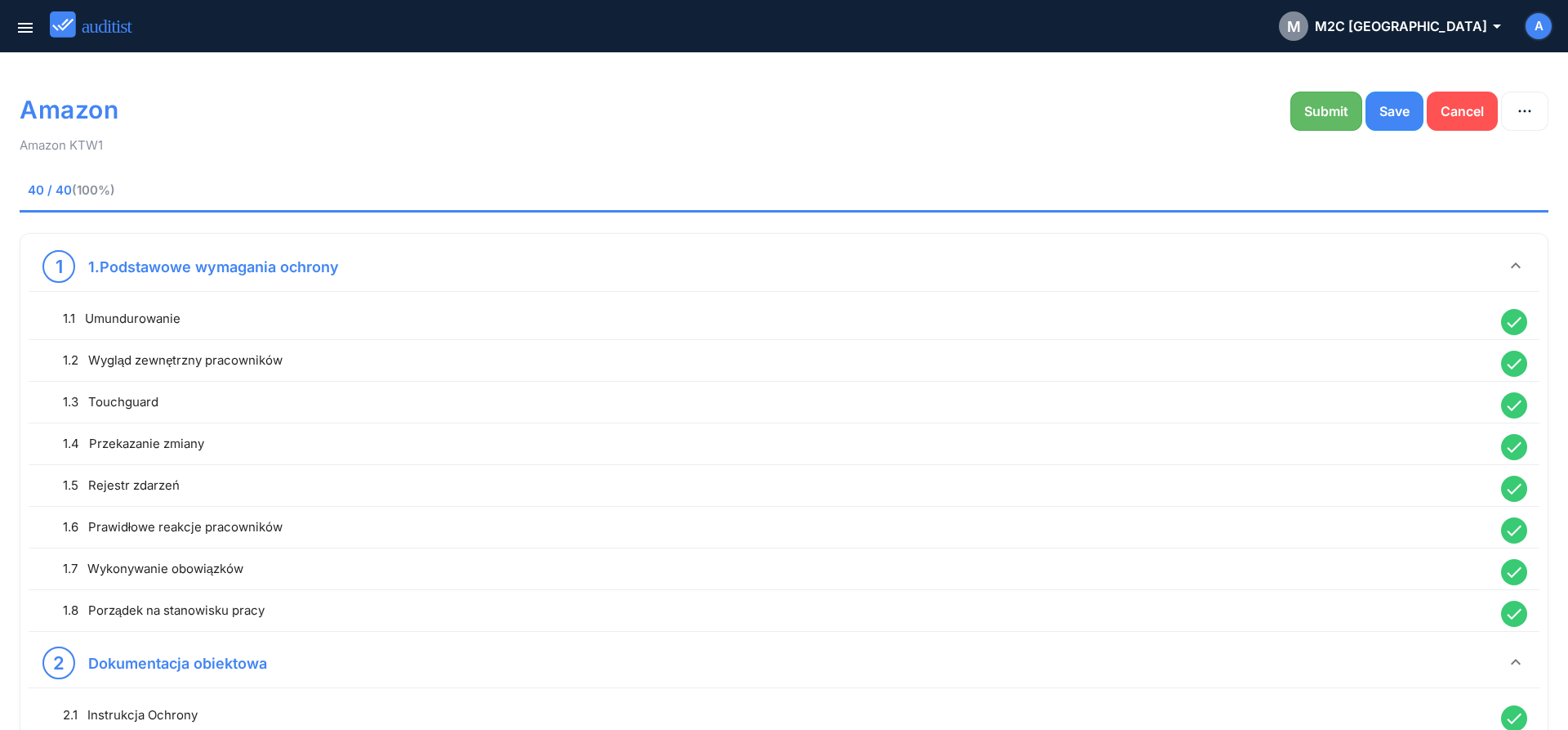
click at [1313, 117] on div "Submit" at bounding box center [1326, 111] width 44 height 20
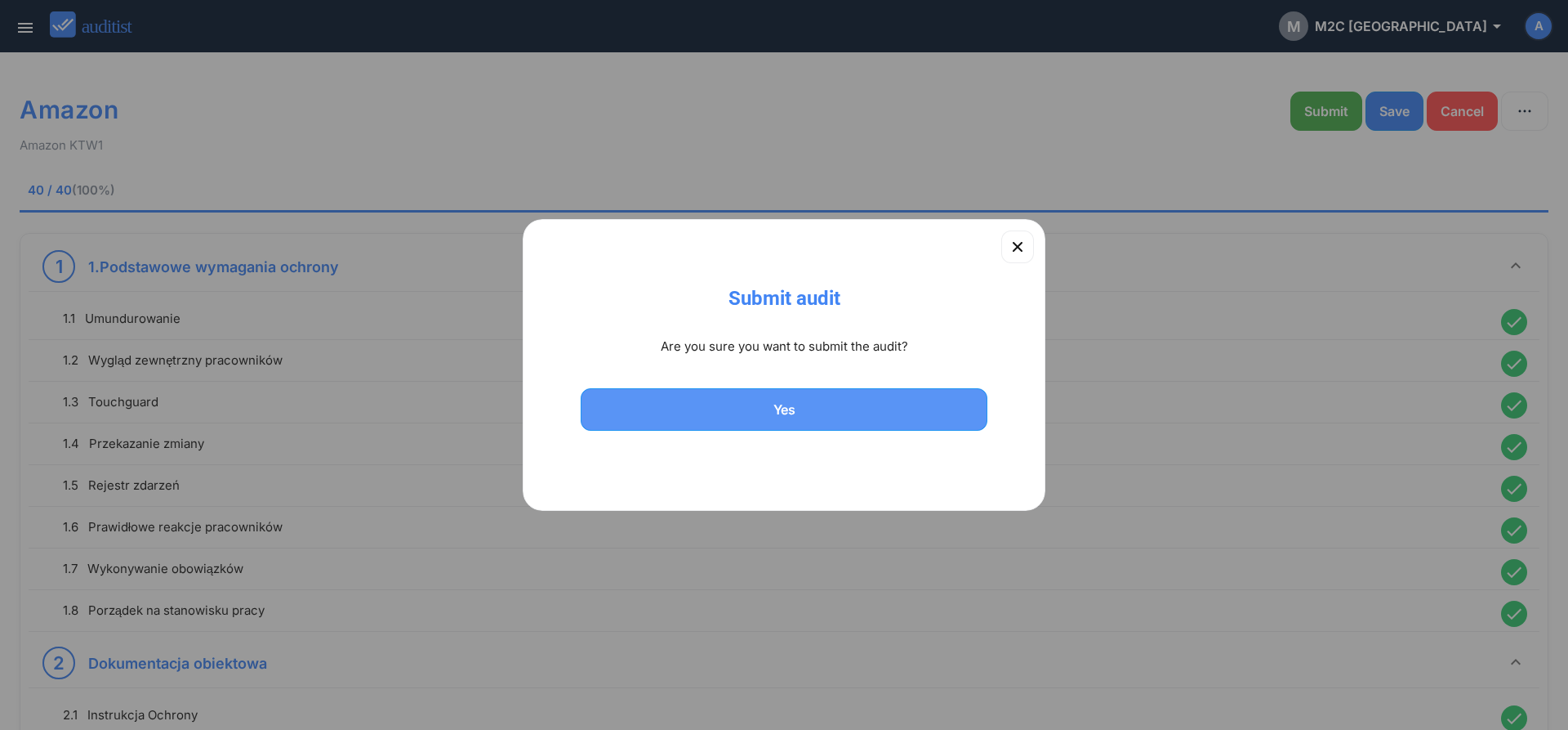
click at [712, 413] on div "Yes" at bounding box center [784, 409] width 364 height 20
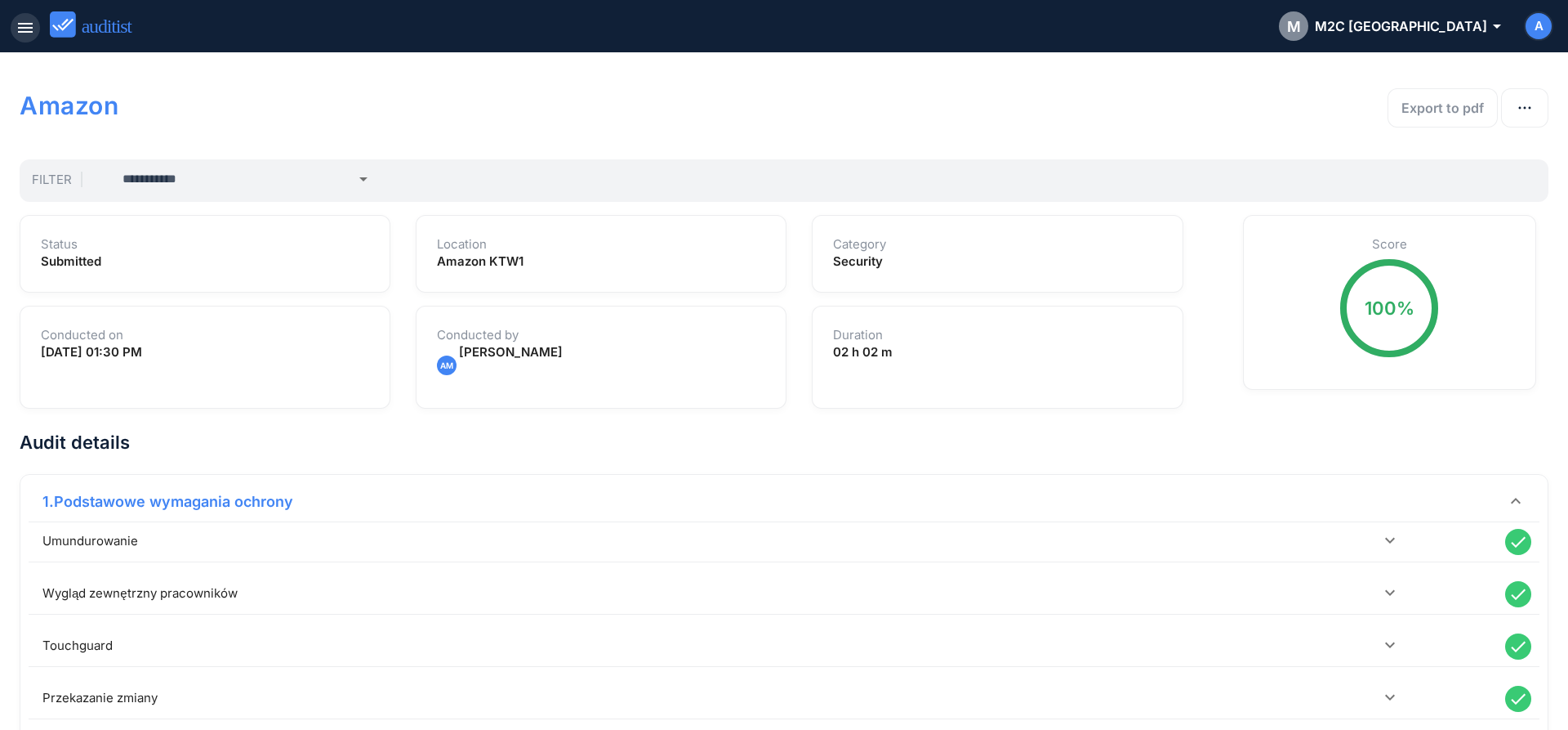
click at [23, 34] on icon "menu" at bounding box center [25, 27] width 20 height 20
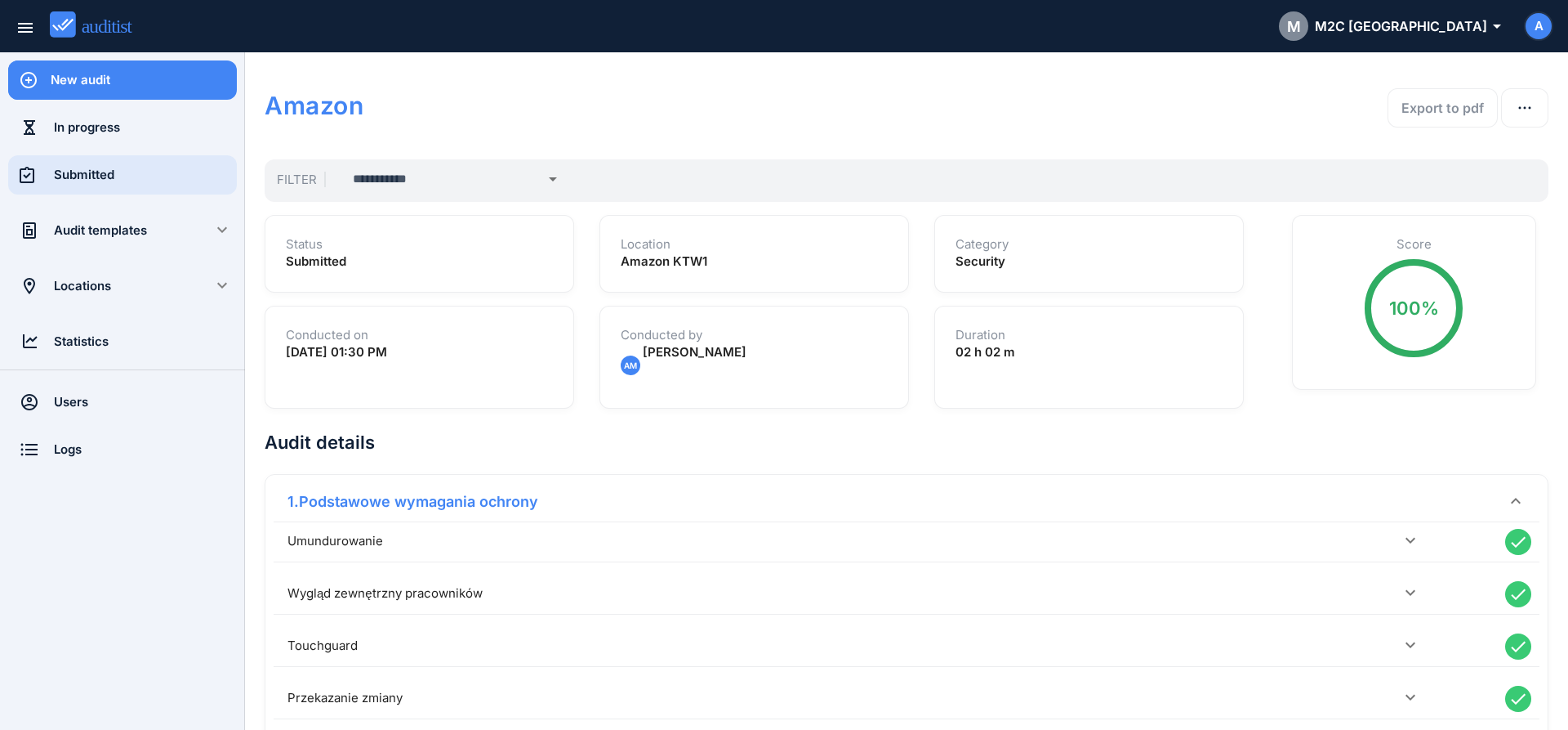
click at [72, 181] on div "Submitted" at bounding box center [145, 175] width 183 height 18
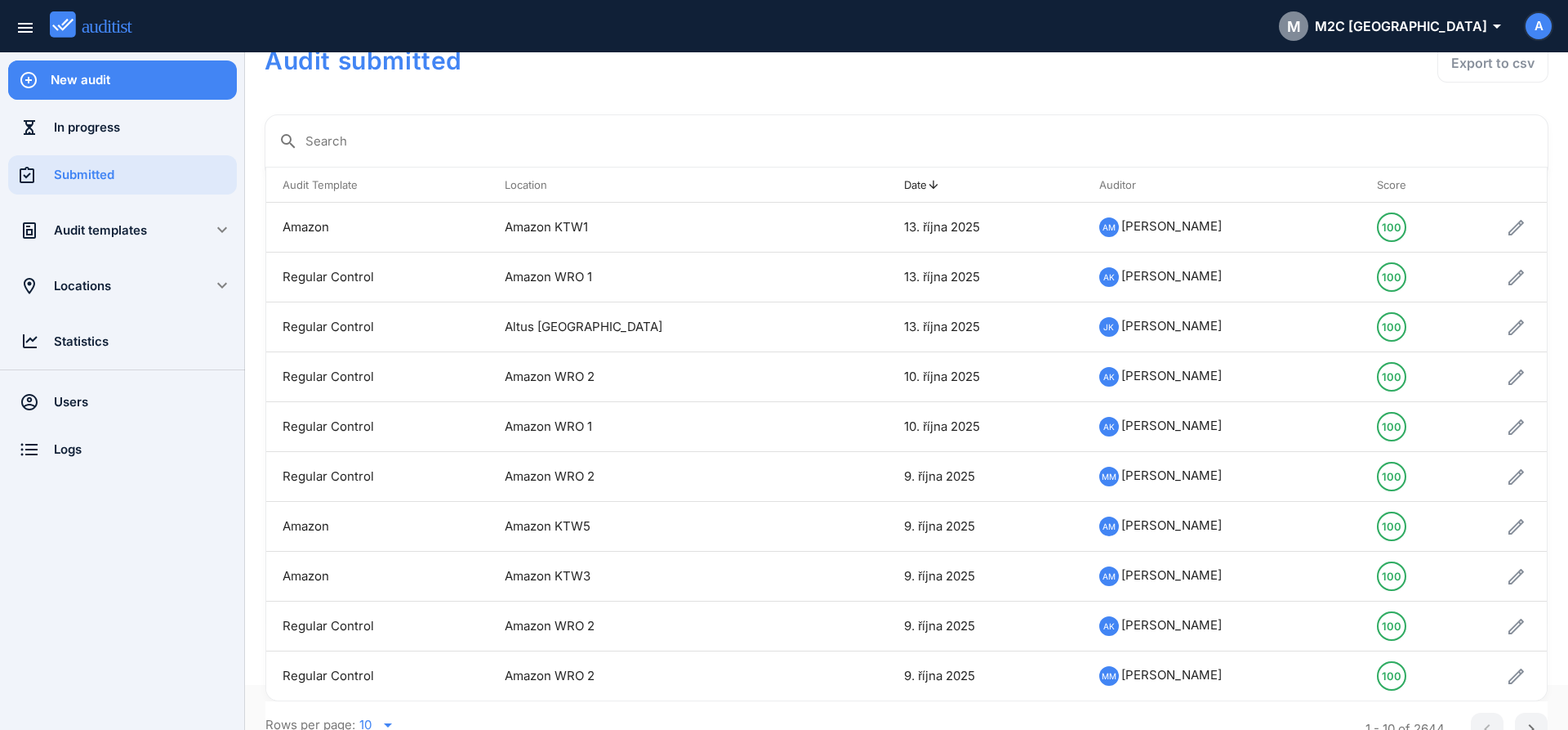
scroll to position [64, 0]
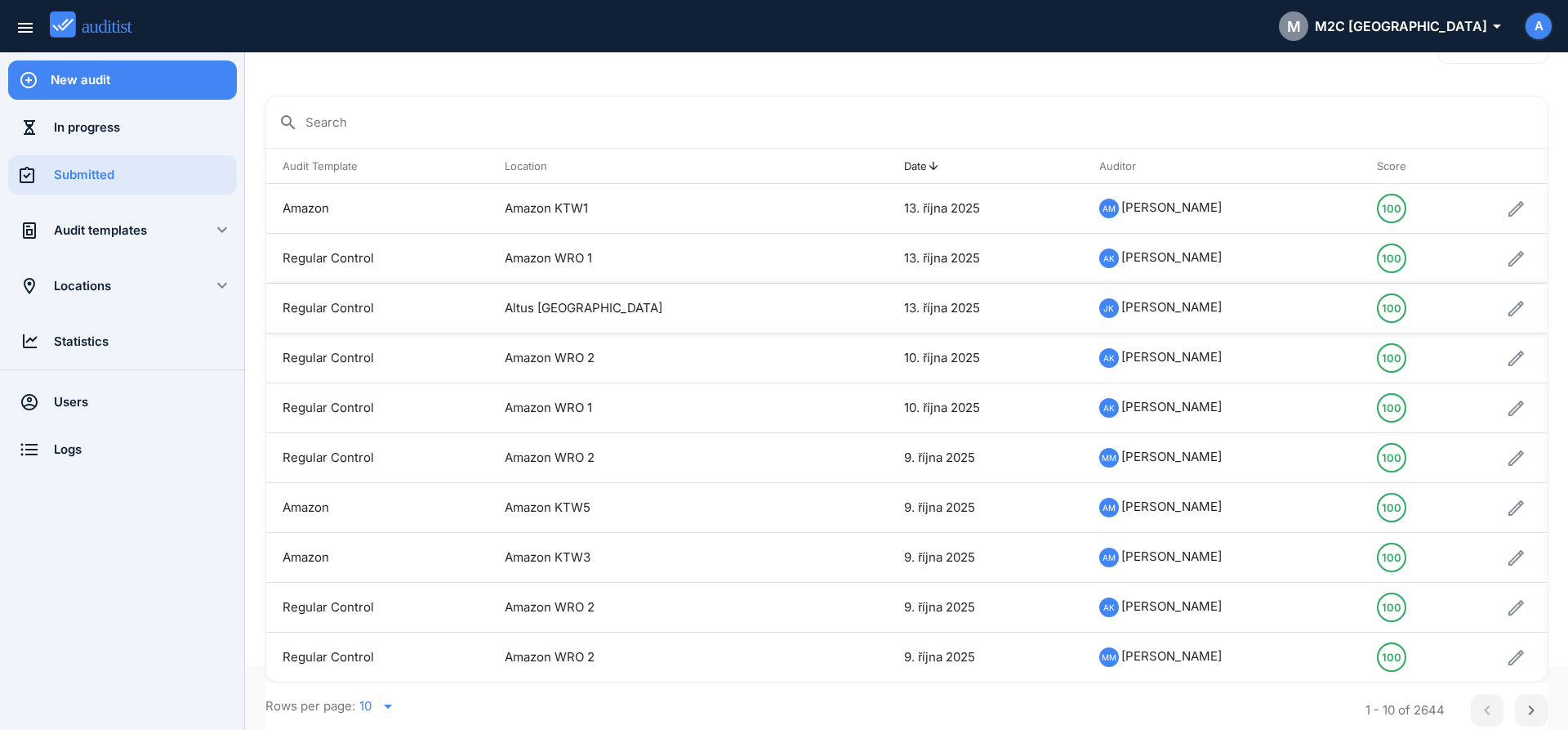
click at [556, 305] on td "Altus [GEOGRAPHIC_DATA]" at bounding box center [658, 308] width 341 height 50
